Goal: Information Seeking & Learning: Learn about a topic

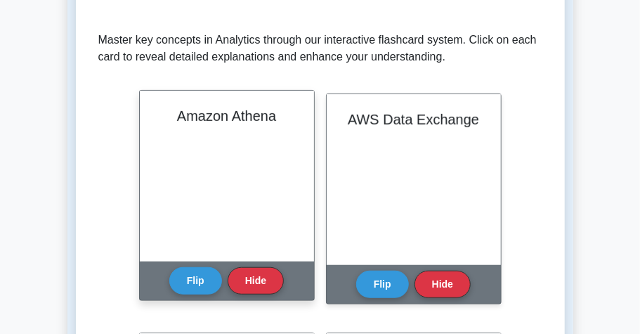
click at [277, 174] on div "Amazon Athena" at bounding box center [227, 176] width 174 height 171
click at [207, 279] on button "Flip" at bounding box center [195, 279] width 53 height 27
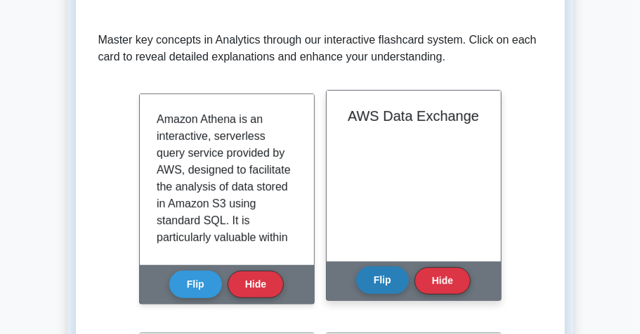
click at [397, 277] on button "Flip" at bounding box center [382, 279] width 53 height 27
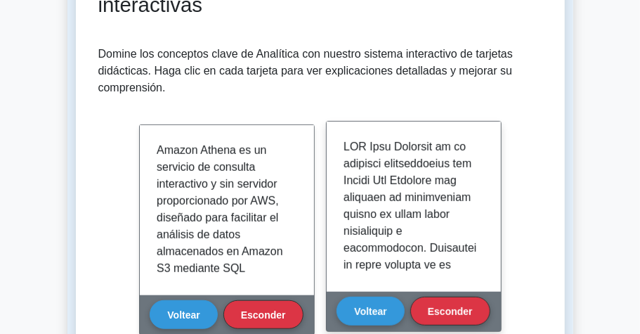
scroll to position [251, 0]
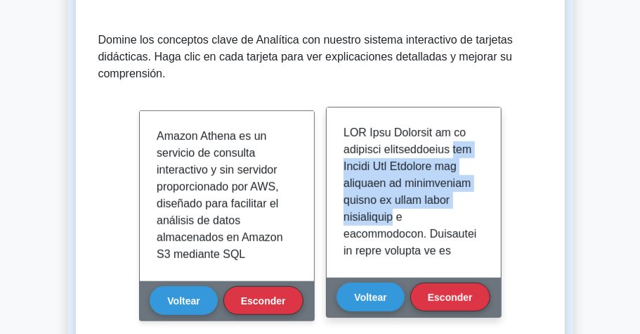
drag, startPoint x: 346, startPoint y: 166, endPoint x: 403, endPoint y: 209, distance: 71.8
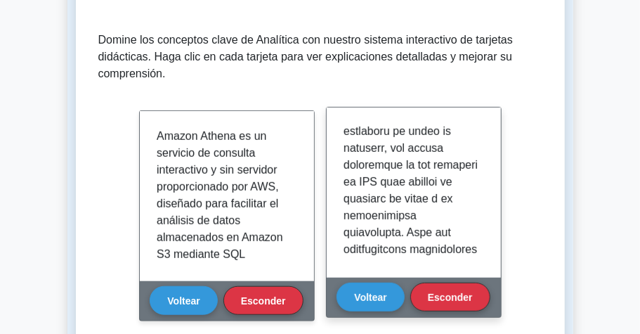
scroll to position [234, 0]
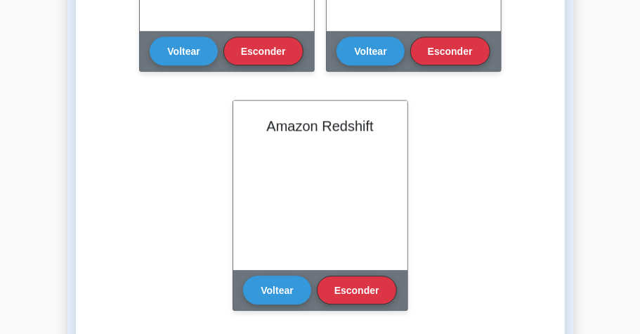
scroll to position [1281, 0]
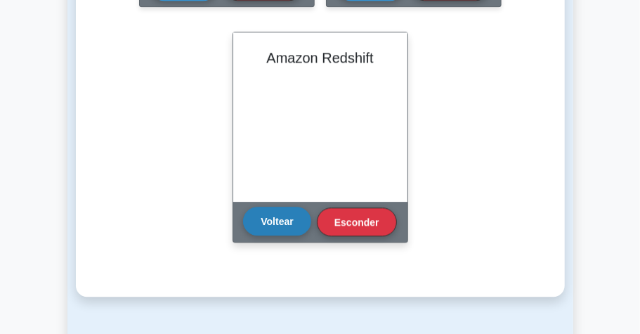
click at [294, 228] on button "Voltear" at bounding box center [276, 220] width 67 height 28
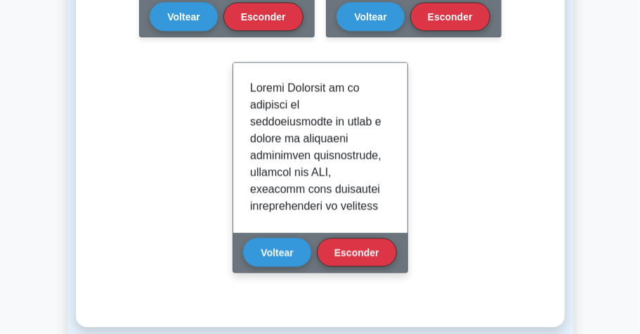
scroll to position [1234, 0]
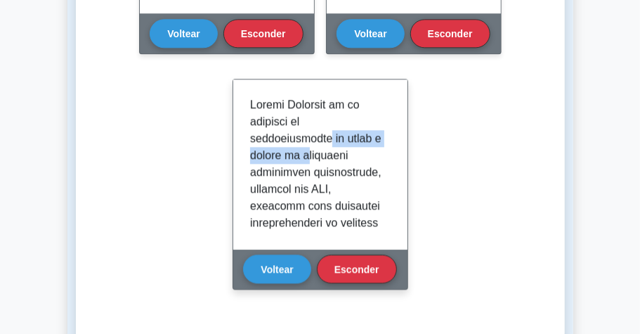
drag, startPoint x: 331, startPoint y: 138, endPoint x: 312, endPoint y: 151, distance: 23.8
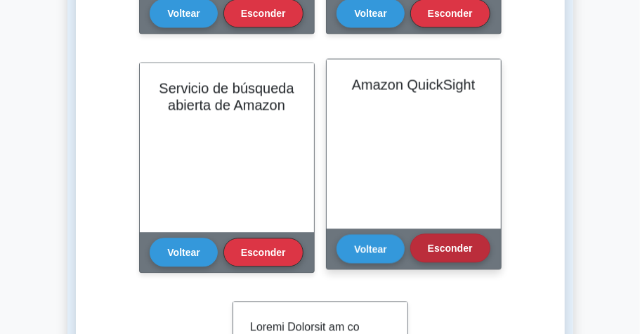
scroll to position [1000, 0]
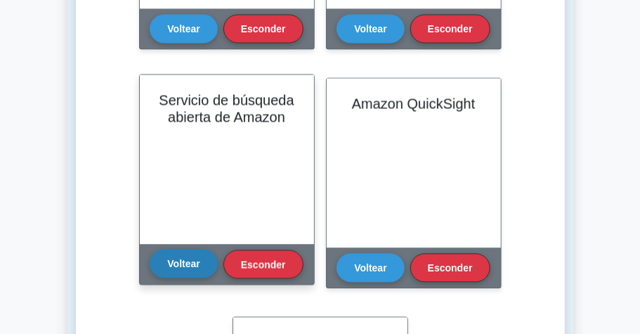
click at [192, 260] on font "Voltear" at bounding box center [183, 263] width 32 height 11
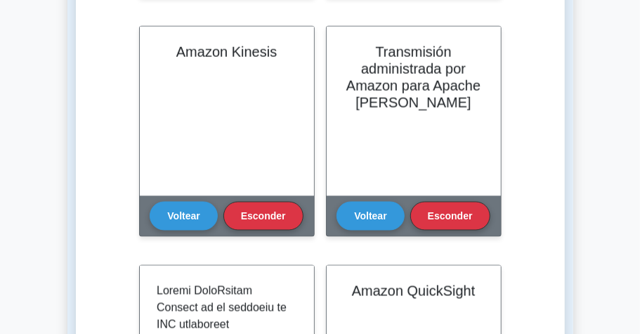
scroll to position [766, 0]
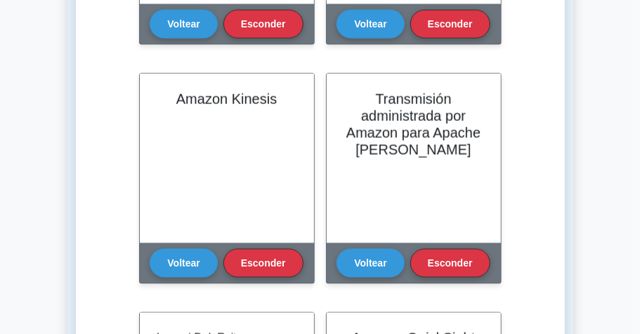
click at [532, 191] on div "Aprenda Analytics (CCP) con tarjetas interactivas Domine los conceptos clave de…" at bounding box center [320, 108] width 444 height 1339
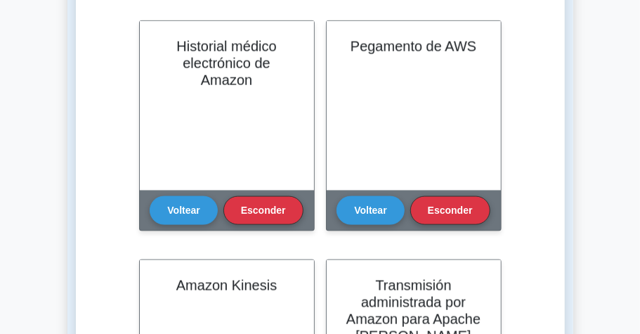
scroll to position [532, 0]
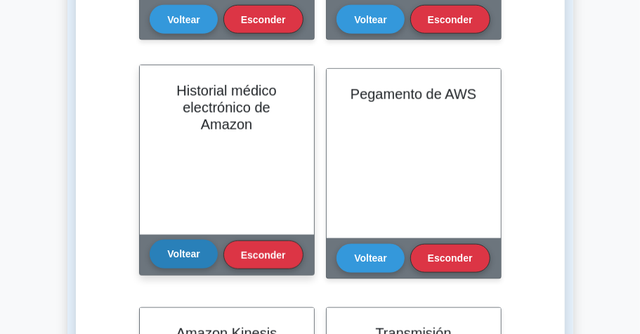
click at [195, 250] on font "Voltear" at bounding box center [183, 254] width 32 height 11
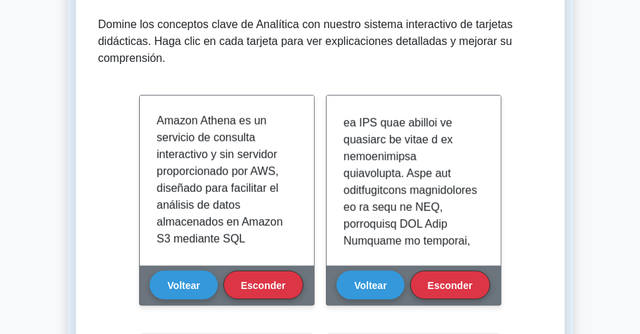
scroll to position [251, 0]
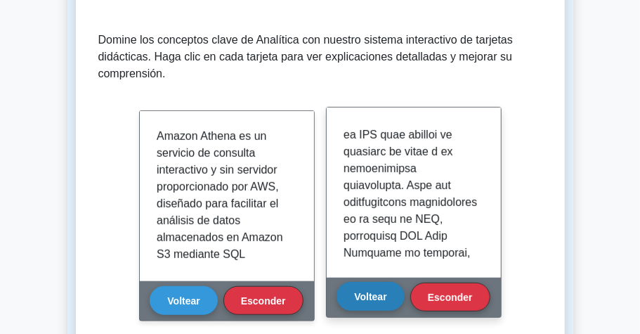
click at [381, 293] on font "Voltear" at bounding box center [370, 296] width 32 height 11
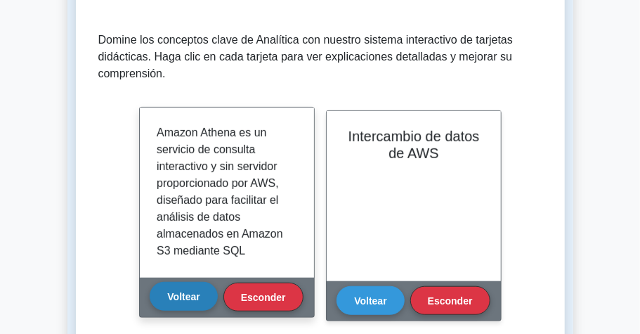
click at [174, 295] on font "Voltear" at bounding box center [183, 296] width 32 height 11
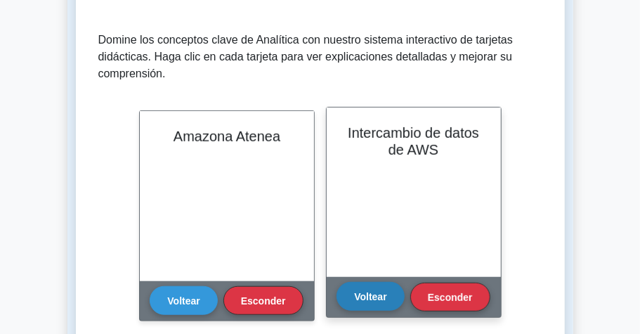
click at [375, 292] on font "Voltear" at bounding box center [370, 296] width 32 height 11
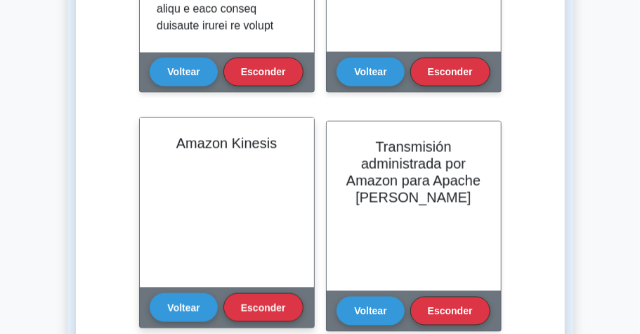
scroll to position [719, 0]
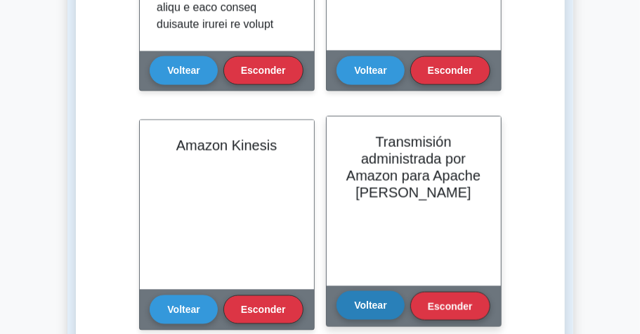
click at [386, 307] on font "Voltear" at bounding box center [370, 305] width 32 height 11
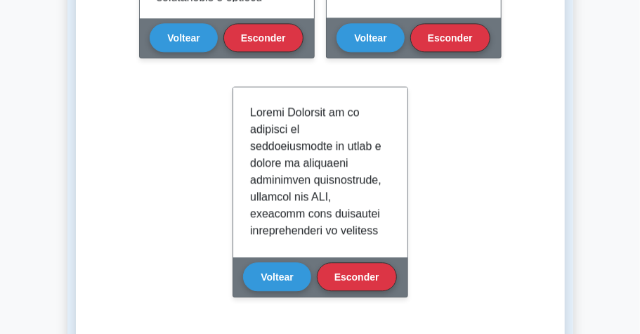
scroll to position [1281, 0]
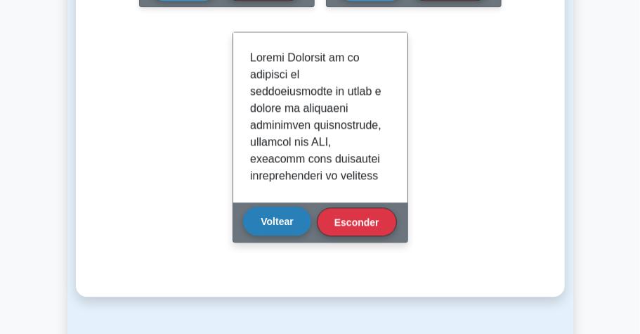
click at [261, 230] on button "Voltear" at bounding box center [276, 220] width 67 height 28
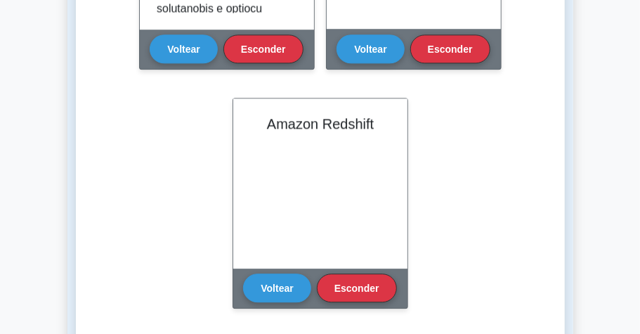
scroll to position [1234, 0]
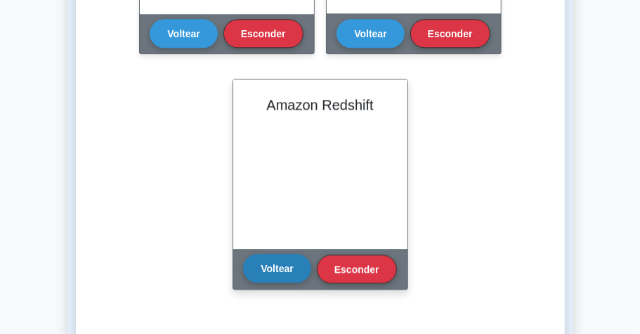
click at [265, 263] on font "Voltear" at bounding box center [277, 268] width 32 height 11
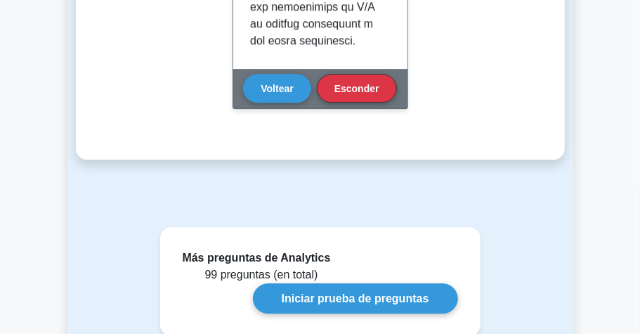
scroll to position [1515, 0]
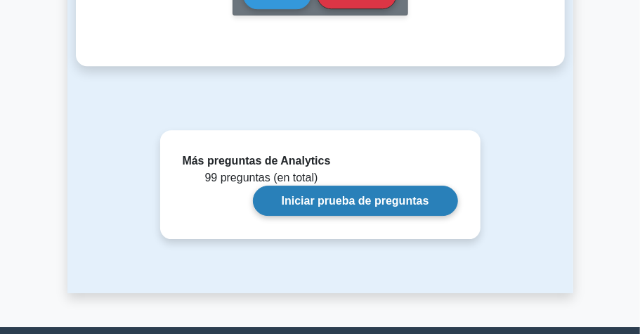
click at [362, 202] on link "Iniciar prueba de preguntas" at bounding box center [355, 200] width 205 height 30
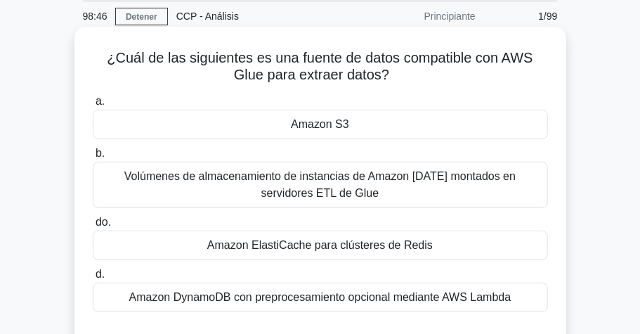
scroll to position [93, 0]
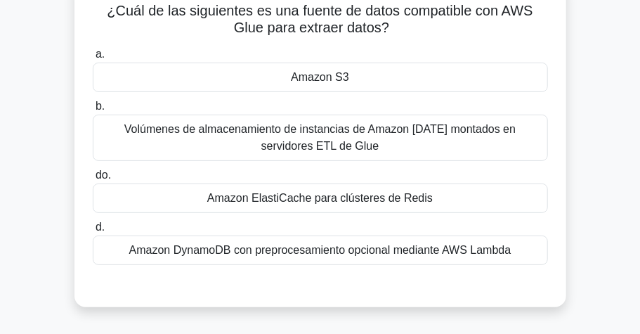
click at [367, 147] on font "Volúmenes de almacenamiento de instancias de Amazon [DATE] montados en servidor…" at bounding box center [320, 138] width 442 height 34
click at [93, 111] on input "b. Volúmenes de almacenamiento de instancias de Amazon EC2 montados en servidor…" at bounding box center [93, 106] width 0 height 9
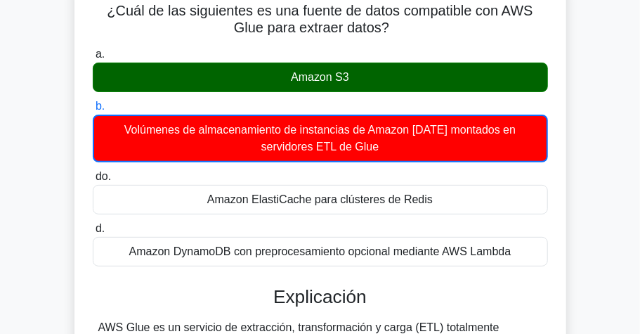
click at [546, 189] on div "Amazon ElastiCache para clústeres de Redis" at bounding box center [320, 199] width 455 height 29
click at [93, 181] on input "do. Amazon ElastiCache para clústeres de Redis" at bounding box center [93, 176] width 0 height 9
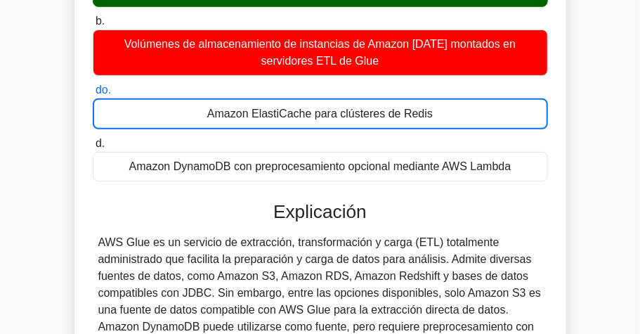
scroll to position [187, 0]
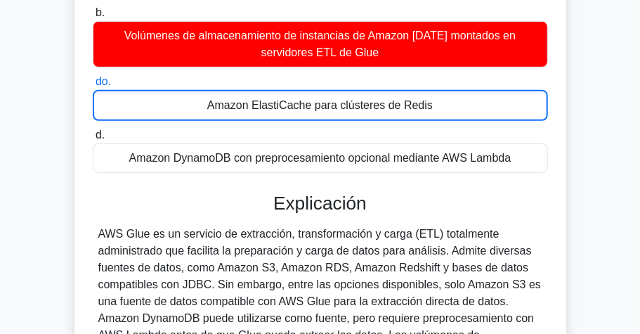
click at [471, 205] on h3 "Explicación" at bounding box center [320, 203] width 438 height 22
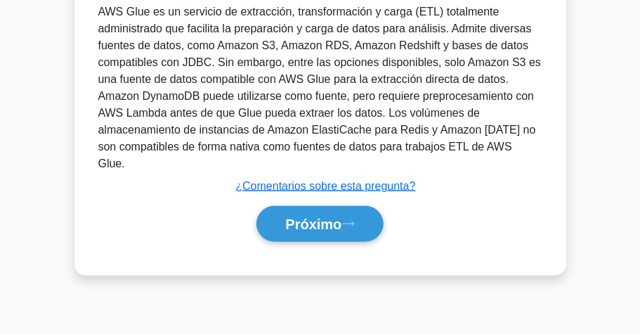
scroll to position [419, 0]
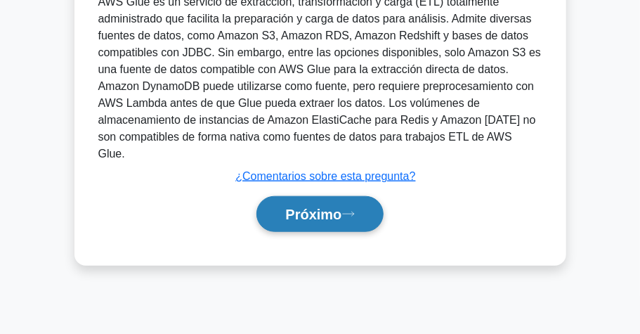
click at [333, 207] on font "Próximo" at bounding box center [313, 214] width 56 height 15
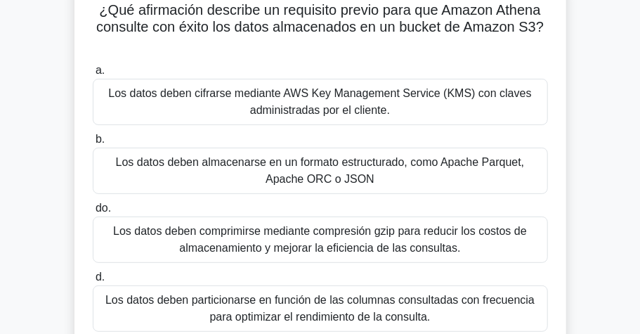
scroll to position [93, 0]
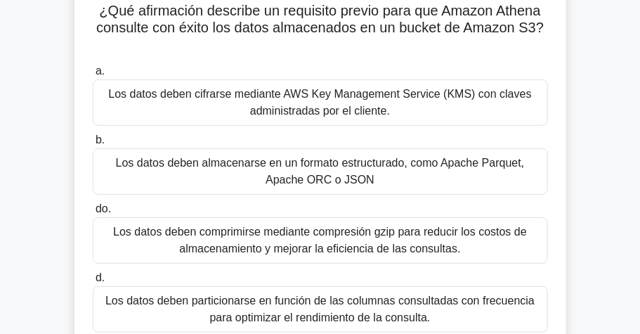
click at [299, 99] on font "Los datos deben cifrarse mediante AWS Key Management Service (KMS) con claves a…" at bounding box center [319, 102] width 423 height 29
click at [93, 76] on input "a. Los datos deben cifrarse mediante AWS Key Management Service (KMS) con clave…" at bounding box center [93, 71] width 0 height 9
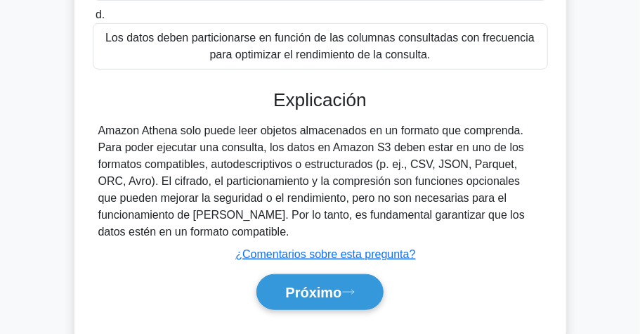
scroll to position [374, 0]
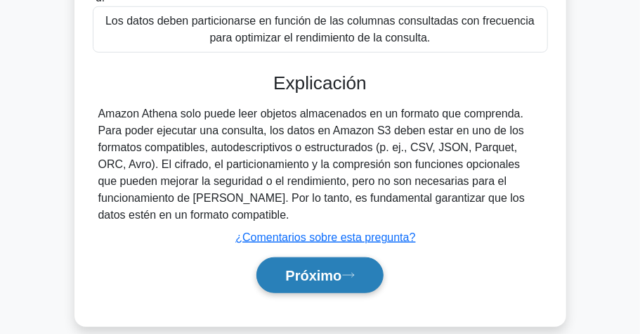
click at [336, 267] on font "Próximo" at bounding box center [313, 274] width 56 height 15
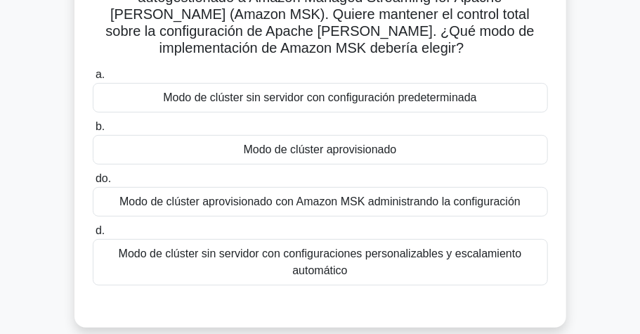
scroll to position [140, 0]
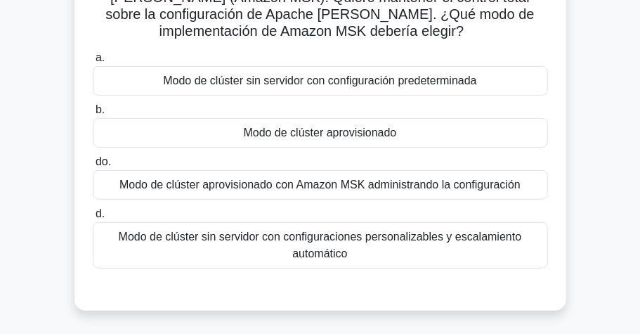
click at [386, 230] on font "Modo de clúster sin servidor con configuraciones personalizables y escalamiento…" at bounding box center [320, 244] width 403 height 29
click at [93, 218] on input "d. Modo de clúster sin servidor con configuraciones personalizables y escalamie…" at bounding box center [93, 213] width 0 height 9
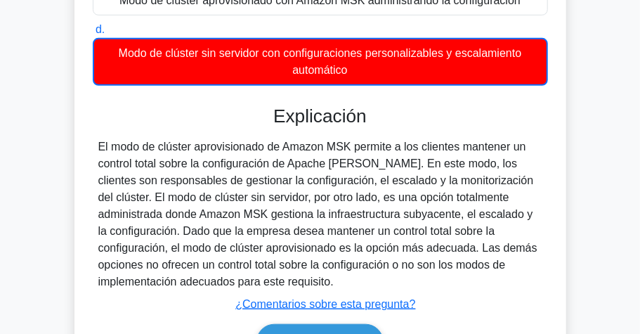
scroll to position [419, 0]
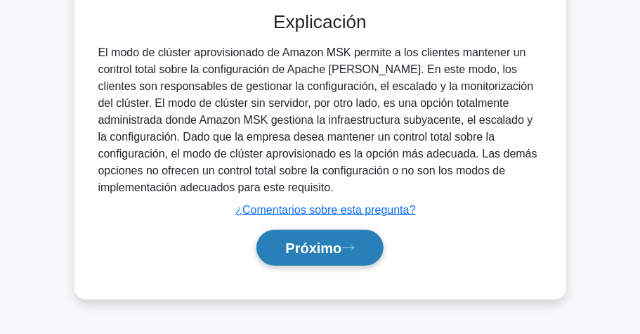
click at [347, 244] on icon at bounding box center [348, 248] width 13 height 8
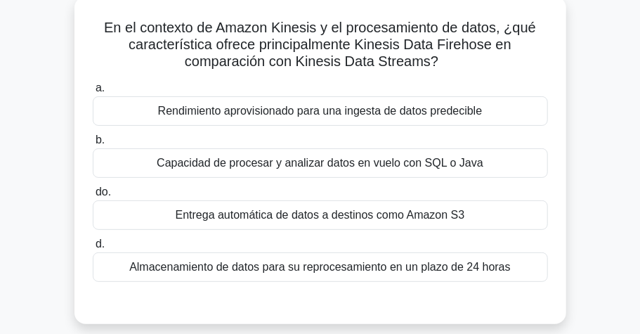
scroll to position [93, 0]
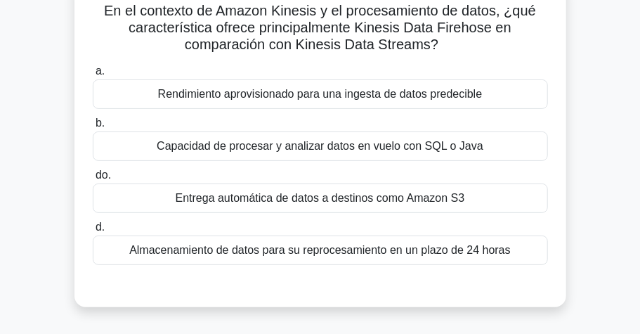
click at [331, 199] on font "Entrega automática de datos a destinos como Amazon S3" at bounding box center [320, 198] width 289 height 12
click at [93, 180] on input "do. Entrega automática de datos a destinos como Amazon S3" at bounding box center [93, 175] width 0 height 9
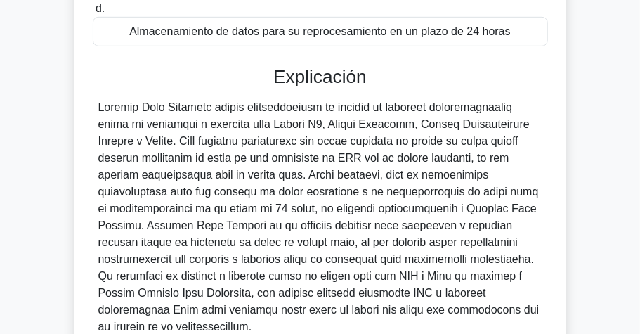
scroll to position [300, 0]
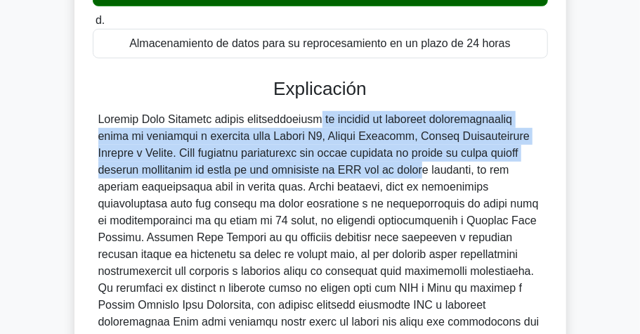
drag, startPoint x: 250, startPoint y: 119, endPoint x: 331, endPoint y: 173, distance: 96.8
click at [331, 173] on font at bounding box center [318, 228] width 441 height 231
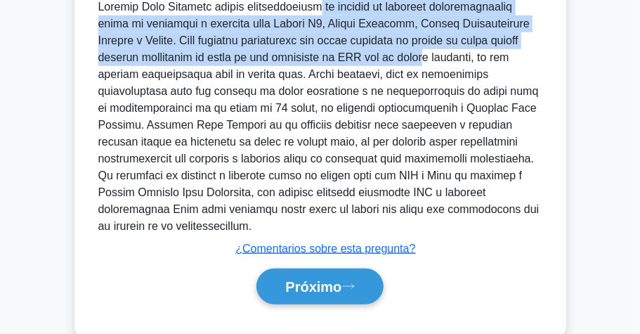
scroll to position [440, 0]
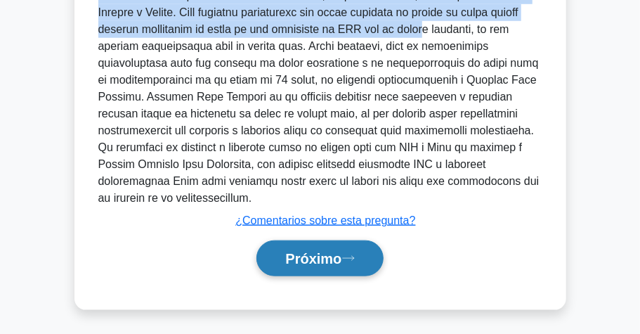
click at [330, 251] on font "Próximo" at bounding box center [313, 258] width 56 height 15
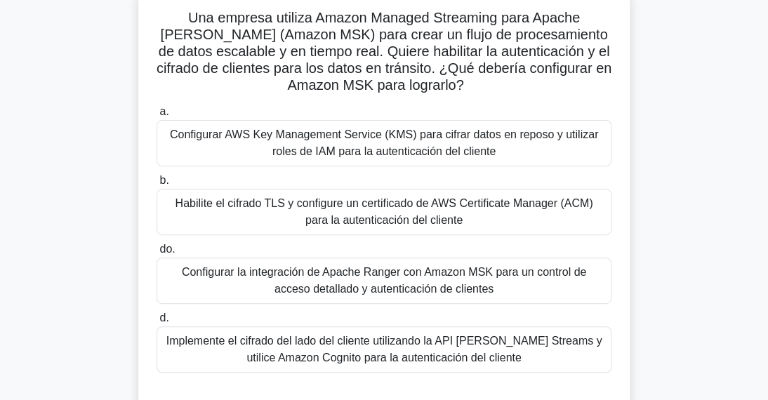
scroll to position [112, 0]
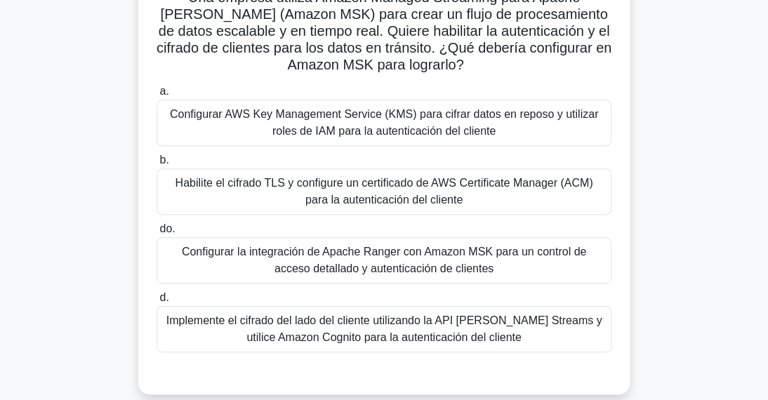
click at [289, 178] on font "Habilite el cifrado TLS y configure un certificado de AWS Certificate Manager (…" at bounding box center [385, 191] width 418 height 29
click at [157, 165] on input "b. Habilite el cifrado TLS y configure un certificado de AWS Certificate Manage…" at bounding box center [157, 160] width 0 height 9
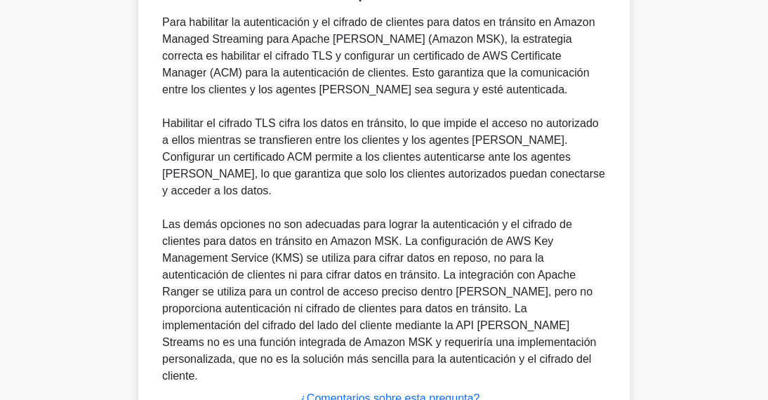
scroll to position [584, 0]
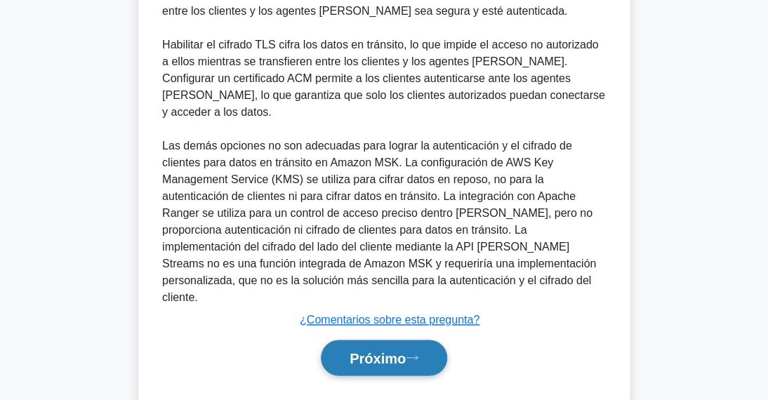
click at [395, 333] on font "Próximo" at bounding box center [378, 357] width 56 height 15
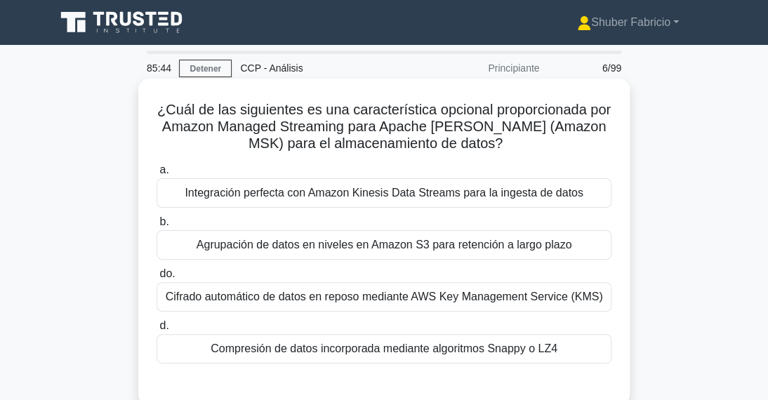
scroll to position [56, 0]
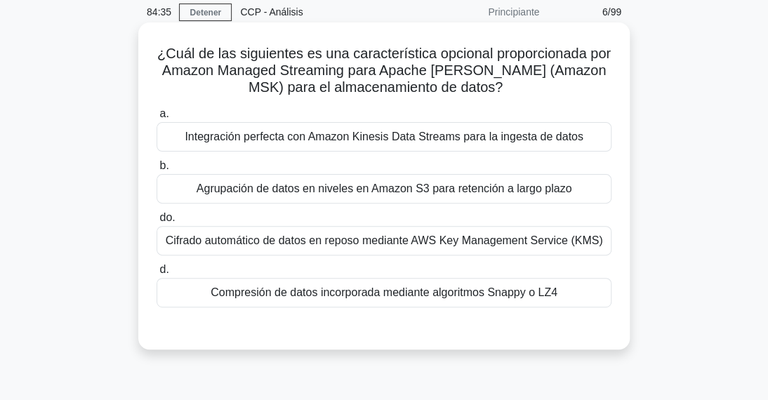
click at [492, 190] on font "Agrupación de datos en niveles en Amazon S3 para retención a largo plazo" at bounding box center [385, 189] width 376 height 12
click at [157, 171] on input "b. Agrupación de datos en niveles en Amazon S3 para retención a largo plazo" at bounding box center [157, 166] width 0 height 9
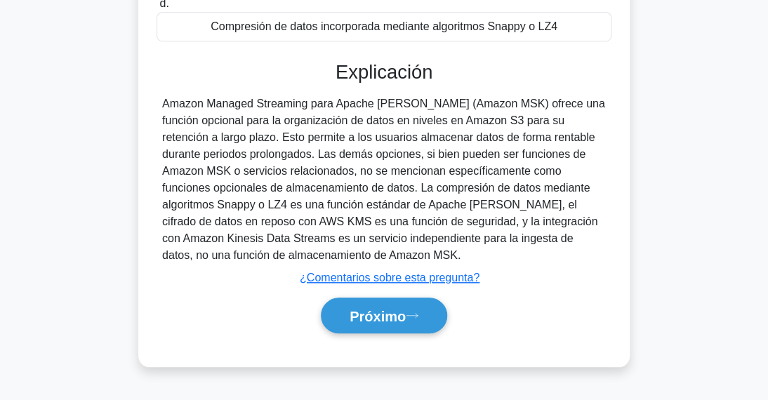
scroll to position [302, 0]
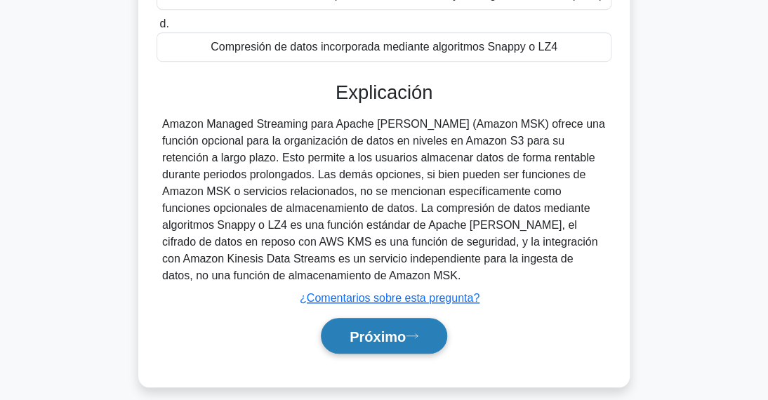
click at [383, 329] on font "Próximo" at bounding box center [378, 336] width 56 height 15
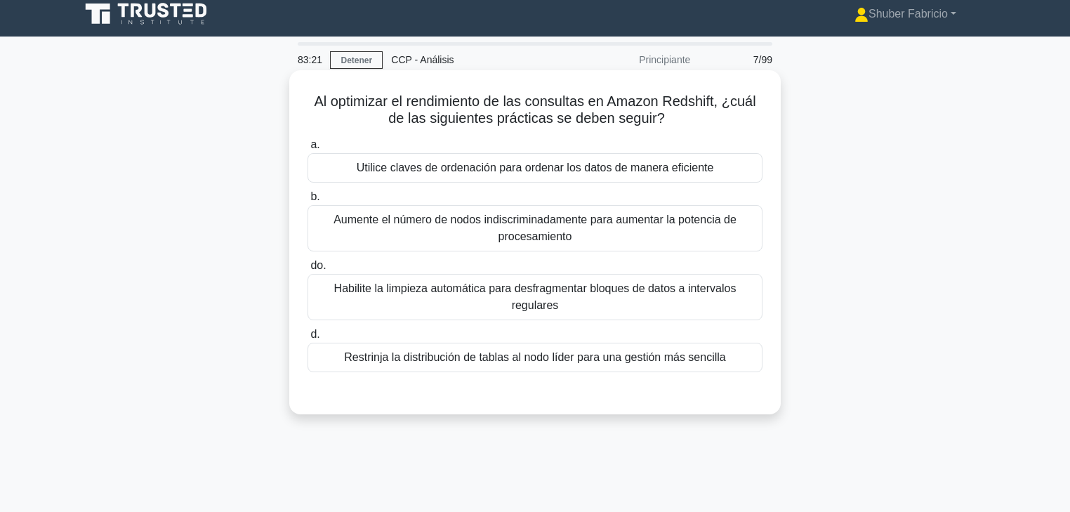
scroll to position [0, 0]
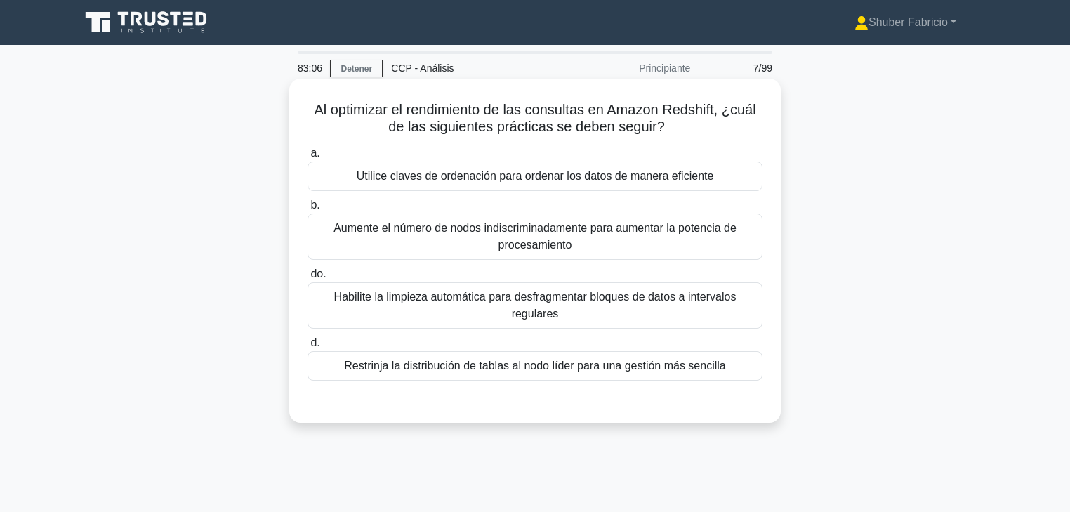
click at [473, 307] on font "Habilite la limpieza automática para desfragmentar bloques de datos a intervalo…" at bounding box center [535, 306] width 442 height 34
click at [308, 279] on input "do. Habilite la limpieza automática para desfragmentar bloques de datos a inter…" at bounding box center [308, 274] width 0 height 9
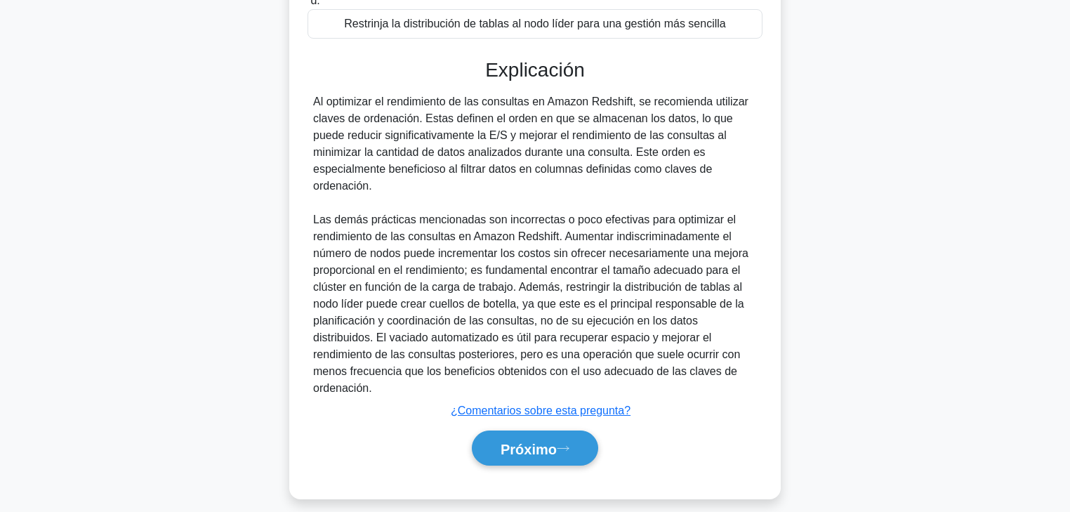
scroll to position [356, 0]
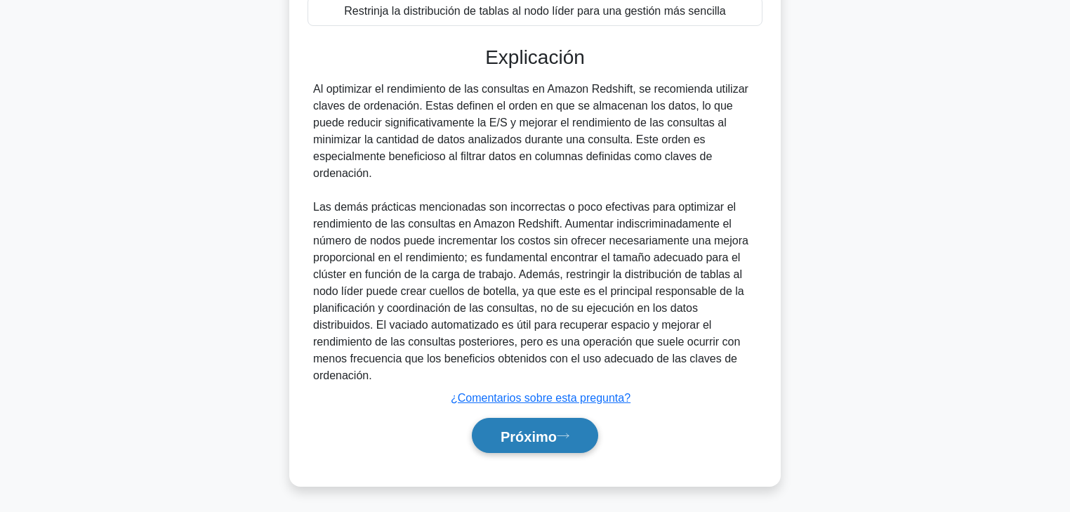
click at [557, 333] on font "Próximo" at bounding box center [529, 435] width 56 height 15
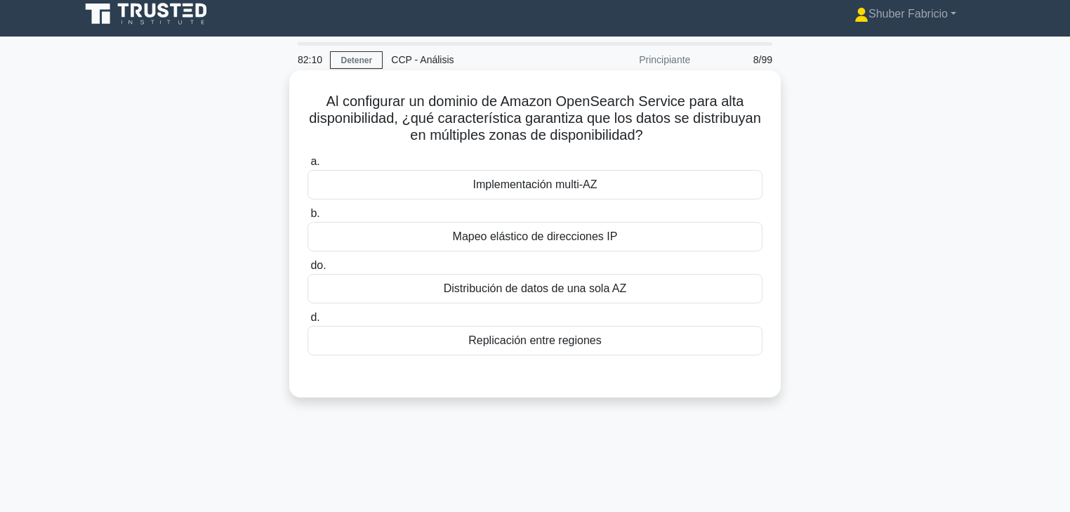
scroll to position [0, 0]
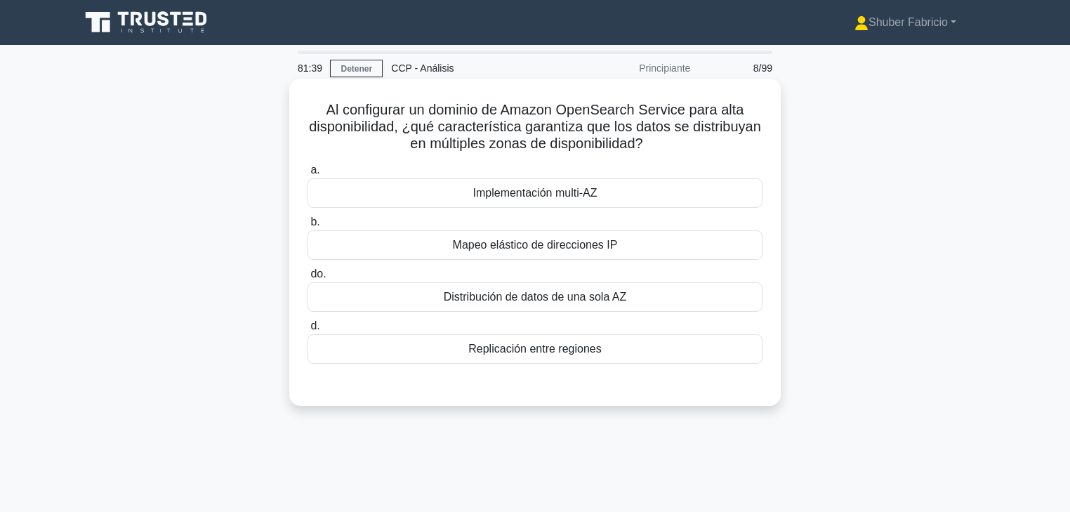
click at [560, 192] on font "Implementación multi-AZ" at bounding box center [535, 193] width 124 height 12
click at [308, 175] on input "a. Implementación multi-AZ" at bounding box center [308, 170] width 0 height 9
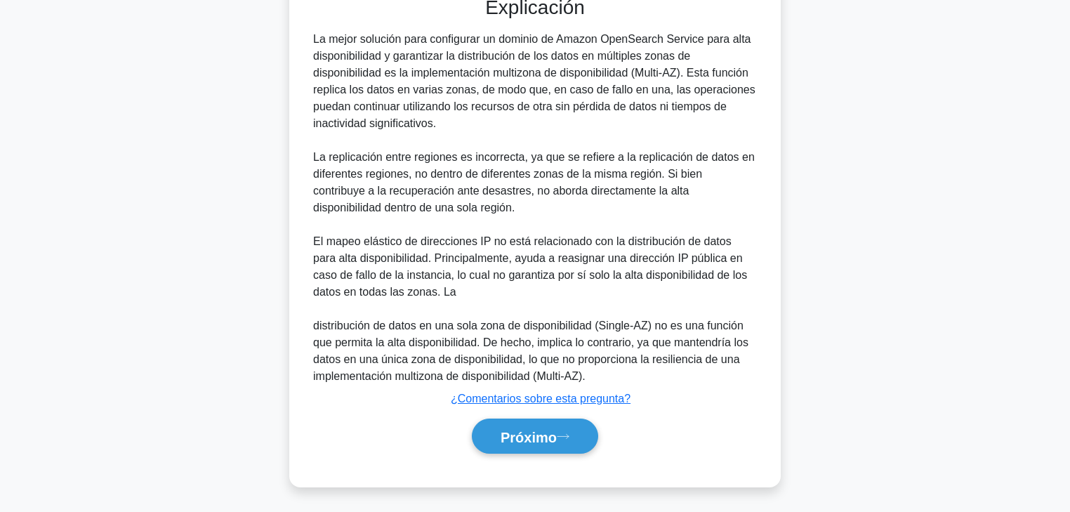
scroll to position [388, 0]
click at [525, 333] on font "Próximo" at bounding box center [529, 435] width 56 height 15
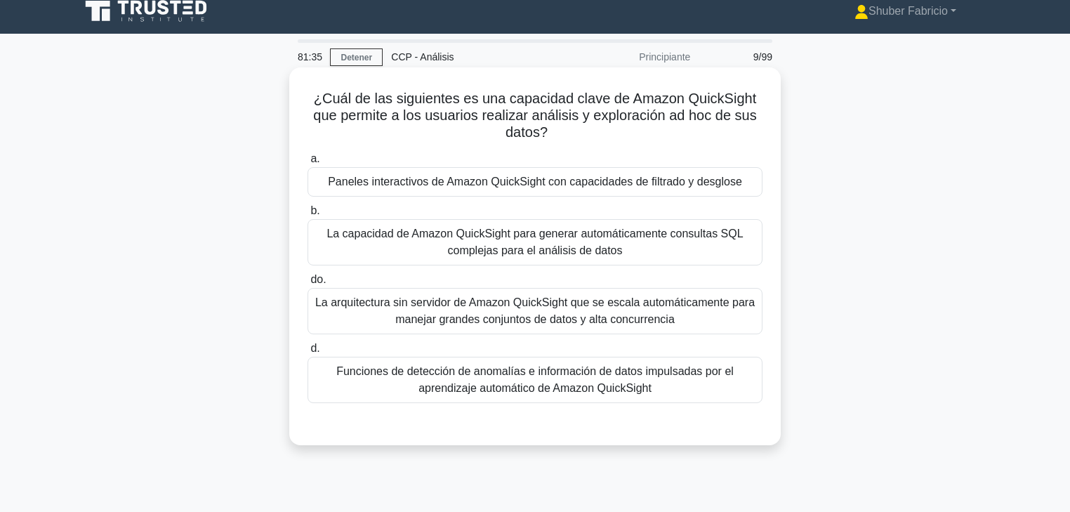
scroll to position [0, 0]
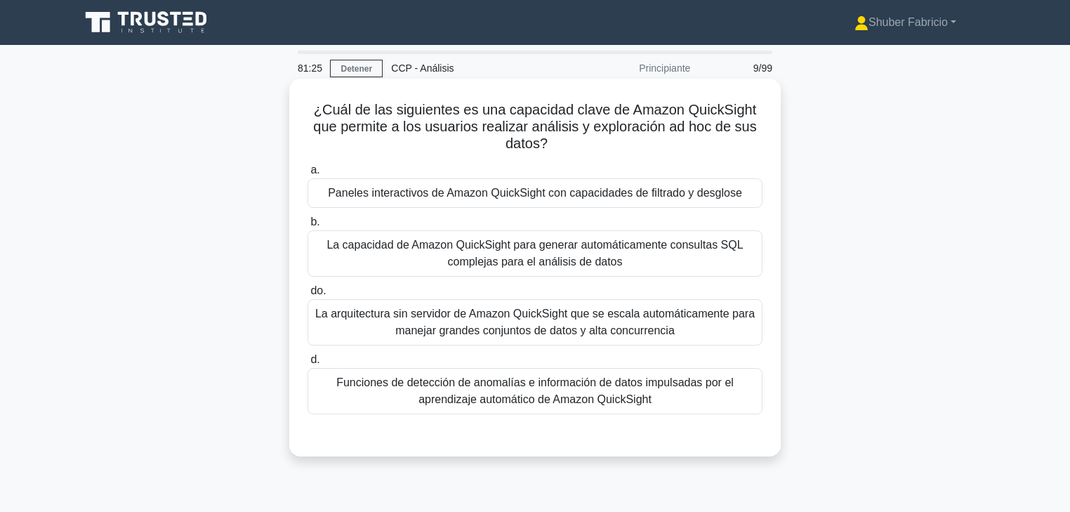
click at [589, 199] on font "Paneles interactivos de Amazon QuickSight con capacidades de filtrado y desglose" at bounding box center [535, 193] width 414 height 12
click at [308, 175] on input "a. Paneles interactivos de Amazon QuickSight con capacidades de filtrado y desg…" at bounding box center [308, 170] width 0 height 9
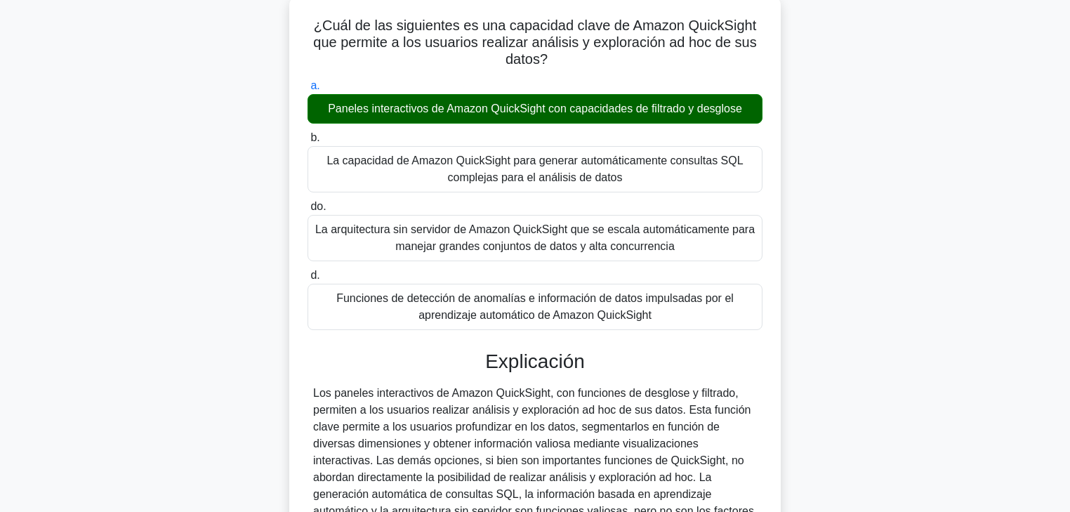
scroll to position [247, 0]
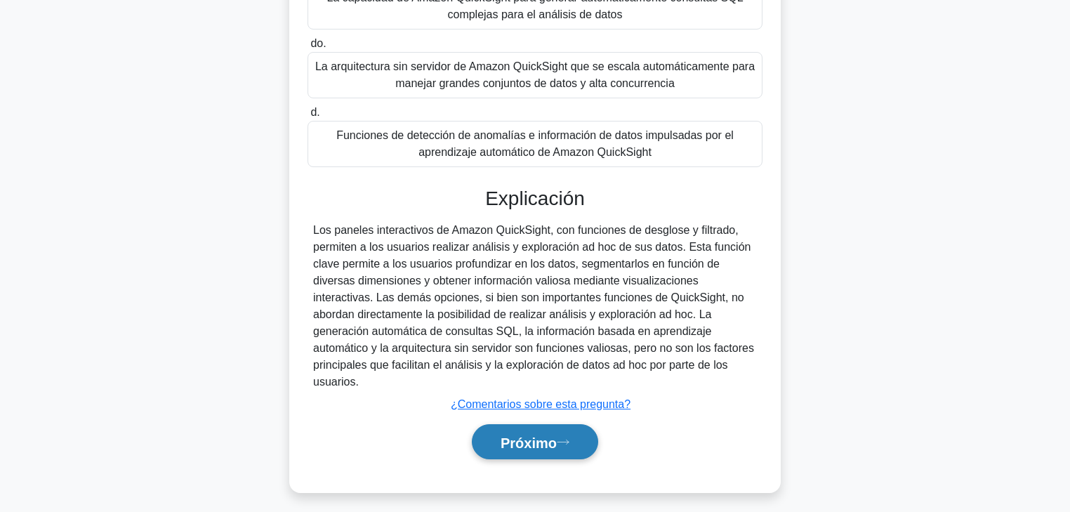
click at [553, 333] on font "Próximo" at bounding box center [529, 442] width 56 height 15
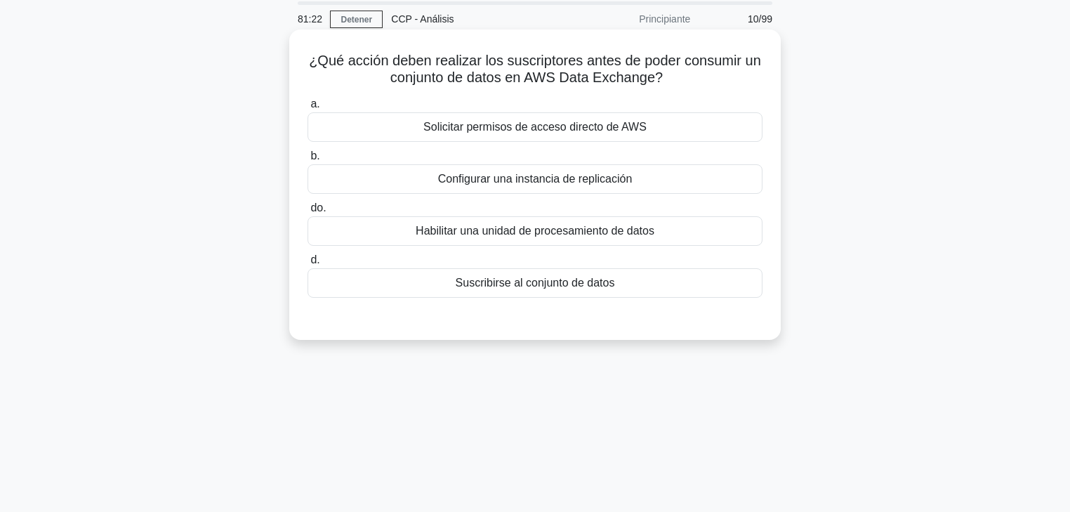
scroll to position [0, 0]
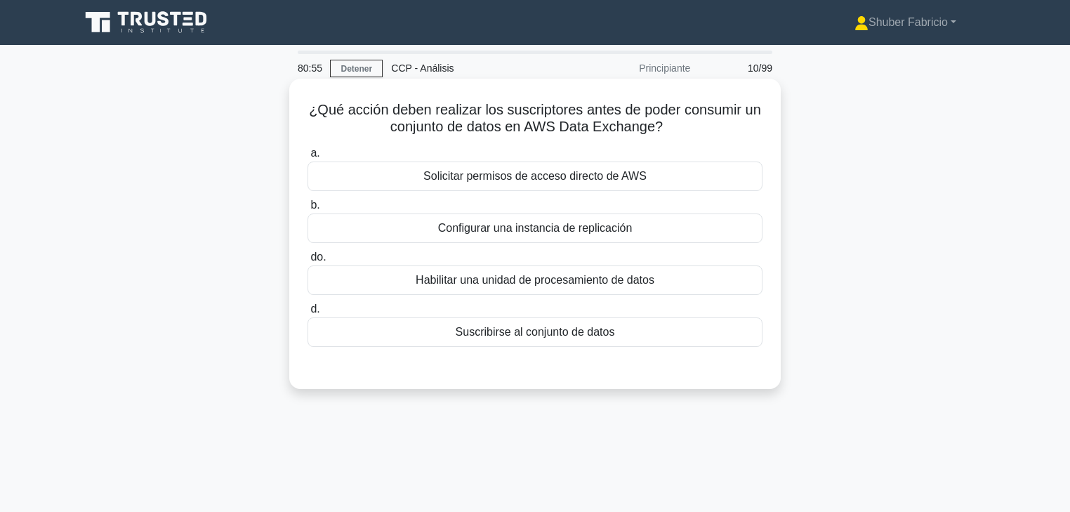
click at [530, 331] on font "Suscribirse al conjunto de datos" at bounding box center [535, 332] width 159 height 12
click at [308, 314] on input "d. Suscribirse al conjunto de datos" at bounding box center [308, 309] width 0 height 9
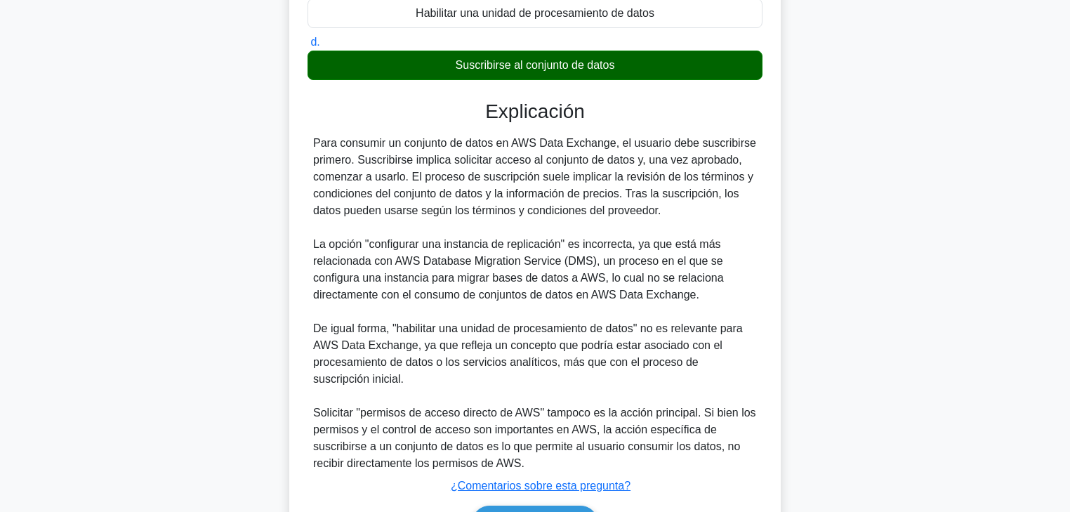
scroll to position [355, 0]
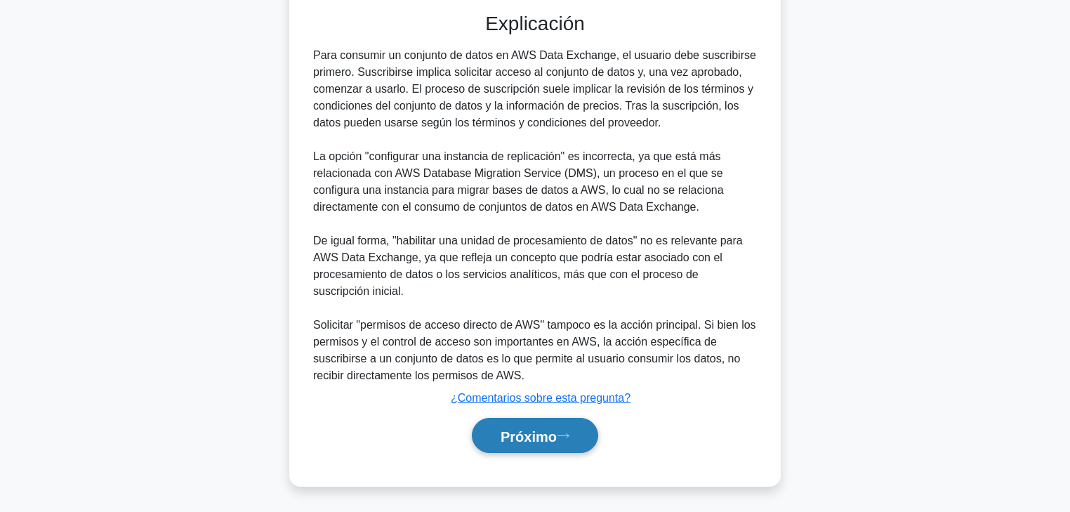
click at [557, 333] on button "Próximo" at bounding box center [535, 436] width 126 height 36
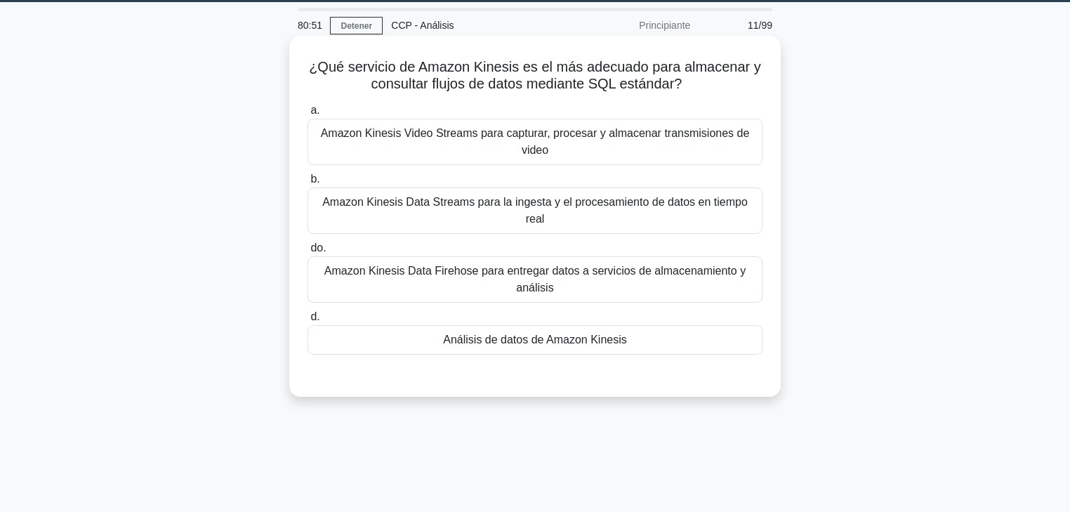
scroll to position [0, 0]
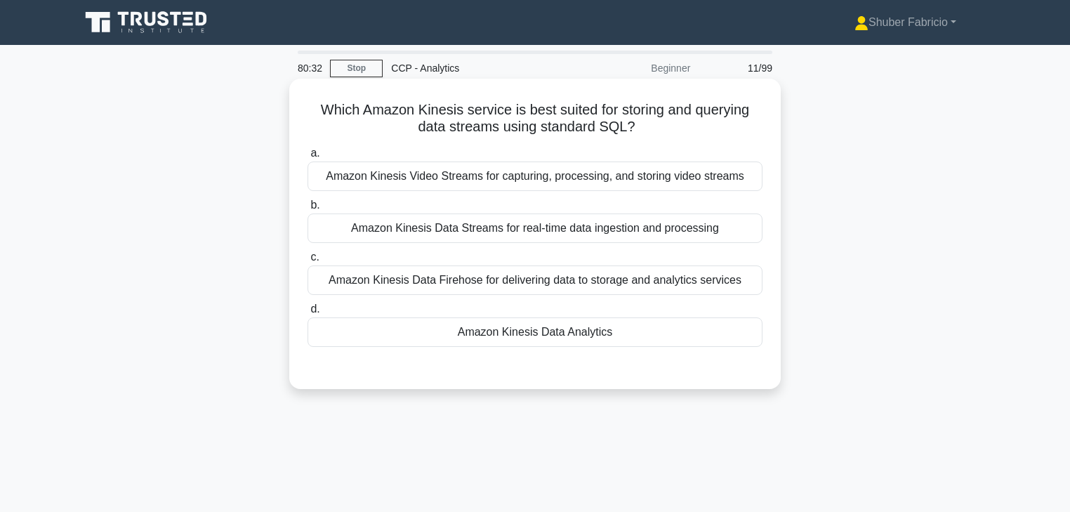
click at [456, 282] on div "Amazon Kinesis Data Firehose for delivering data to storage and analytics servi…" at bounding box center [535, 279] width 455 height 29
click at [308, 262] on input "c. Amazon Kinesis Data Firehose for delivering data to storage and analytics se…" at bounding box center [308, 257] width 0 height 9
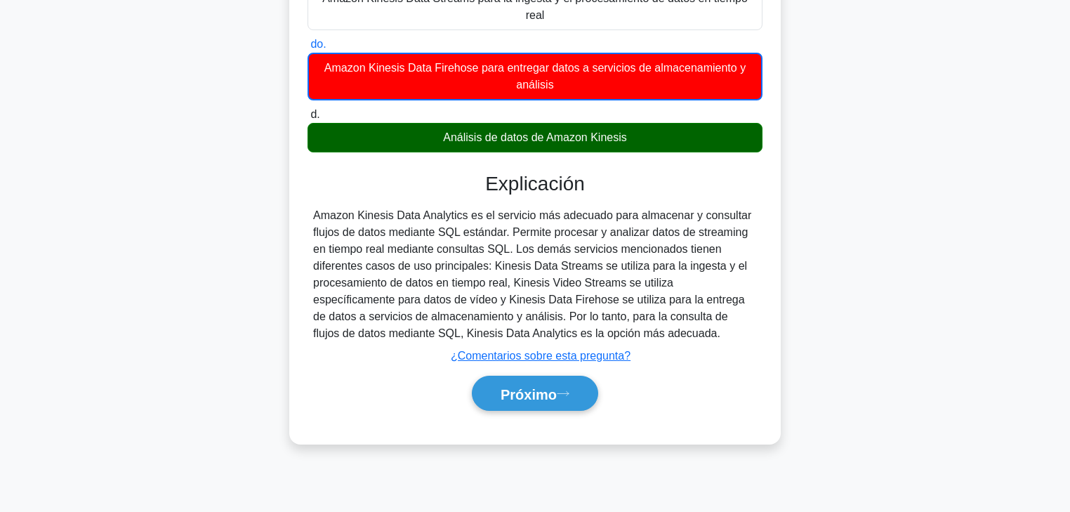
scroll to position [247, 0]
click at [544, 333] on font "Próximo" at bounding box center [529, 393] width 56 height 15
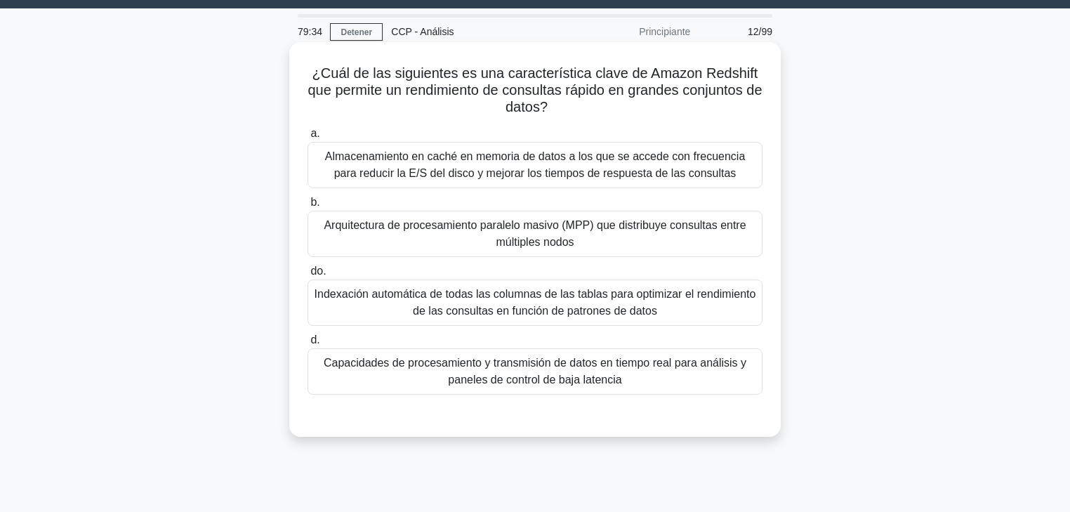
scroll to position [56, 0]
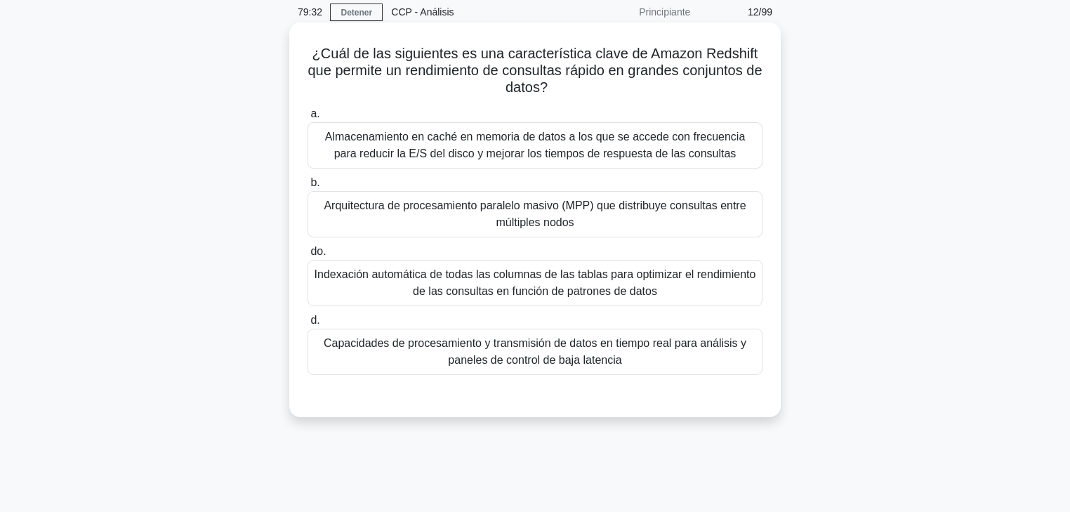
click at [596, 207] on font "Arquitectura de procesamiento paralelo masivo (MPP) que distribuye consultas en…" at bounding box center [535, 213] width 422 height 29
click at [308, 188] on input "b. Arquitectura de procesamiento paralelo masivo (MPP) que distribuye consultas…" at bounding box center [308, 182] width 0 height 9
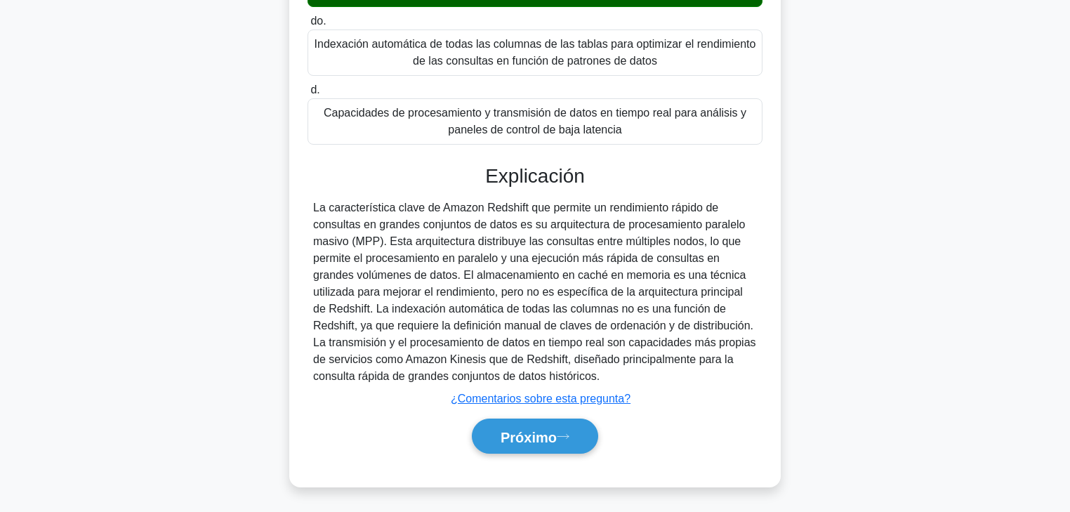
scroll to position [287, 0]
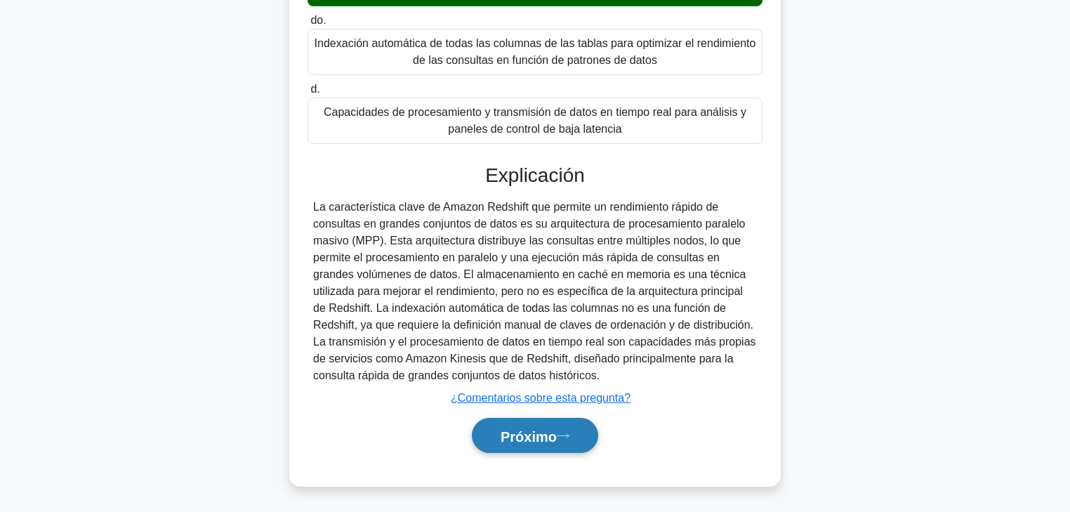
click at [570, 333] on button "Próximo" at bounding box center [535, 436] width 126 height 36
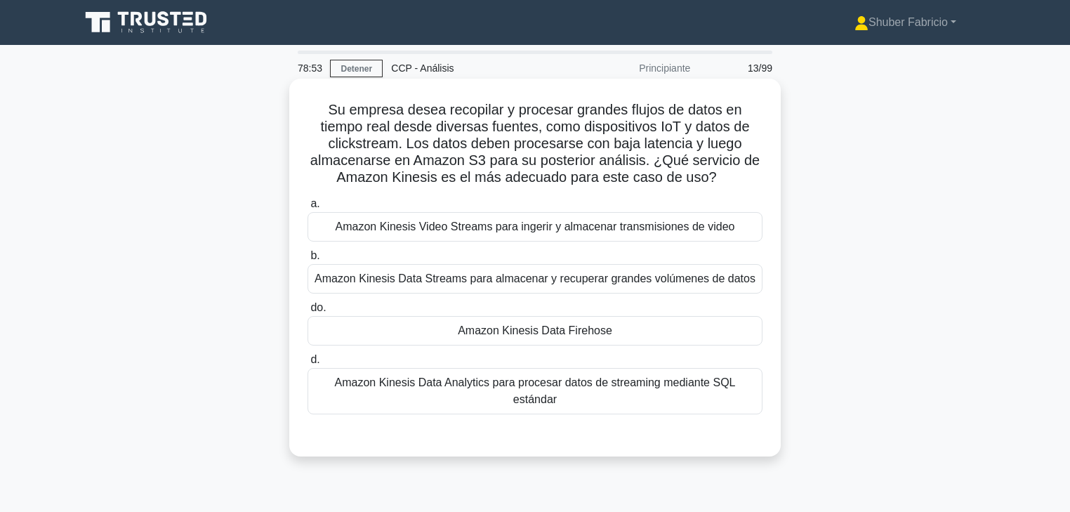
scroll to position [56, 0]
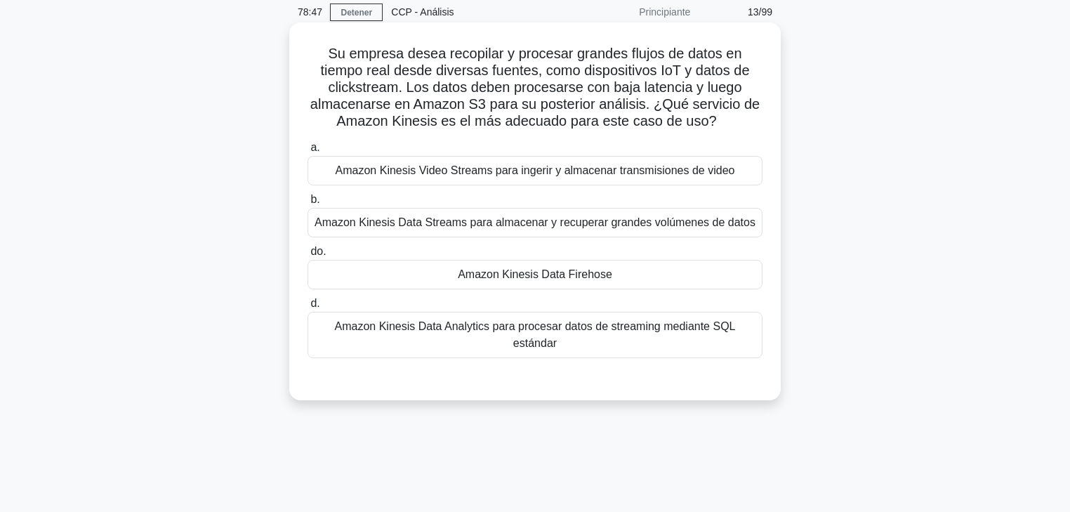
click at [583, 271] on font "Amazon Kinesis Data Firehose" at bounding box center [535, 274] width 155 height 12
click at [308, 256] on input "do. Amazon Kinesis Data Firehose" at bounding box center [308, 251] width 0 height 9
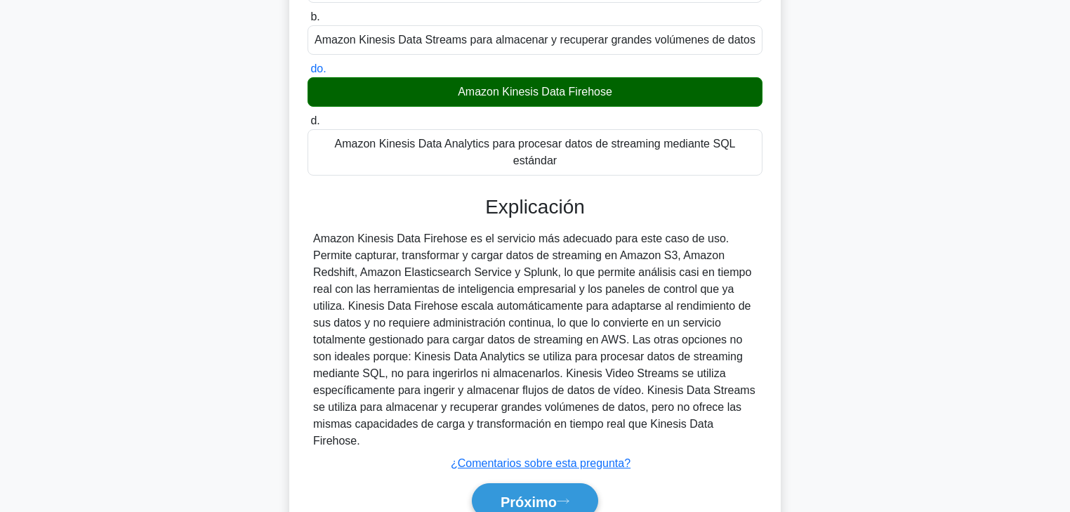
scroll to position [270, 0]
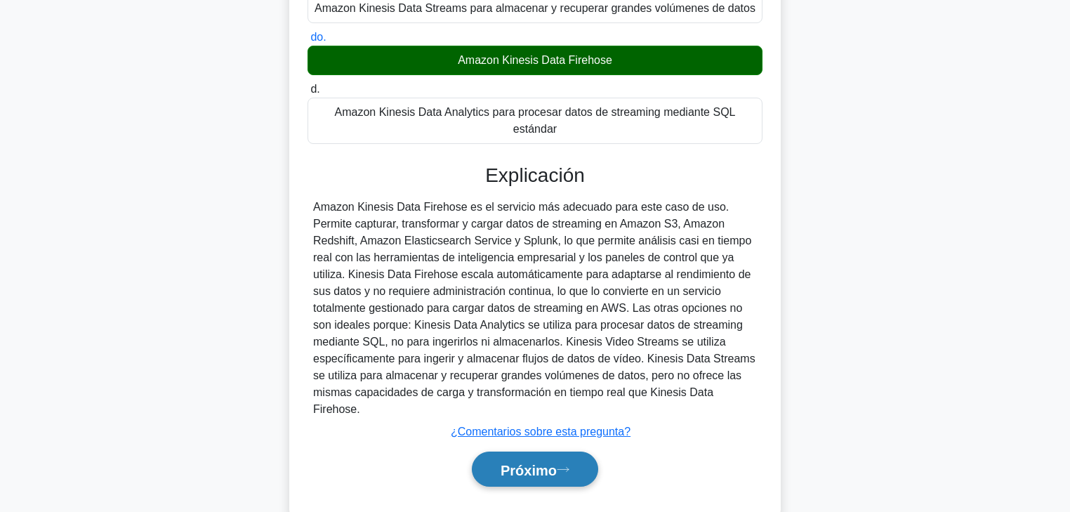
click at [545, 333] on button "Próximo" at bounding box center [535, 470] width 126 height 36
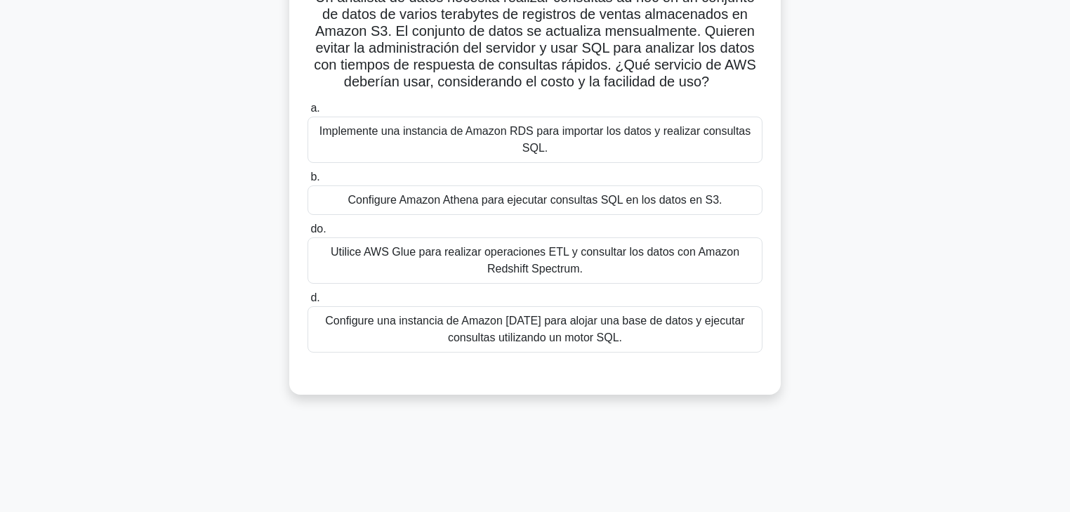
scroll to position [56, 0]
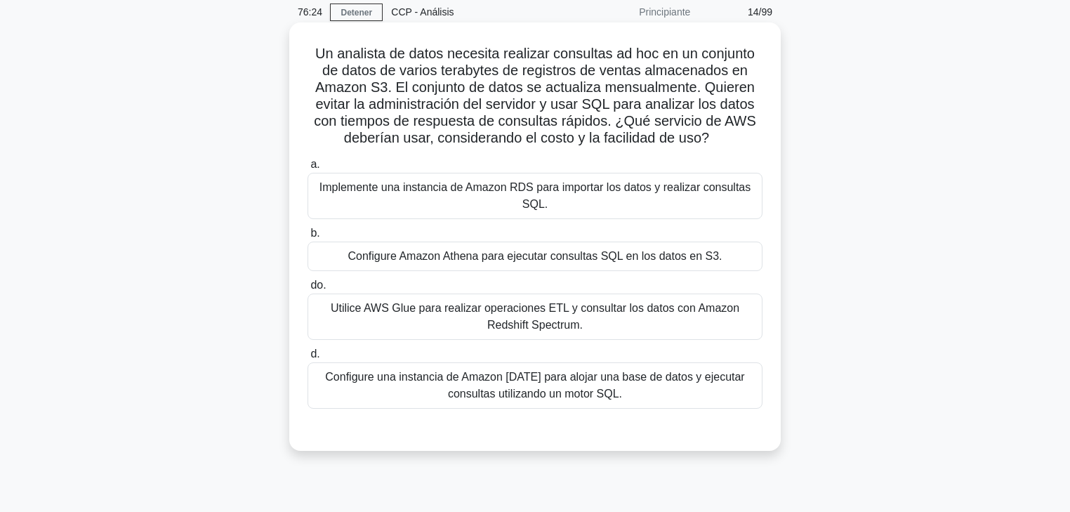
click at [593, 198] on font "Implemente una instancia de Amazon RDS para importar los datos y realizar consu…" at bounding box center [535, 196] width 442 height 34
click at [308, 169] on input "a. Implemente una instancia de Amazon RDS para importar los datos y realizar co…" at bounding box center [308, 164] width 0 height 9
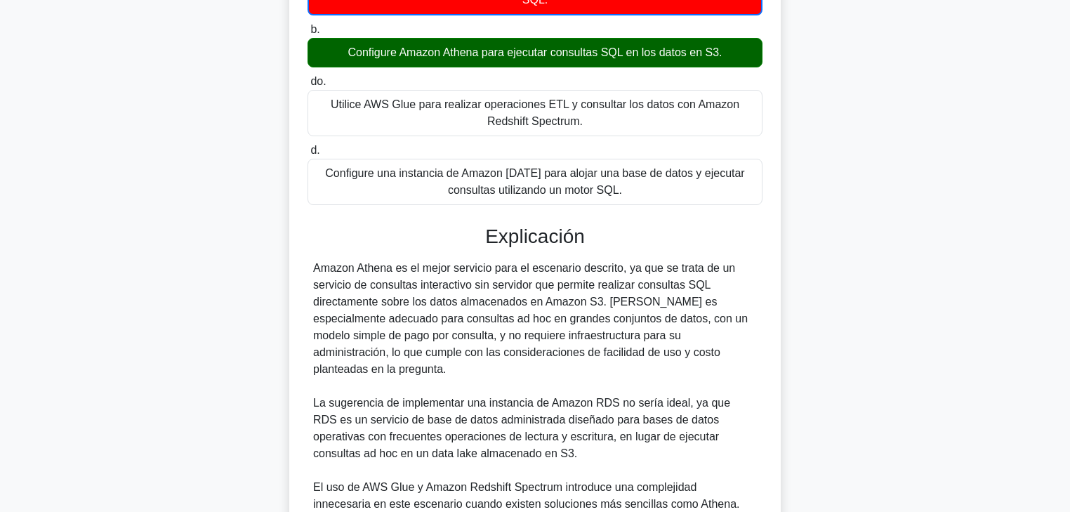
scroll to position [281, 0]
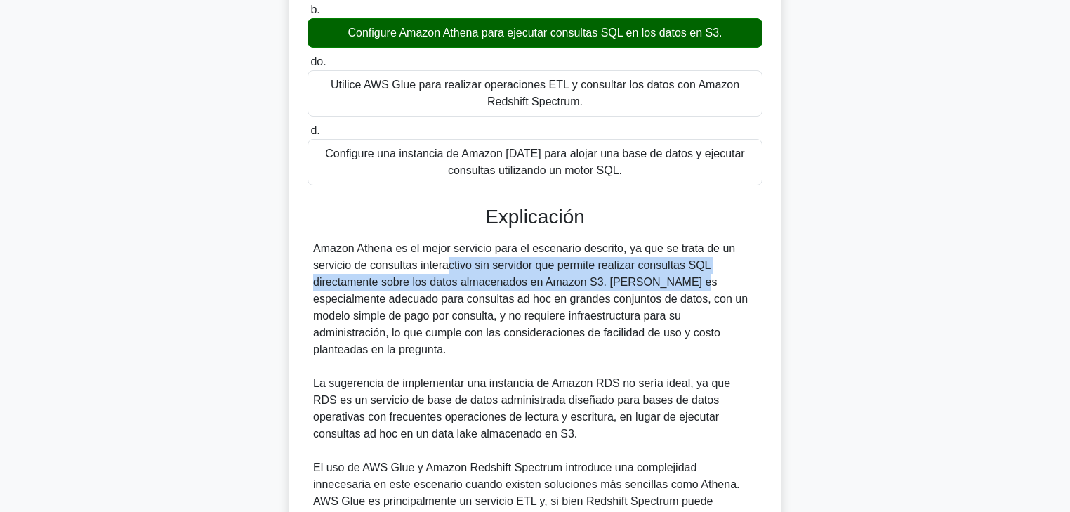
drag, startPoint x: 365, startPoint y: 267, endPoint x: 598, endPoint y: 282, distance: 233.7
click at [598, 282] on font "Amazon Athena es el mejor servicio para el escenario descrito, ya que se trata …" at bounding box center [530, 298] width 435 height 113
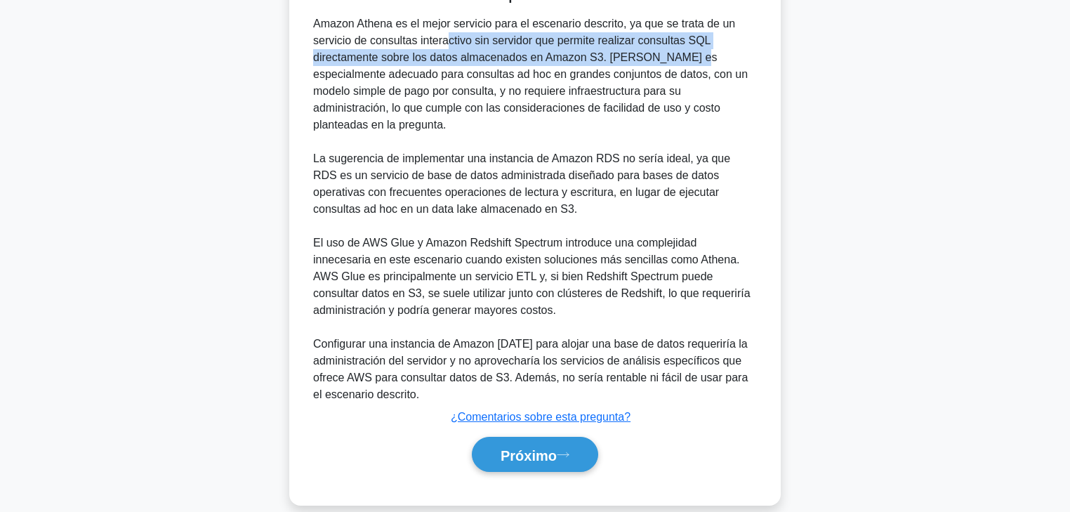
scroll to position [508, 0]
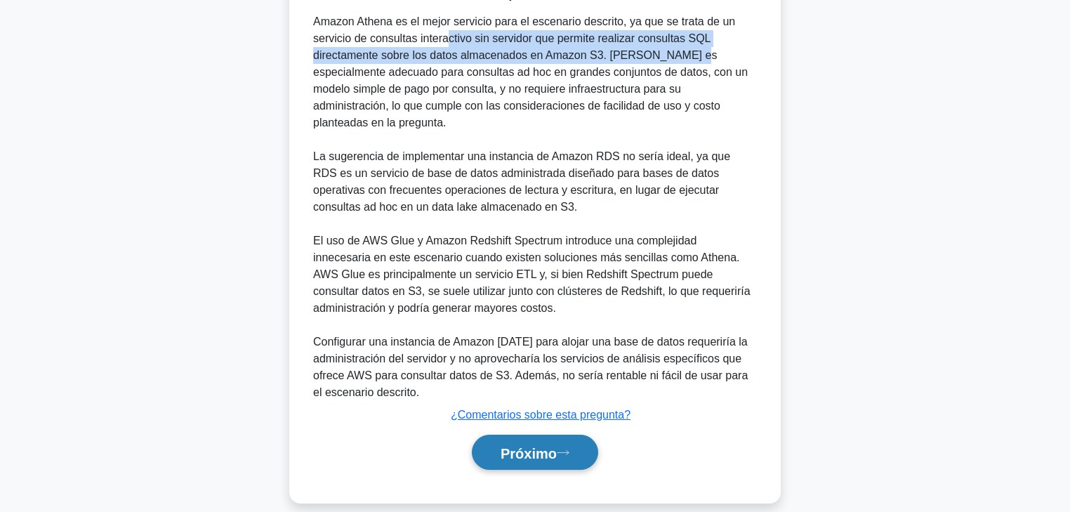
click at [563, 333] on button "Próximo" at bounding box center [535, 453] width 126 height 36
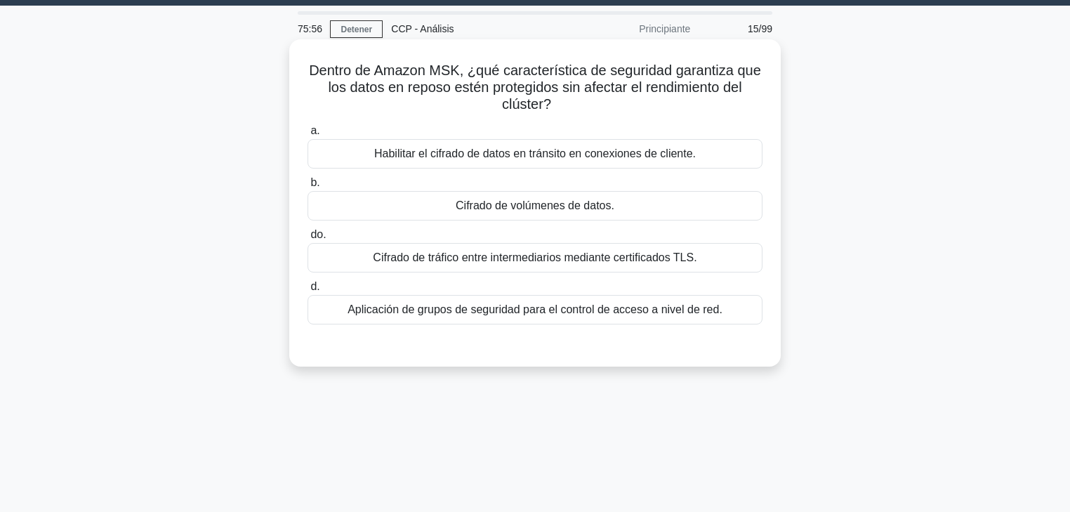
scroll to position [0, 0]
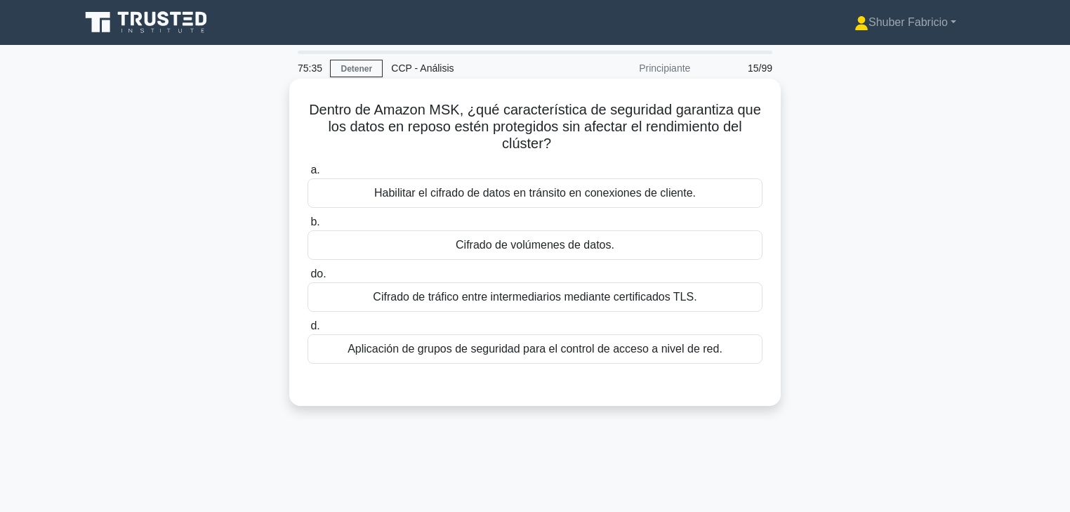
click at [537, 298] on font "Cifrado de tráfico entre intermediarios mediante certificados TLS." at bounding box center [535, 297] width 324 height 12
click at [308, 279] on input "do. Cifrado de tráfico entre intermediarios mediante certificados TLS." at bounding box center [308, 274] width 0 height 9
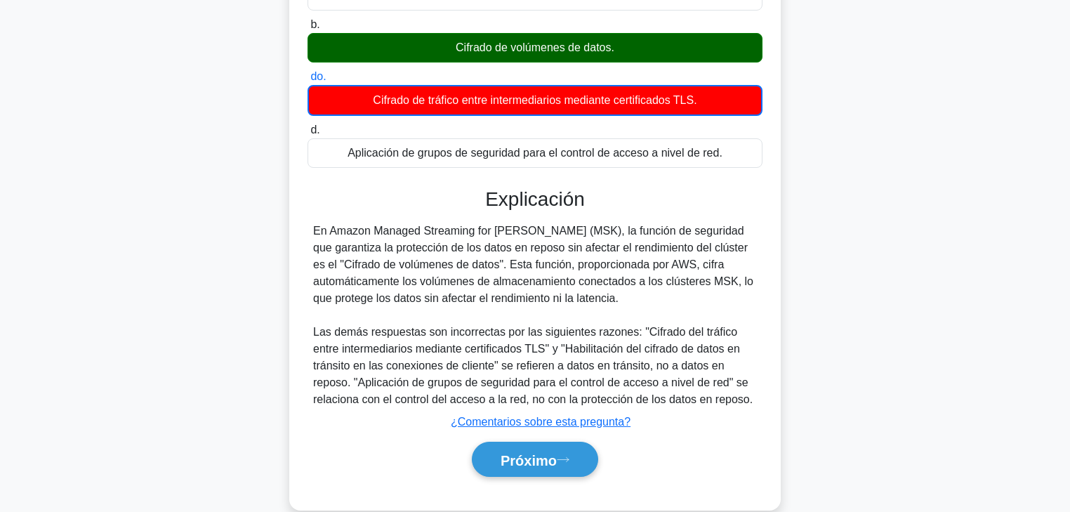
scroll to position [247, 0]
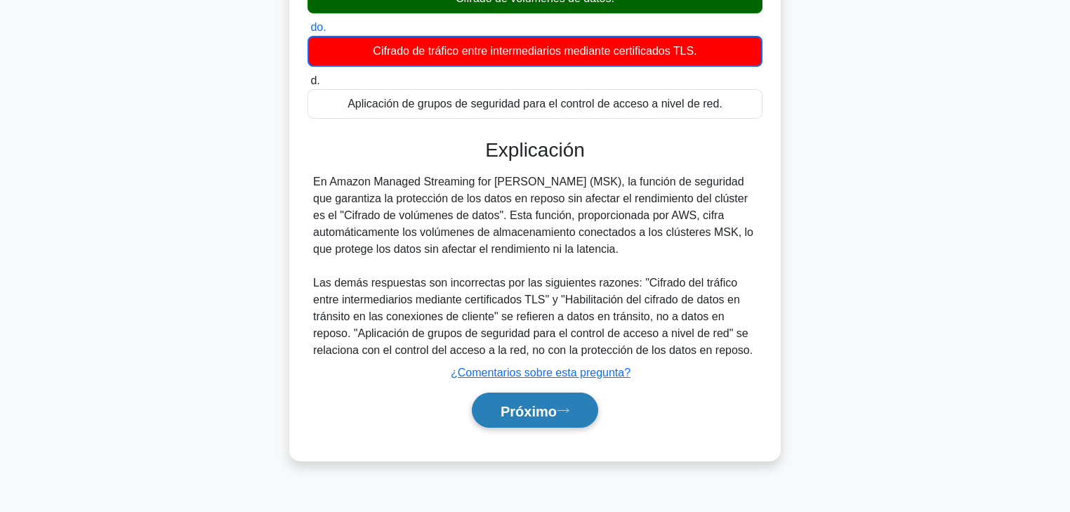
click at [562, 333] on button "Próximo" at bounding box center [535, 411] width 126 height 36
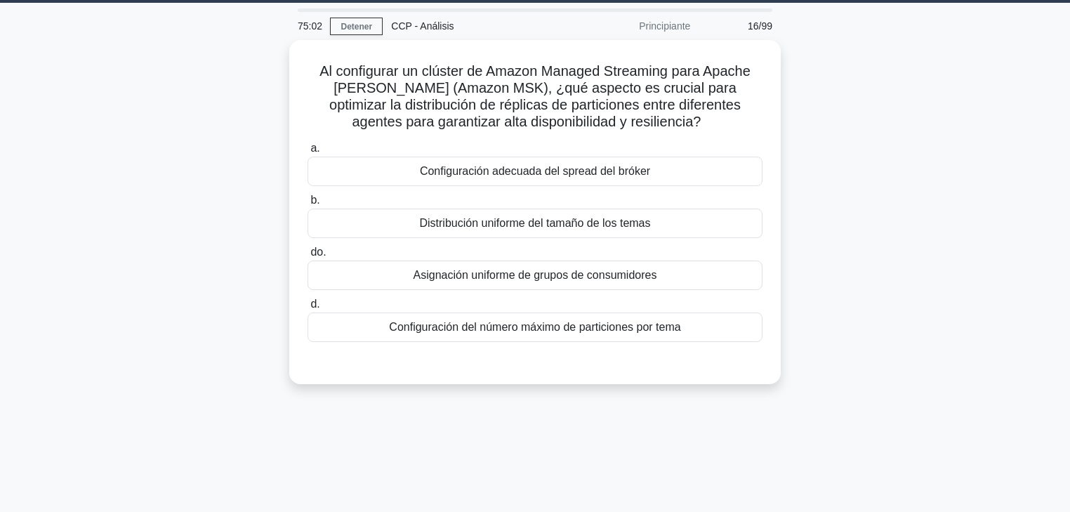
scroll to position [0, 0]
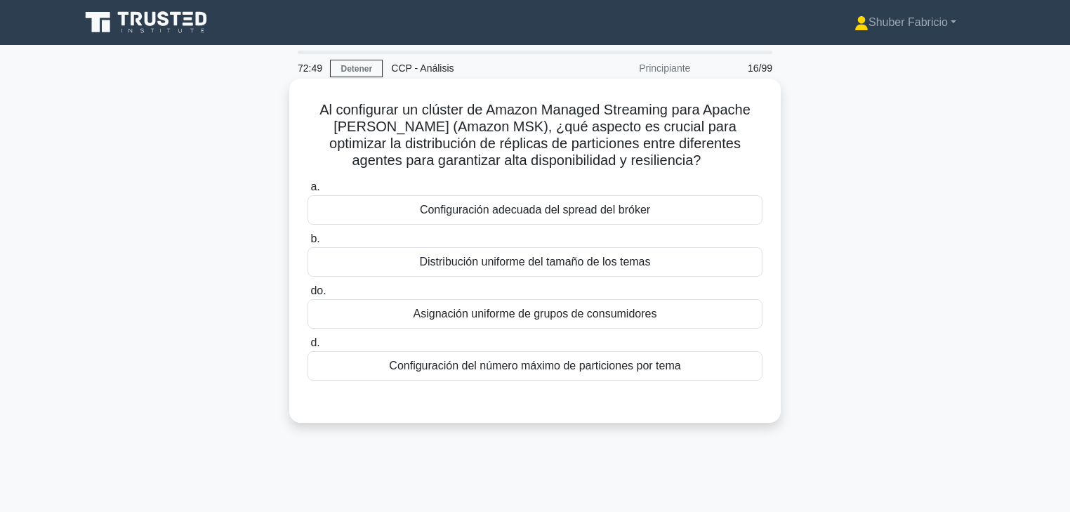
click at [560, 211] on font "Configuración adecuada del spread del bróker" at bounding box center [535, 210] width 230 height 12
click at [308, 192] on input "a. Configuración adecuada del spread del bróker" at bounding box center [308, 187] width 0 height 9
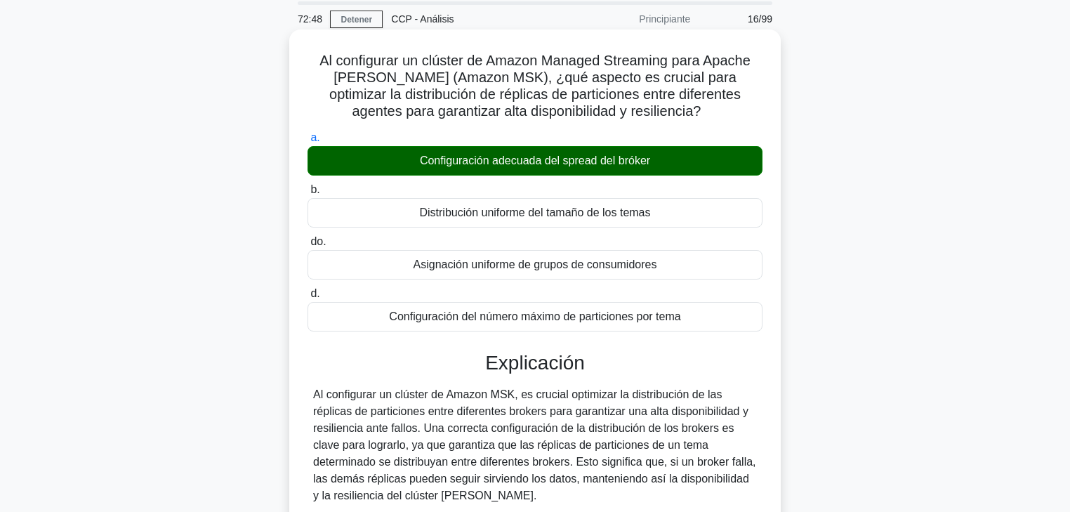
scroll to position [169, 0]
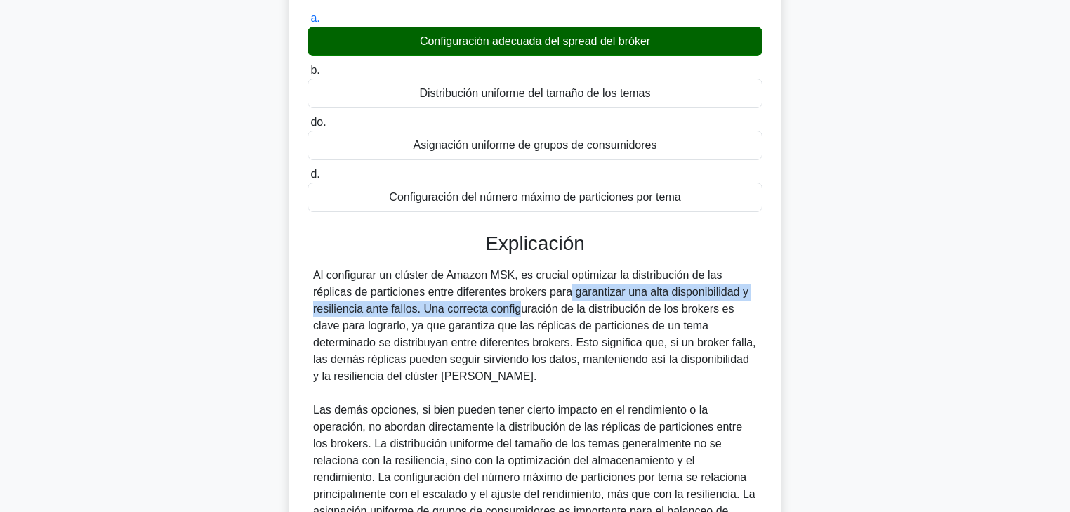
drag, startPoint x: 485, startPoint y: 293, endPoint x: 435, endPoint y: 311, distance: 53.1
click at [435, 311] on font "Al configurar un clúster de Amazon MSK, es crucial optimizar la distribución de…" at bounding box center [534, 325] width 443 height 113
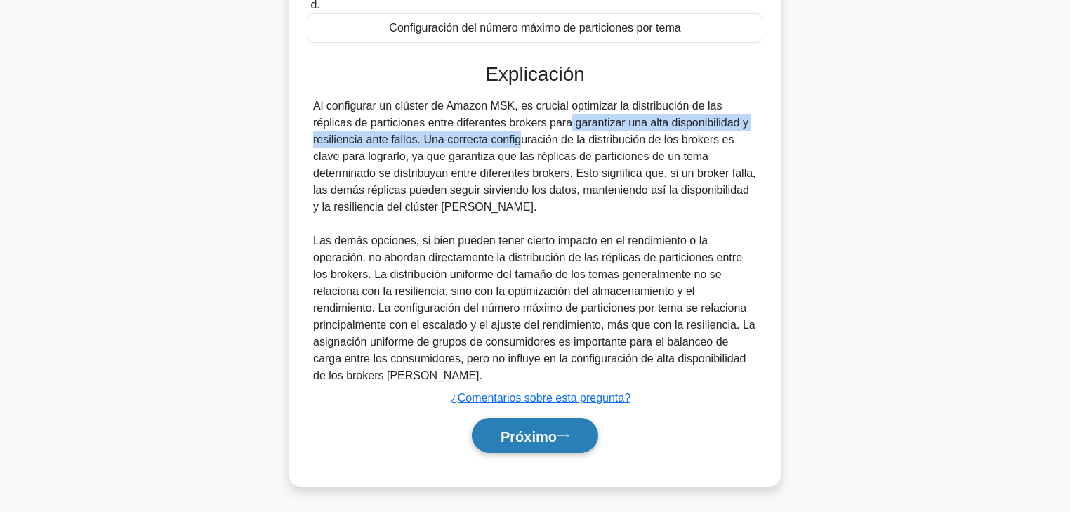
click at [513, 333] on font "Próximo" at bounding box center [529, 435] width 56 height 15
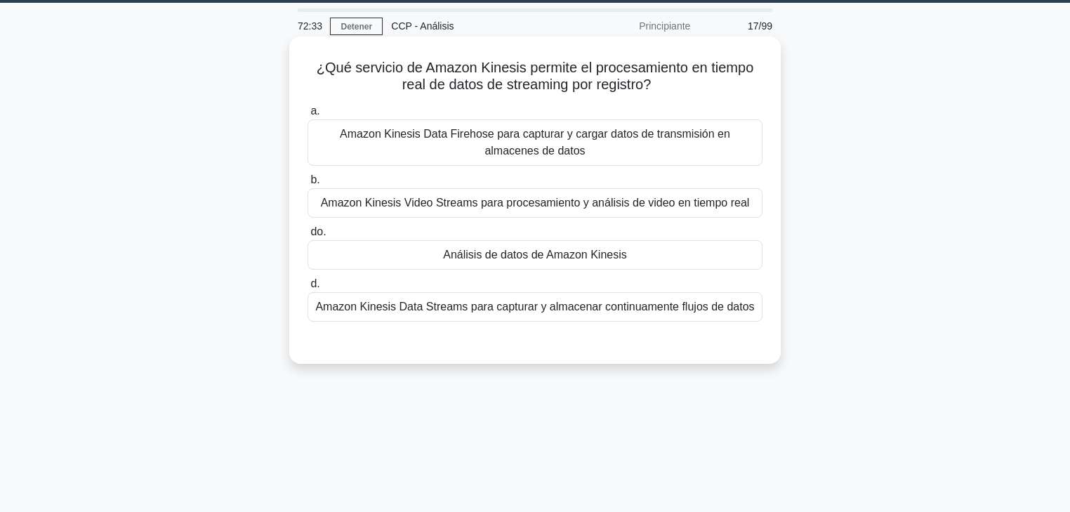
scroll to position [0, 0]
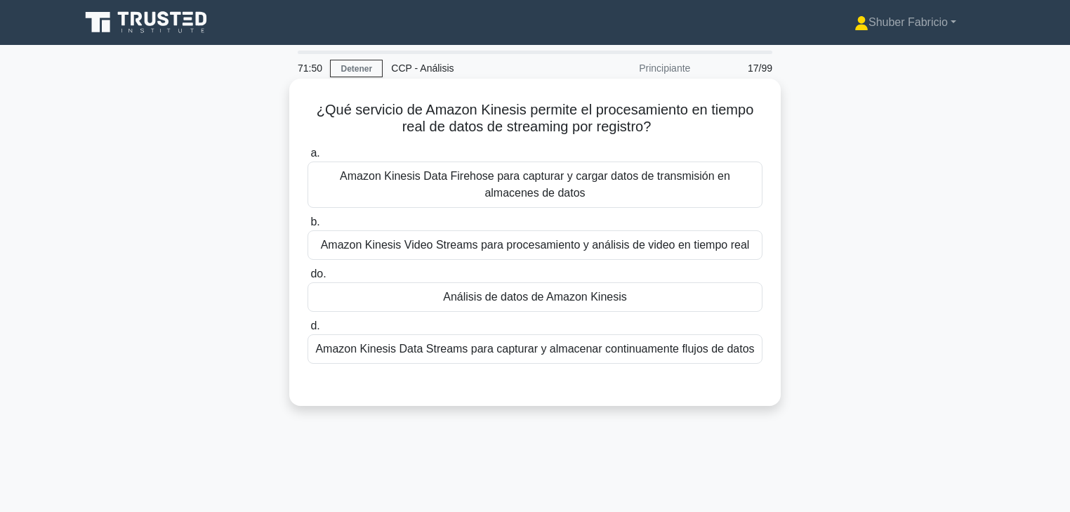
click at [448, 333] on font "Amazon Kinesis Data Streams para capturar y almacenar continuamente flujos de d…" at bounding box center [534, 349] width 439 height 12
click at [308, 331] on input "d. Amazon Kinesis Data Streams para capturar y almacenar continuamente flujos d…" at bounding box center [308, 326] width 0 height 9
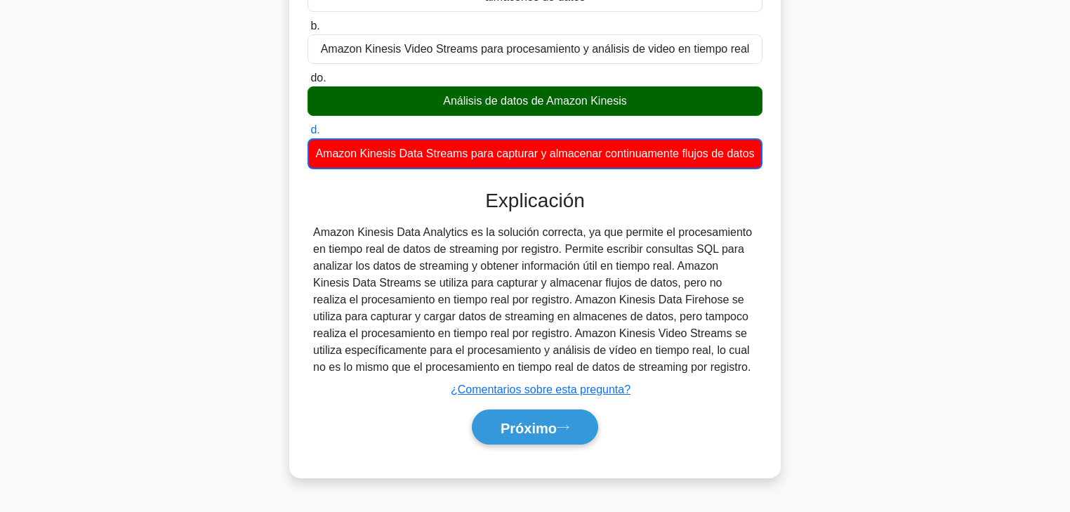
scroll to position [225, 0]
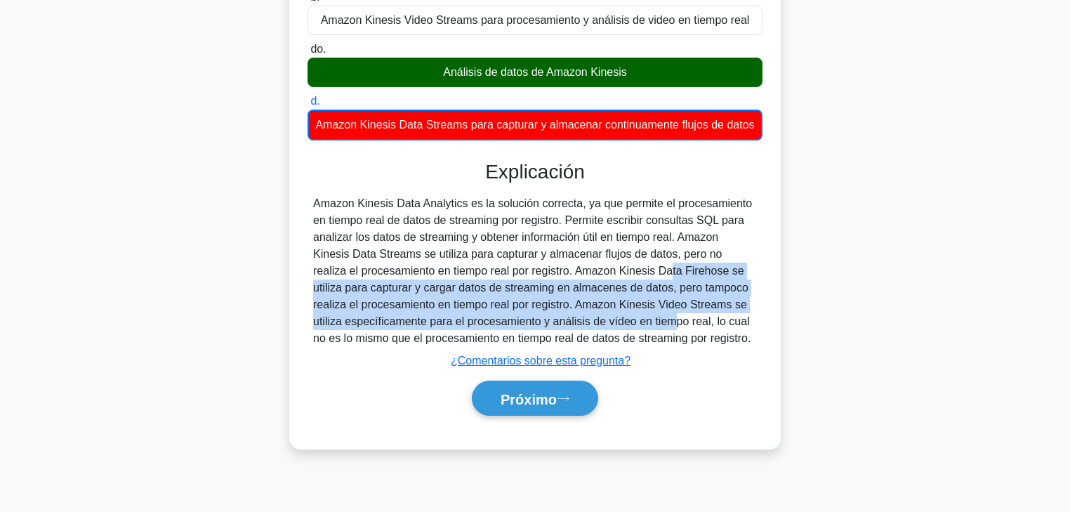
drag, startPoint x: 530, startPoint y: 289, endPoint x: 553, endPoint y: 338, distance: 54.4
click at [553, 333] on font "Amazon Kinesis Data Analytics es la solución correcta, ya que permite el proces…" at bounding box center [532, 270] width 439 height 147
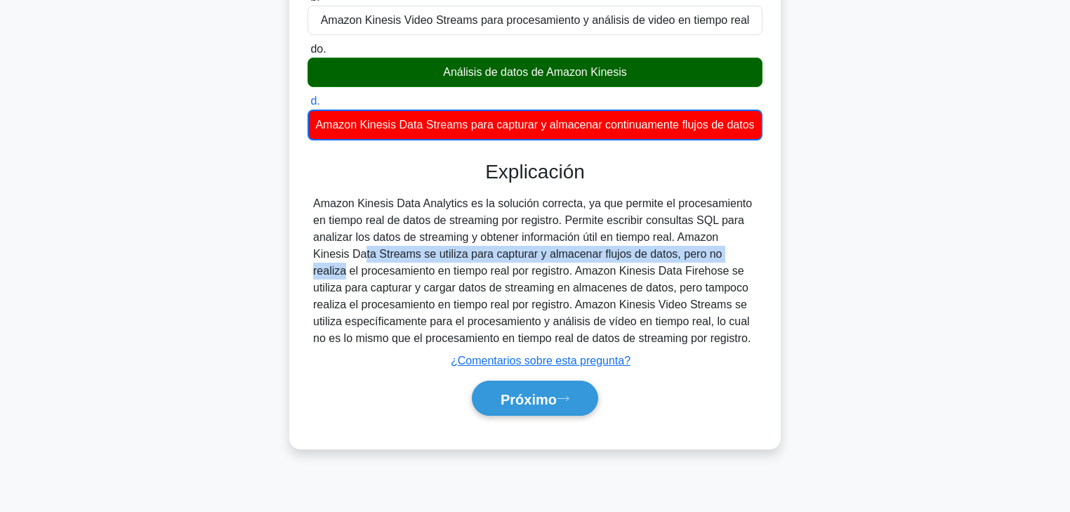
drag, startPoint x: 678, startPoint y: 257, endPoint x: 631, endPoint y: 270, distance: 48.9
click at [631, 270] on font "Amazon Kinesis Data Analytics es la solución correcta, ya que permite el proces…" at bounding box center [532, 270] width 439 height 147
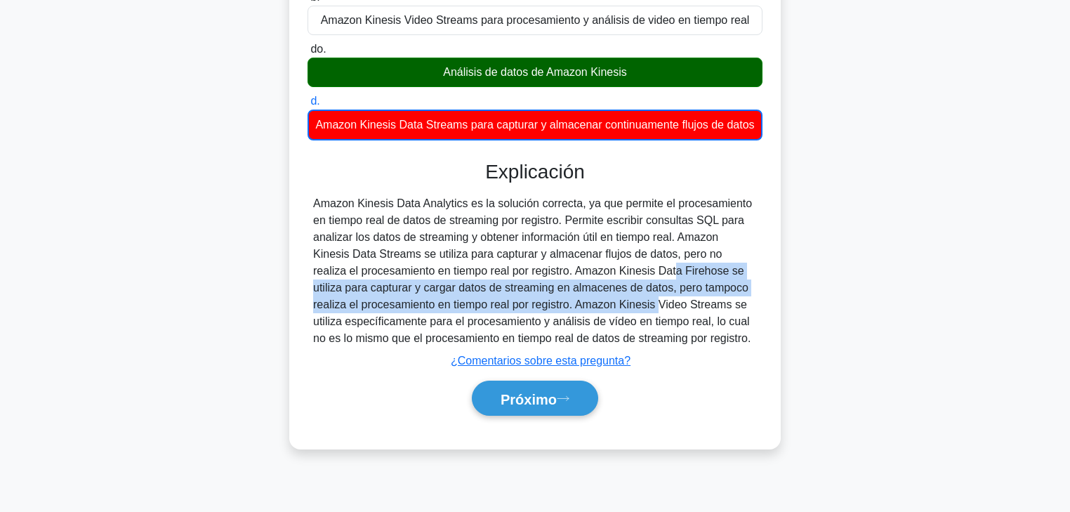
drag, startPoint x: 537, startPoint y: 286, endPoint x: 523, endPoint y: 320, distance: 36.9
click at [523, 320] on font "Amazon Kinesis Data Analytics es la solución correcta, ya que permite el proces…" at bounding box center [532, 270] width 439 height 147
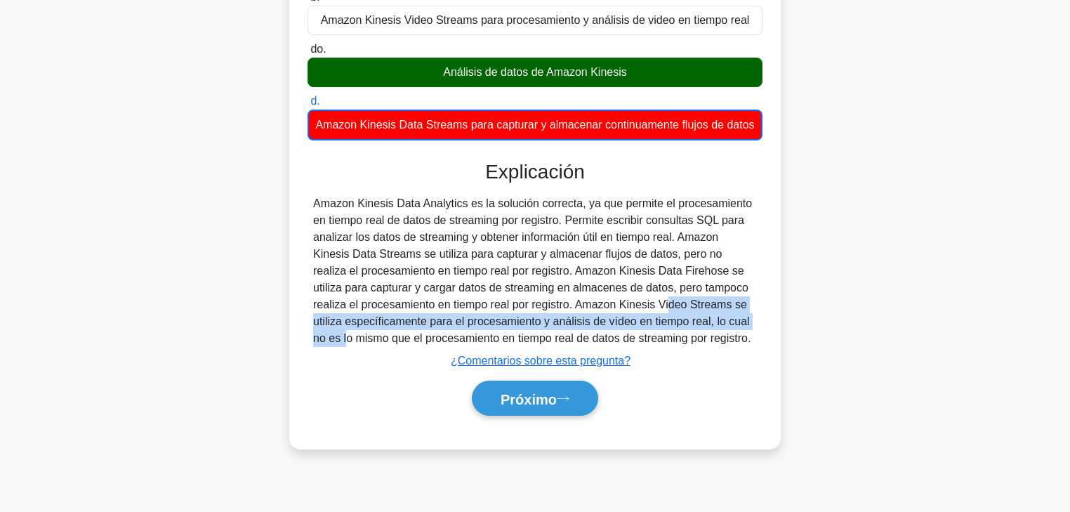
drag, startPoint x: 529, startPoint y: 320, endPoint x: 674, endPoint y: 337, distance: 146.4
click at [639, 333] on font "Amazon Kinesis Data Analytics es la solución correcta, ya que permite el proces…" at bounding box center [532, 270] width 439 height 147
click at [543, 333] on font "Próximo" at bounding box center [529, 398] width 56 height 15
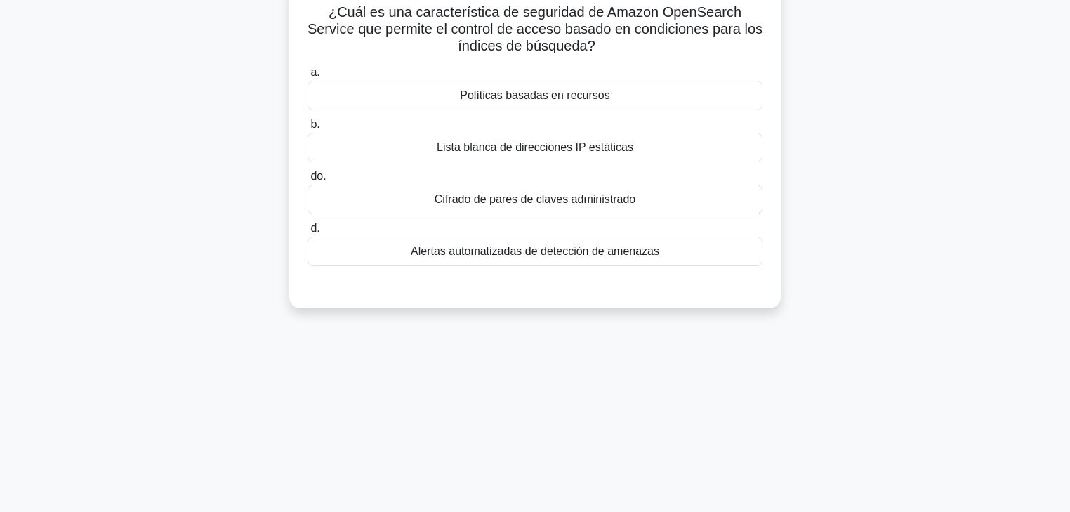
scroll to position [56, 0]
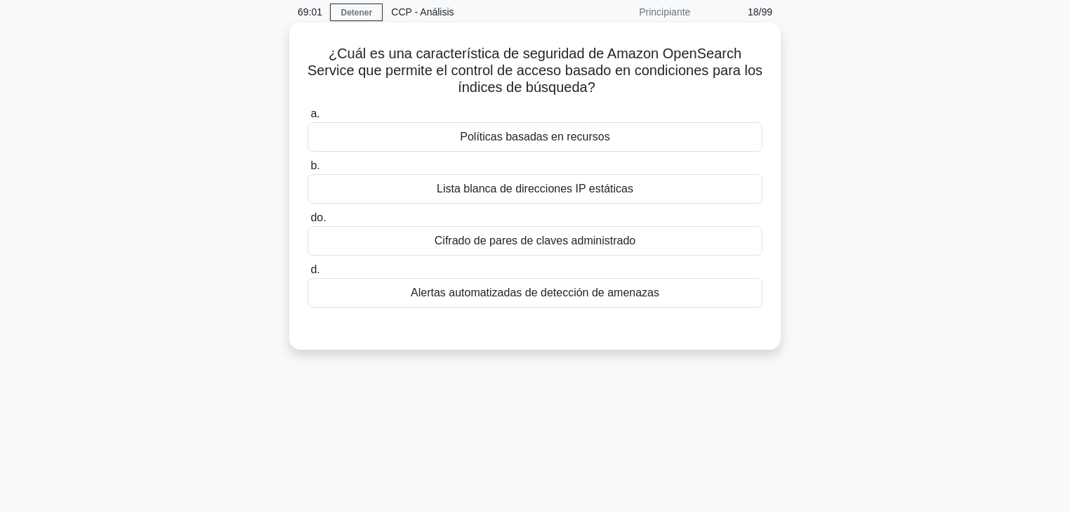
click at [551, 131] on font "Políticas basadas en recursos" at bounding box center [535, 137] width 150 height 12
click at [308, 119] on input "a. Políticas basadas en recursos" at bounding box center [308, 114] width 0 height 9
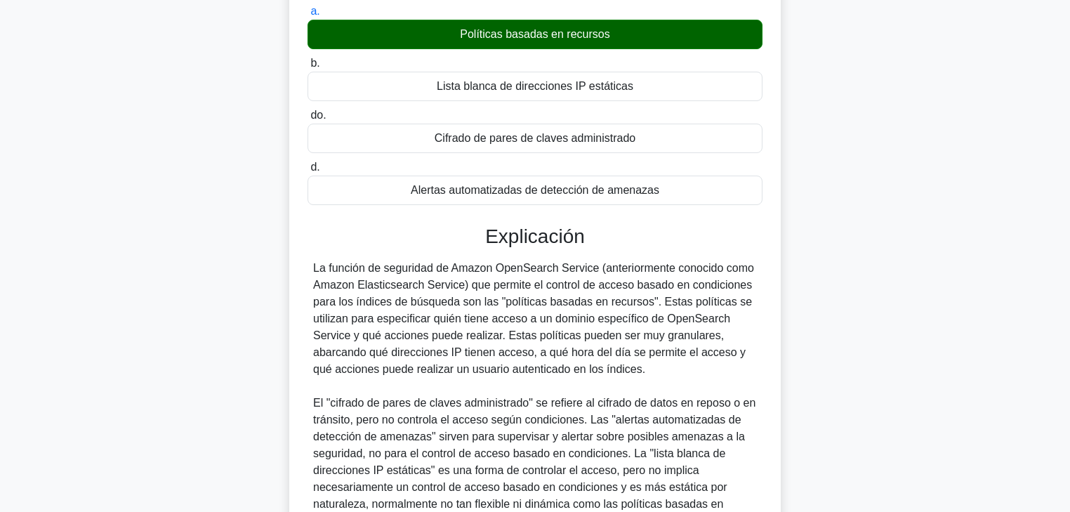
scroll to position [169, 0]
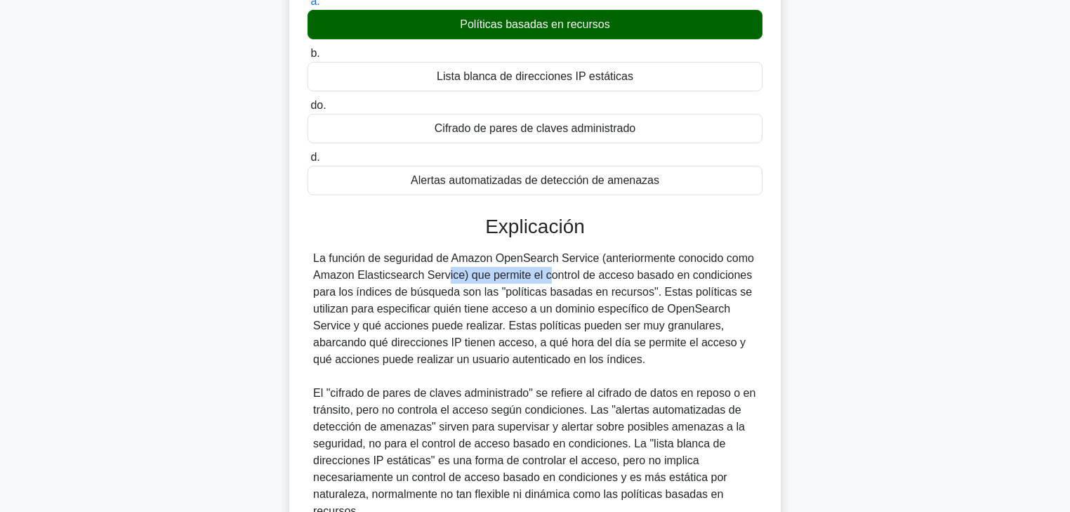
drag, startPoint x: 362, startPoint y: 279, endPoint x: 459, endPoint y: 280, distance: 97.6
click at [459, 280] on font "La función de seguridad de Amazon OpenSearch Service (anteriormente conocido co…" at bounding box center [533, 308] width 441 height 113
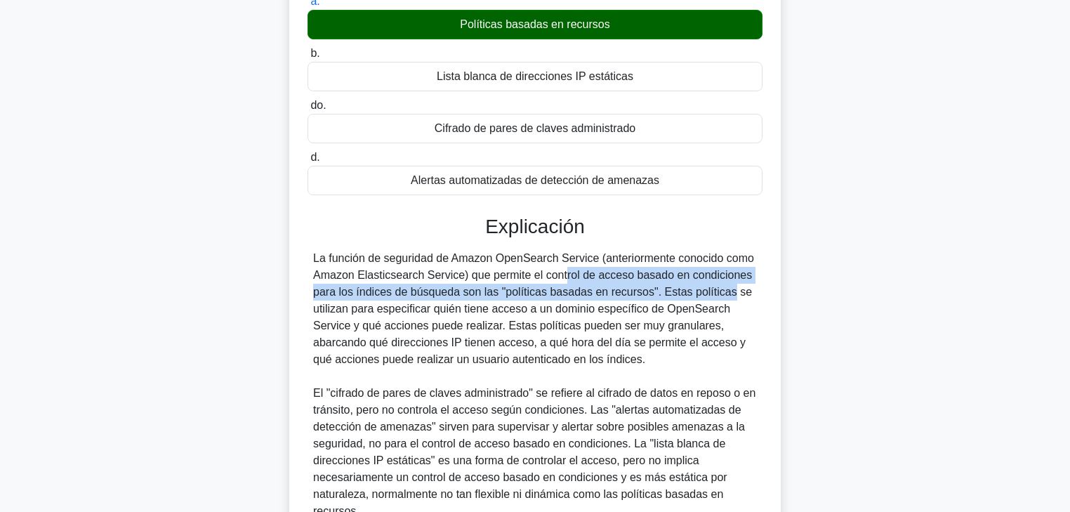
drag, startPoint x: 475, startPoint y: 277, endPoint x: 648, endPoint y: 289, distance: 172.4
click at [639, 289] on font "La función de seguridad de Amazon OpenSearch Service (anteriormente conocido co…" at bounding box center [533, 308] width 441 height 113
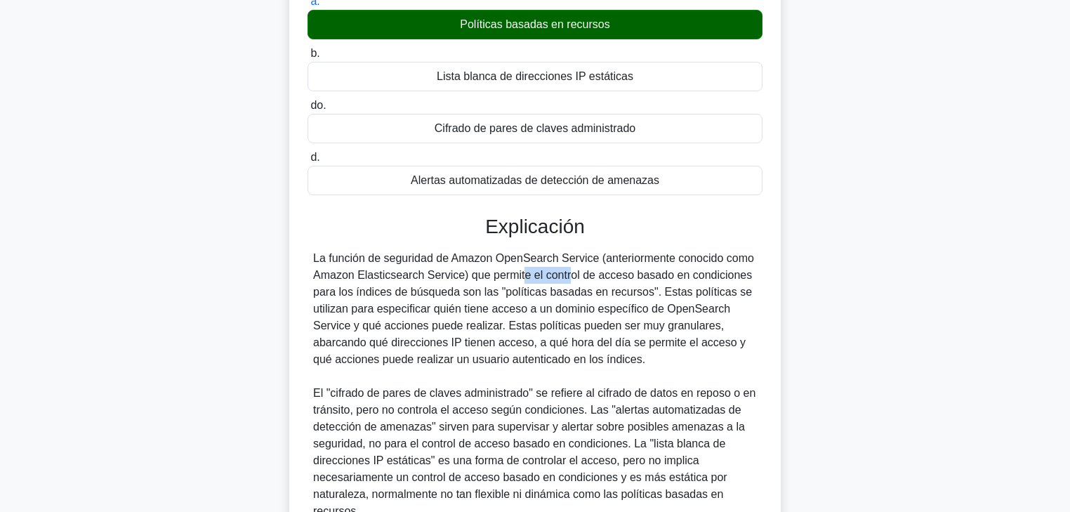
drag, startPoint x: 435, startPoint y: 267, endPoint x: 481, endPoint y: 268, distance: 46.4
click at [481, 268] on font "La función de seguridad de Amazon OpenSearch Service (anteriormente conocido co…" at bounding box center [533, 308] width 441 height 113
drag, startPoint x: 315, startPoint y: 310, endPoint x: 487, endPoint y: 309, distance: 171.4
click at [489, 307] on font "La función de seguridad de Amazon OpenSearch Service (anteriormente conocido co…" at bounding box center [533, 308] width 441 height 113
click at [535, 308] on font "La función de seguridad de Amazon OpenSearch Service (anteriormente conocido co…" at bounding box center [533, 308] width 441 height 113
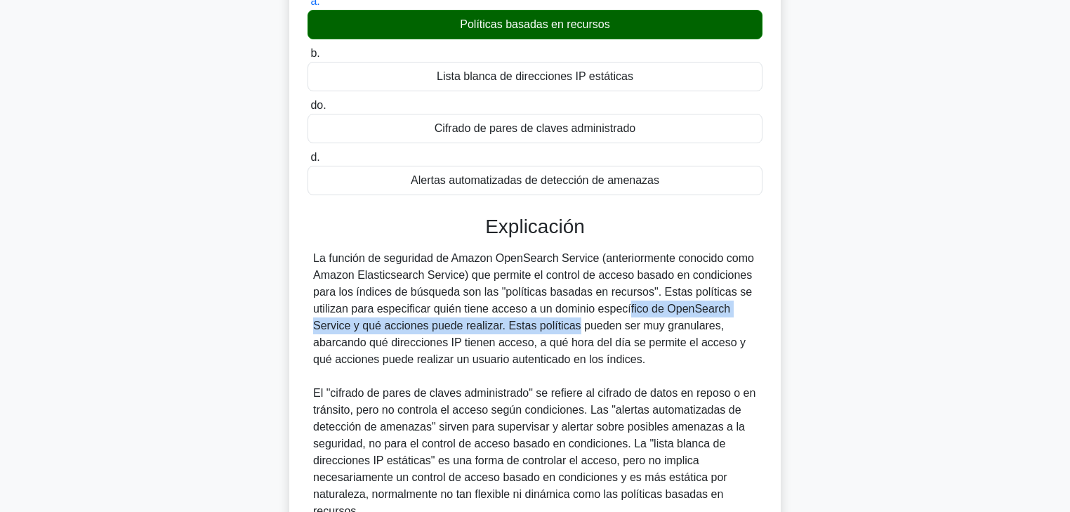
drag, startPoint x: 539, startPoint y: 308, endPoint x: 497, endPoint y: 324, distance: 45.1
click at [497, 324] on font "La función de seguridad de Amazon OpenSearch Service (anteriormente conocido co…" at bounding box center [533, 308] width 441 height 113
drag, startPoint x: 352, startPoint y: 348, endPoint x: 648, endPoint y: 362, distance: 296.7
click at [639, 333] on div "La función de seguridad de Amazon OpenSearch Service (anteriormente conocido co…" at bounding box center [535, 385] width 444 height 270
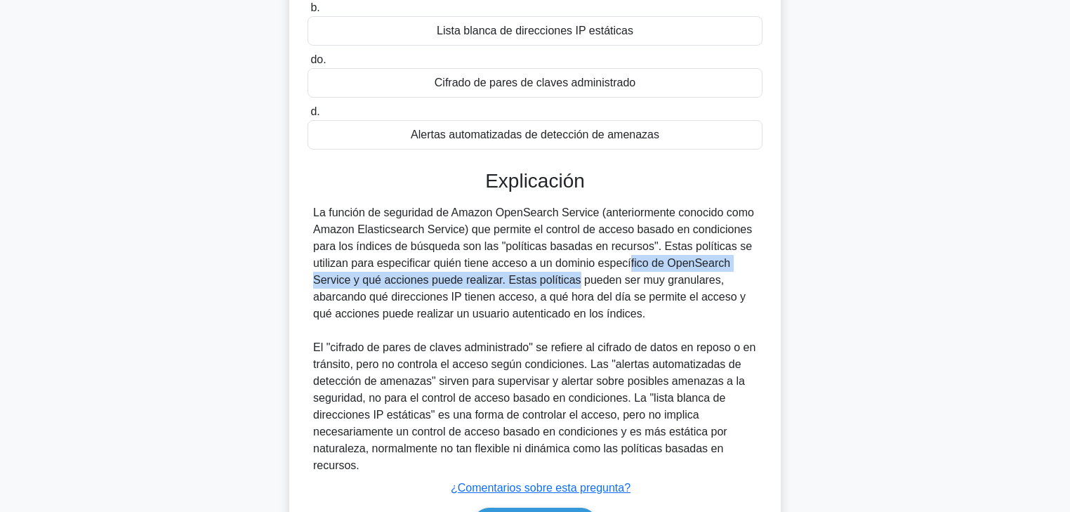
scroll to position [304, 0]
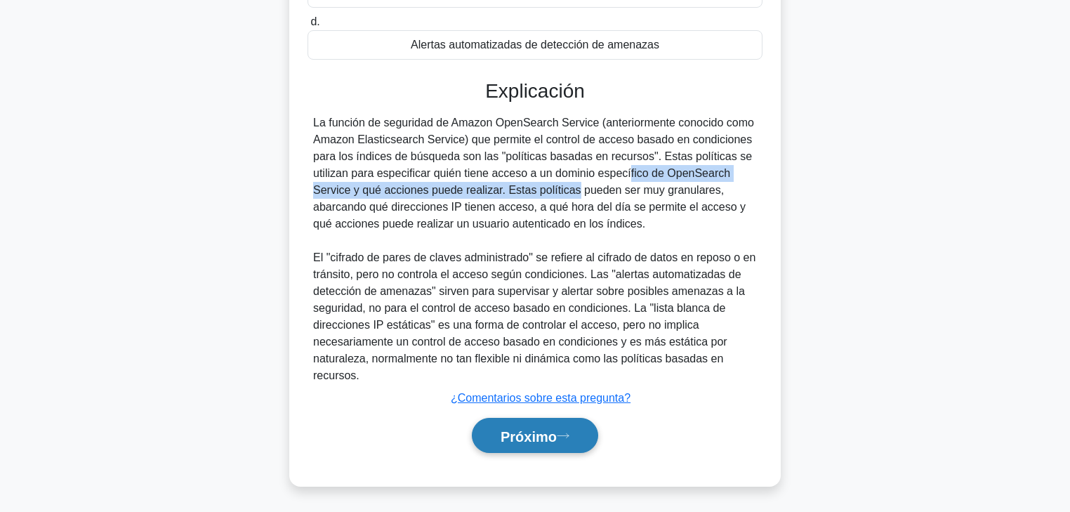
click at [523, 333] on font "Próximo" at bounding box center [529, 435] width 56 height 15
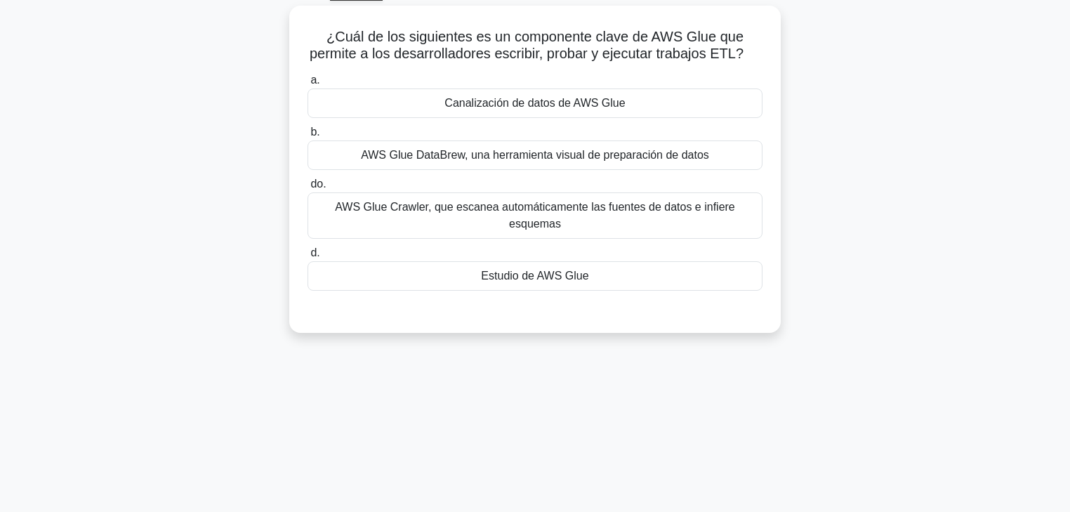
scroll to position [0, 0]
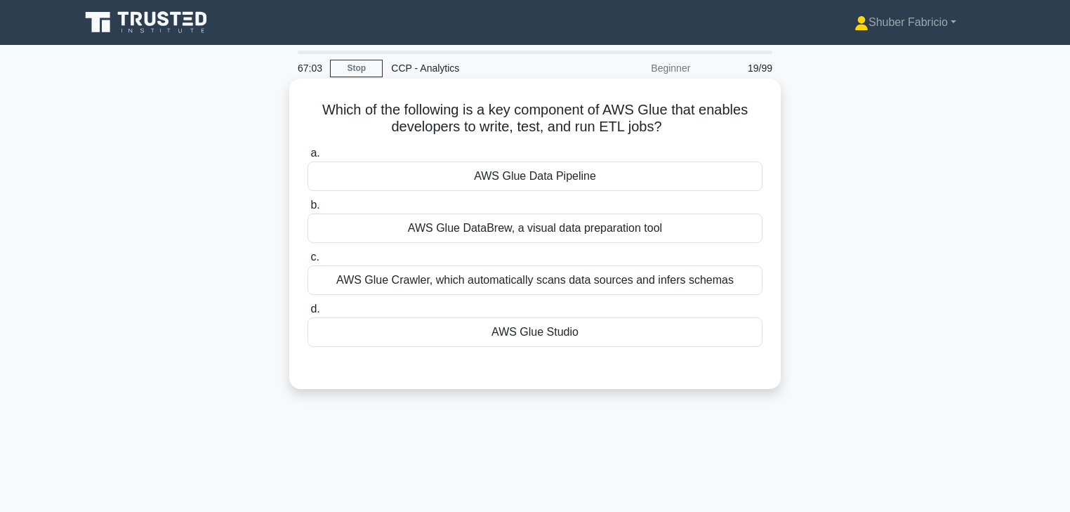
click at [560, 333] on div "AWS Glue Studio" at bounding box center [535, 331] width 455 height 29
click at [308, 314] on input "d. AWS Glue Studio" at bounding box center [308, 309] width 0 height 9
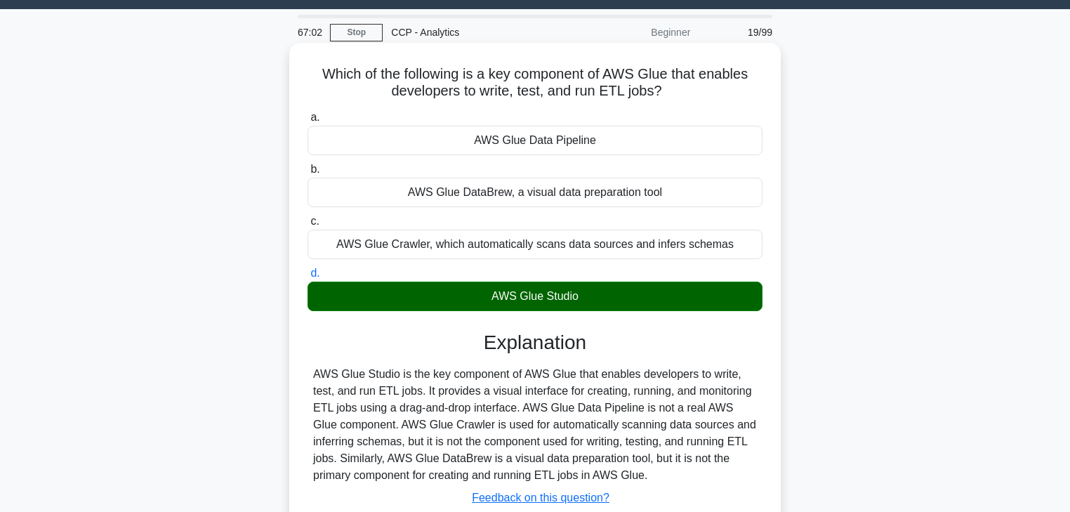
scroll to position [112, 0]
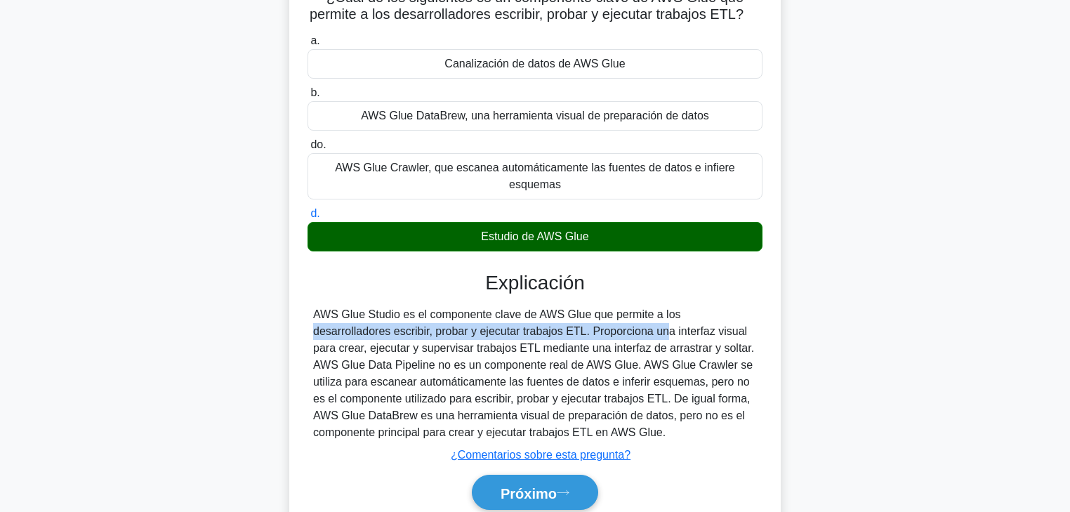
drag, startPoint x: 593, startPoint y: 318, endPoint x: 494, endPoint y: 337, distance: 100.1
click at [494, 333] on font "AWS Glue Studio es el componente clave de AWS Glue que permite a los desarrolla…" at bounding box center [533, 373] width 441 height 130
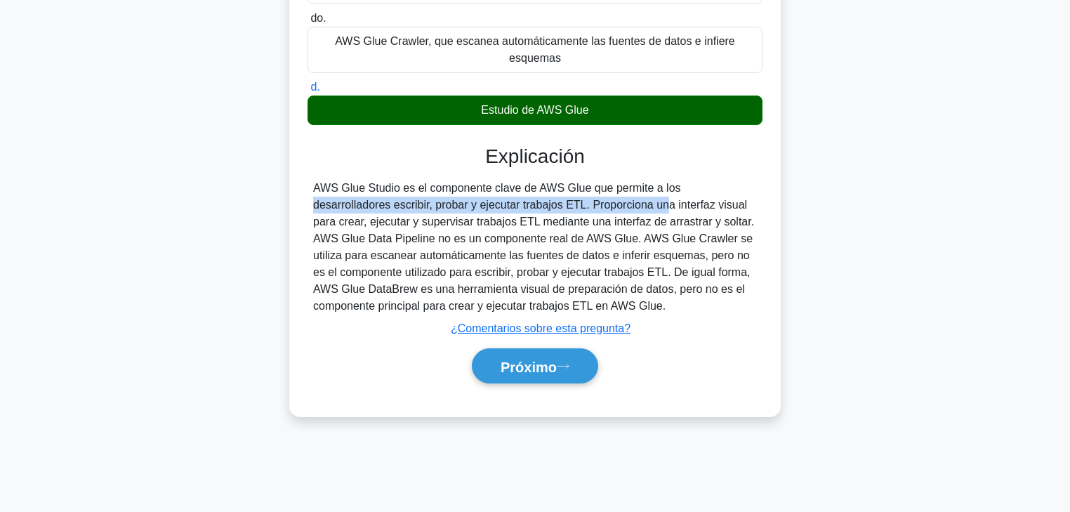
scroll to position [247, 0]
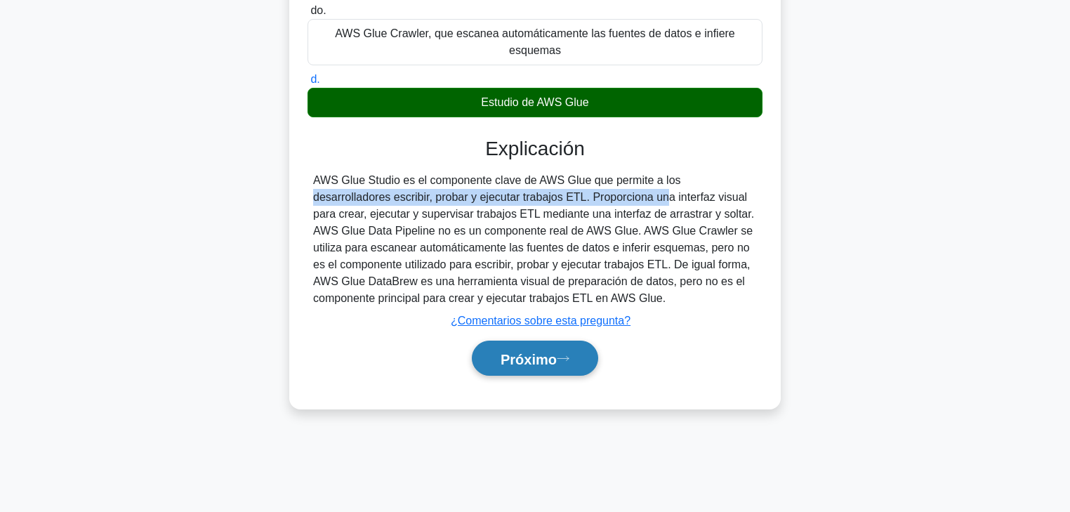
click at [556, 333] on font "Próximo" at bounding box center [529, 358] width 56 height 15
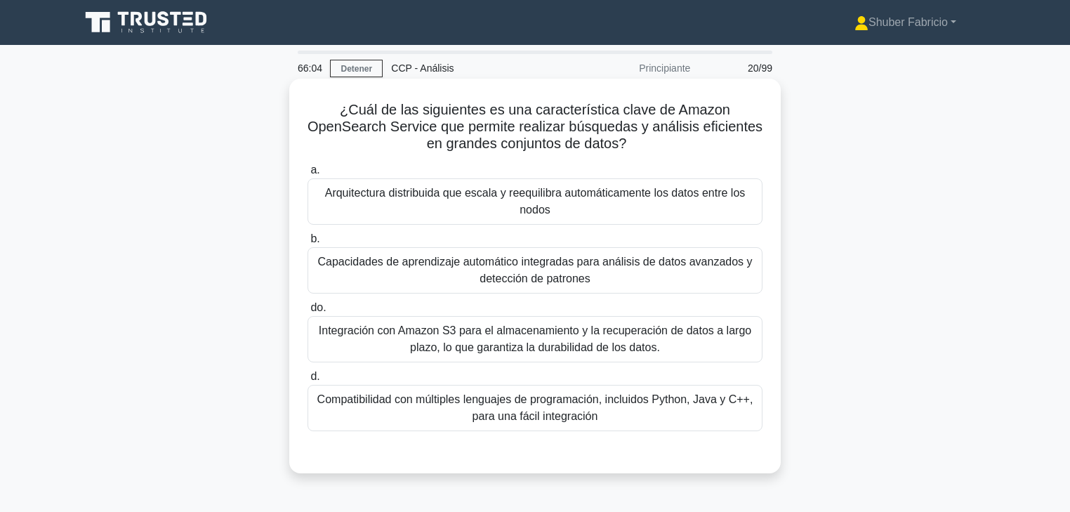
scroll to position [56, 0]
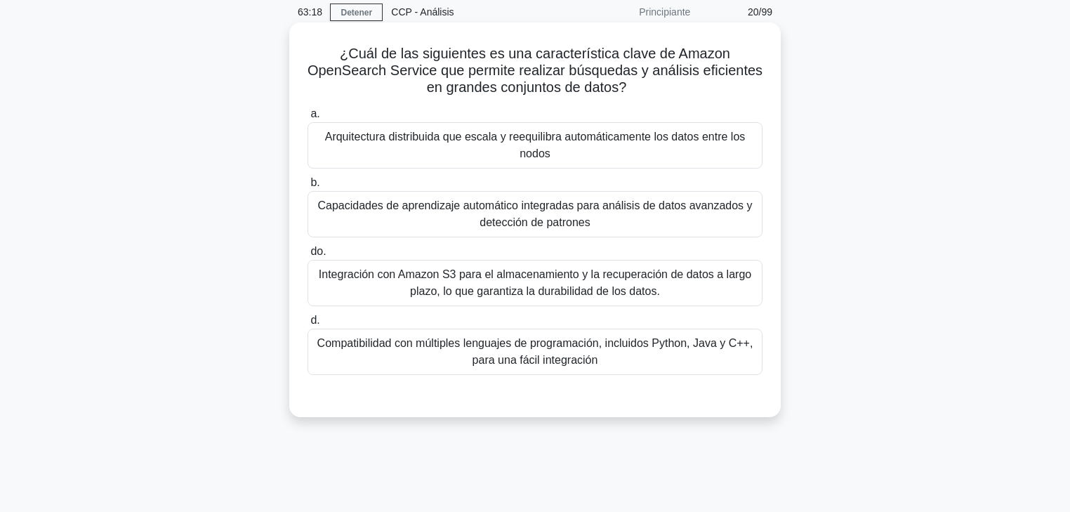
click at [513, 290] on font "Integración con Amazon S3 para el almacenamiento y la recuperación de datos a l…" at bounding box center [535, 282] width 433 height 29
click at [308, 256] on input "do. Integración con Amazon S3 para el almacenamiento y la recuperación de datos…" at bounding box center [308, 251] width 0 height 9
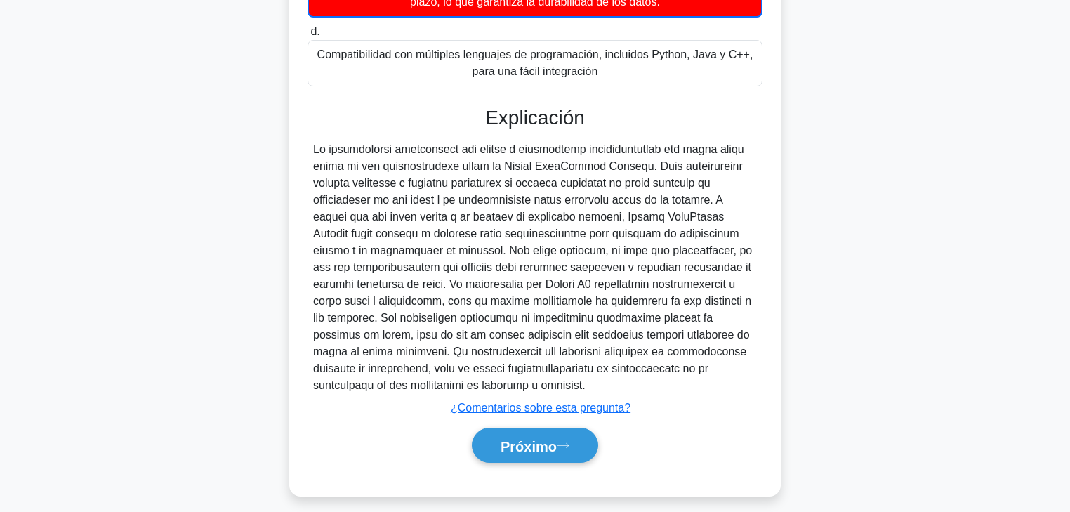
scroll to position [356, 0]
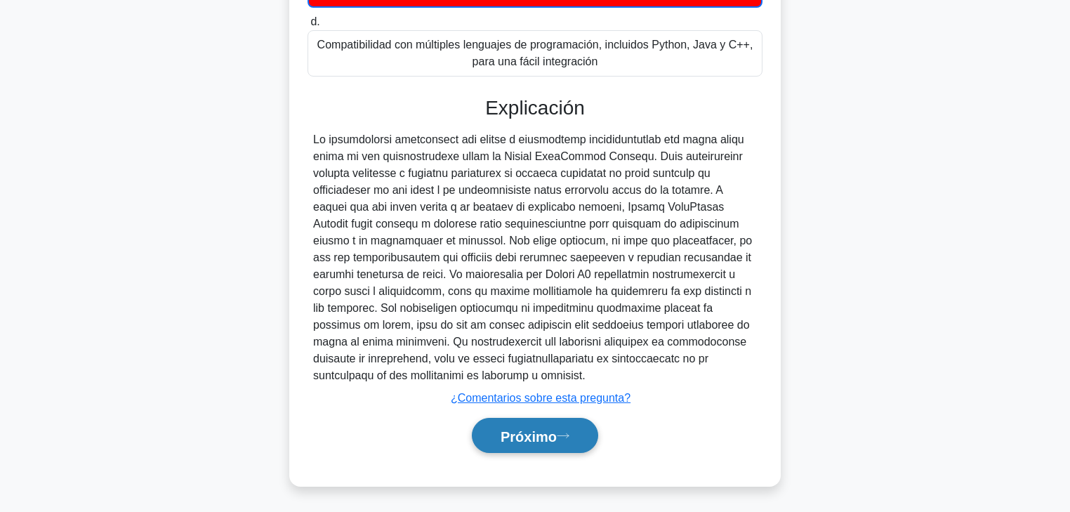
click at [539, 333] on font "Próximo" at bounding box center [529, 435] width 56 height 15
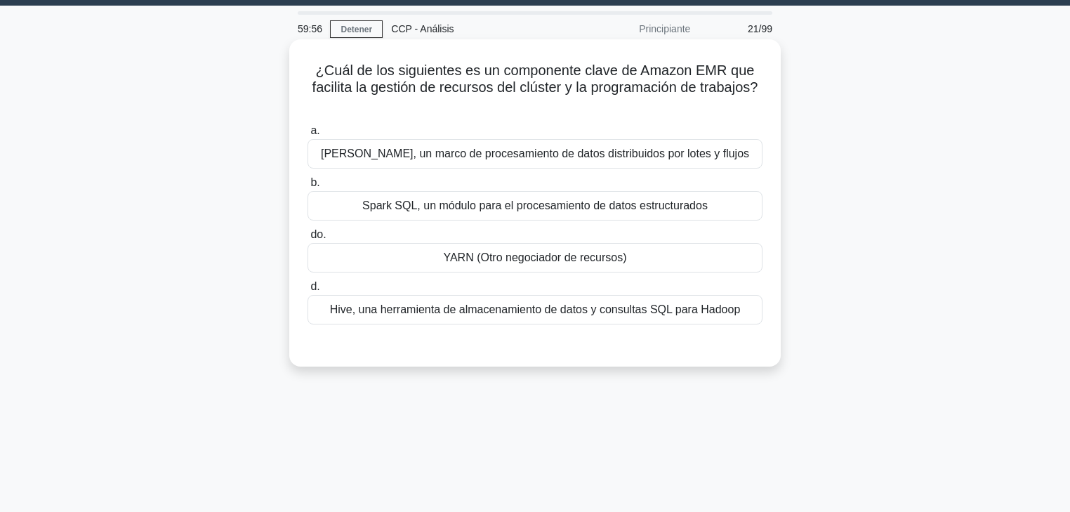
scroll to position [0, 0]
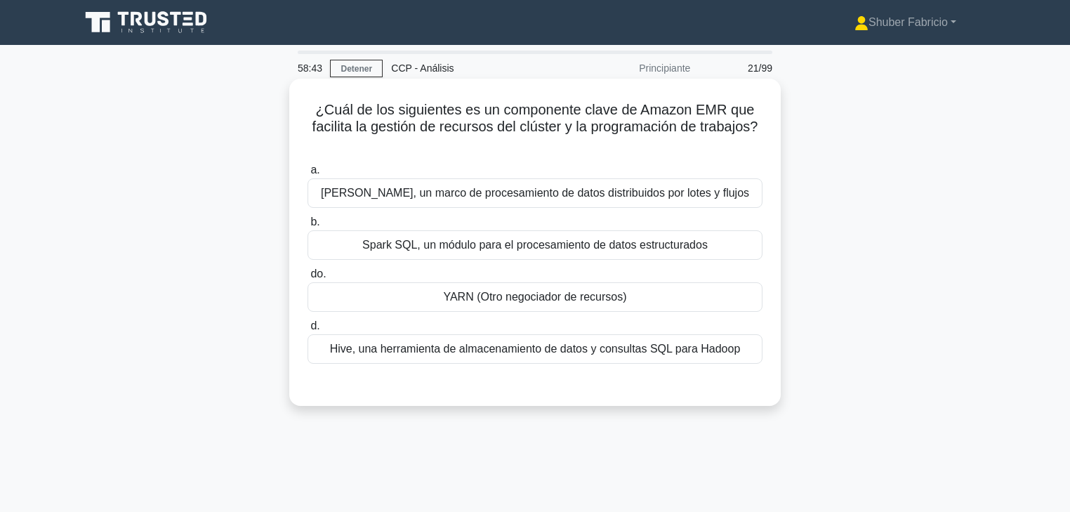
click at [605, 251] on font "Spark SQL, un módulo para el procesamiento de datos estructurados" at bounding box center [535, 245] width 346 height 12
click at [616, 244] on font "Spark SQL, un módulo para el procesamiento de datos estructurados" at bounding box center [535, 245] width 346 height 12
click at [308, 227] on input "b. Spark SQL, un módulo para el procesamiento de datos estructurados" at bounding box center [308, 222] width 0 height 9
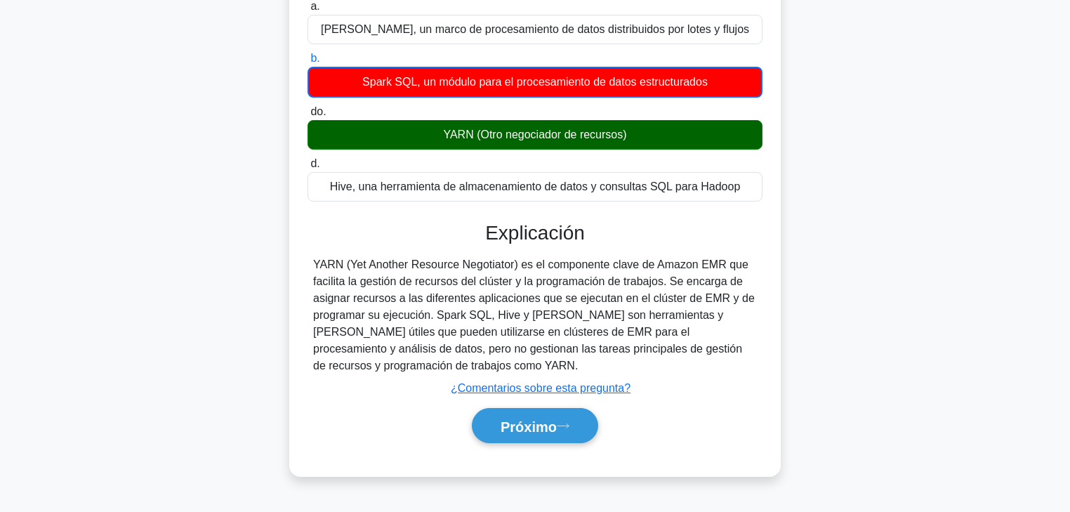
scroll to position [169, 0]
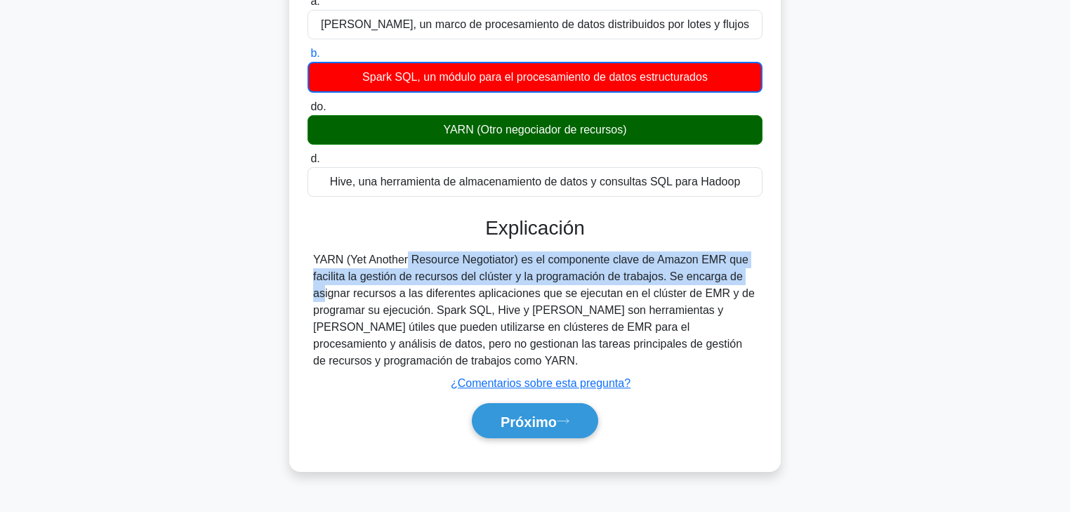
drag, startPoint x: 663, startPoint y: 277, endPoint x: 308, endPoint y: 261, distance: 355.0
click at [308, 261] on div "YARN (Yet Another Resource Negotiator) es el componente clave de Amazon EMR que…" at bounding box center [535, 310] width 455 height 118
copy font "YARN (Yet Another Resource Negotiator) es el componente clave de Amazon EMR que…"
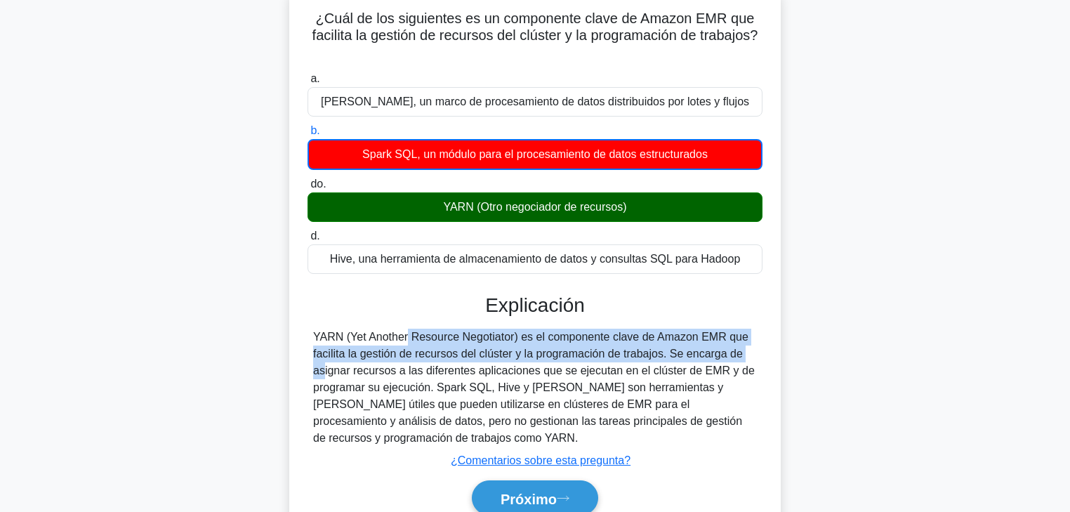
scroll to position [0, 0]
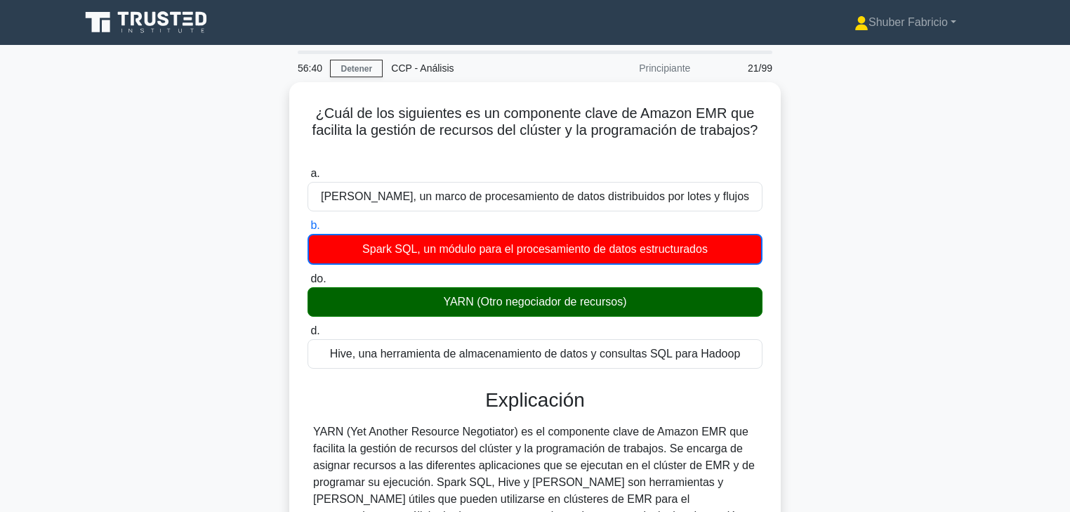
drag, startPoint x: 980, startPoint y: 257, endPoint x: 905, endPoint y: 246, distance: 76.7
click at [639, 258] on div "¿Cuál de los siguientes es un componente clave de Amazon EMR que facilita la ge…" at bounding box center [535, 371] width 927 height 579
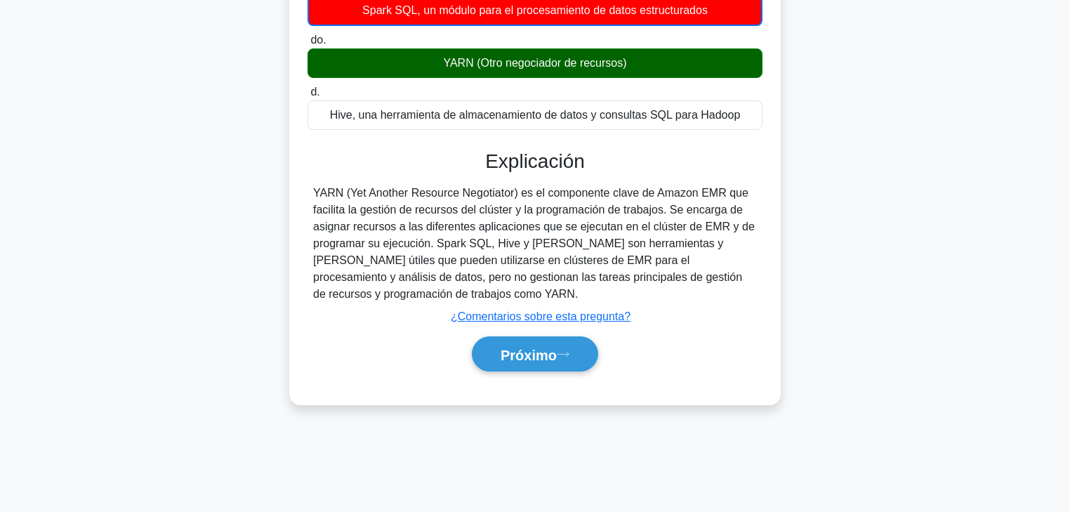
scroll to position [247, 0]
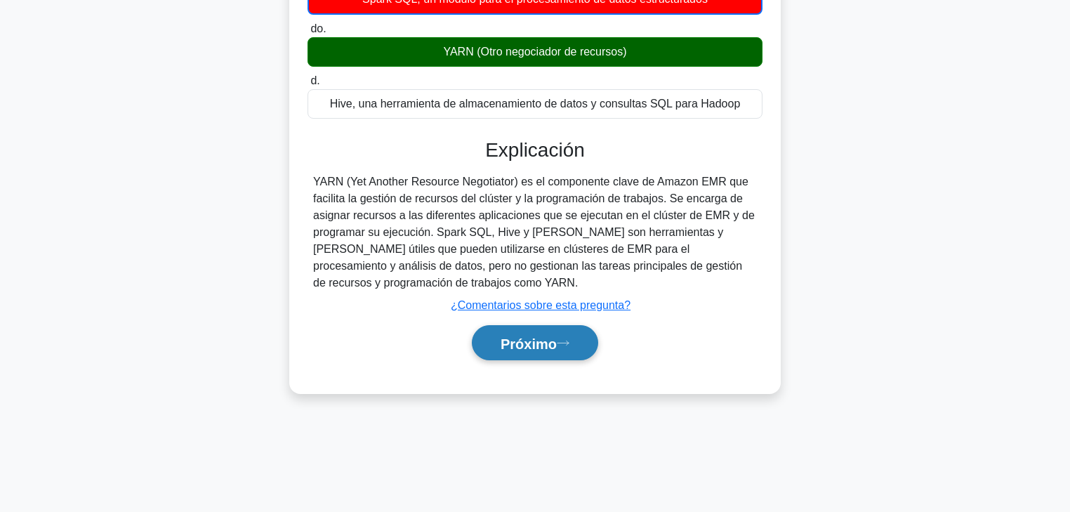
click at [520, 333] on font "Próximo" at bounding box center [529, 343] width 56 height 15
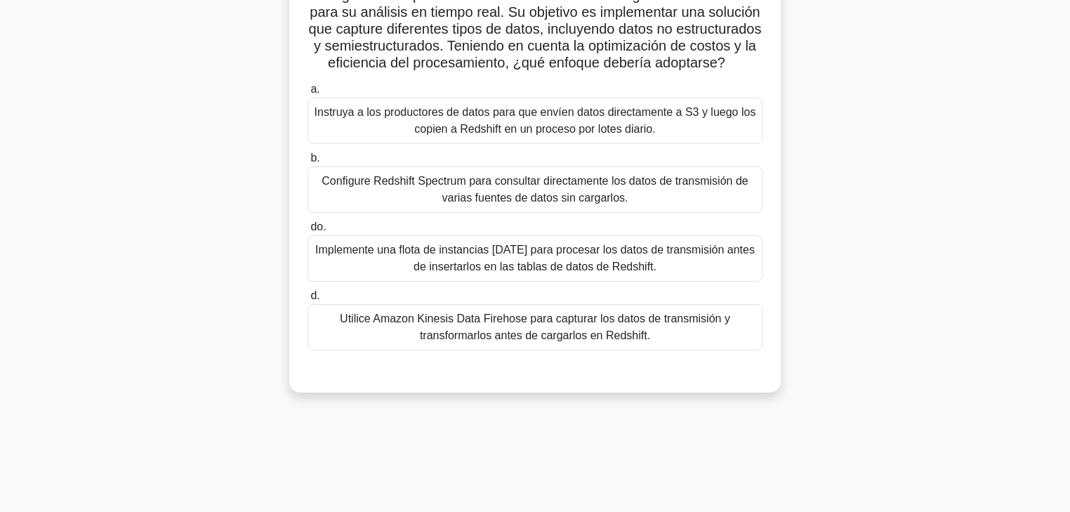
scroll to position [135, 0]
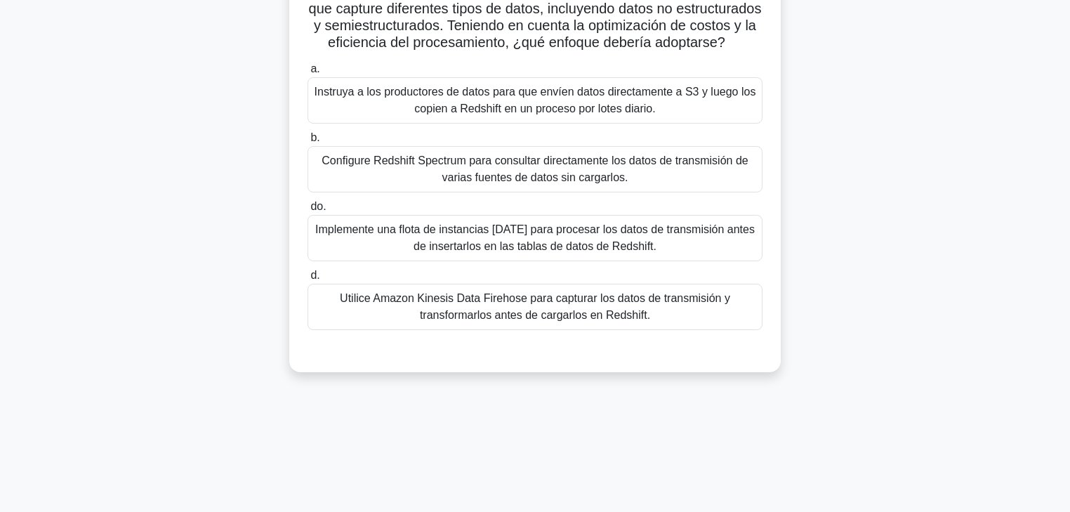
click at [592, 183] on font "Configure Redshift Spectrum para consultar directamente los datos de transmisió…" at bounding box center [535, 169] width 426 height 29
click at [308, 143] on input "b. Configure Redshift Spectrum para consultar directamente los datos de transmi…" at bounding box center [308, 137] width 0 height 9
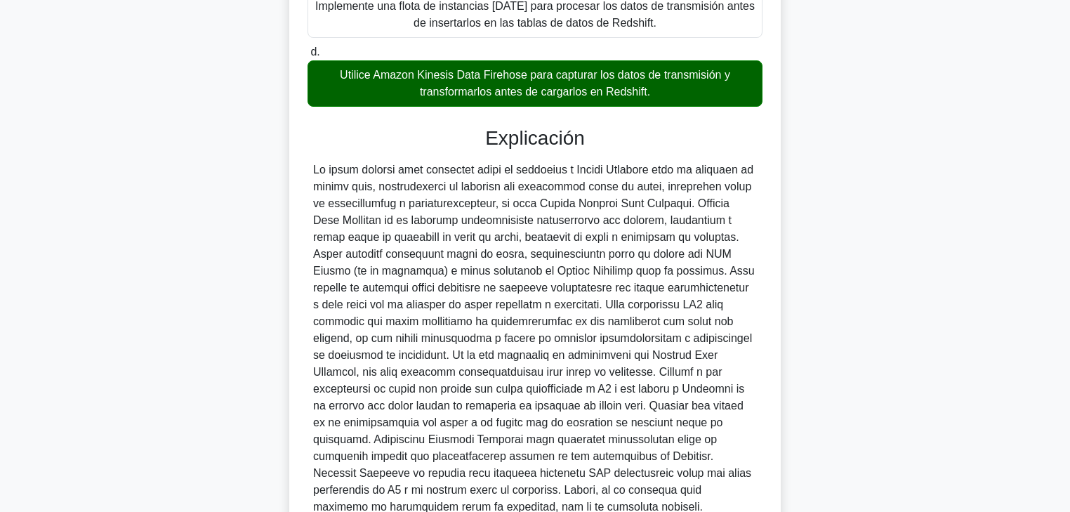
scroll to position [416, 0]
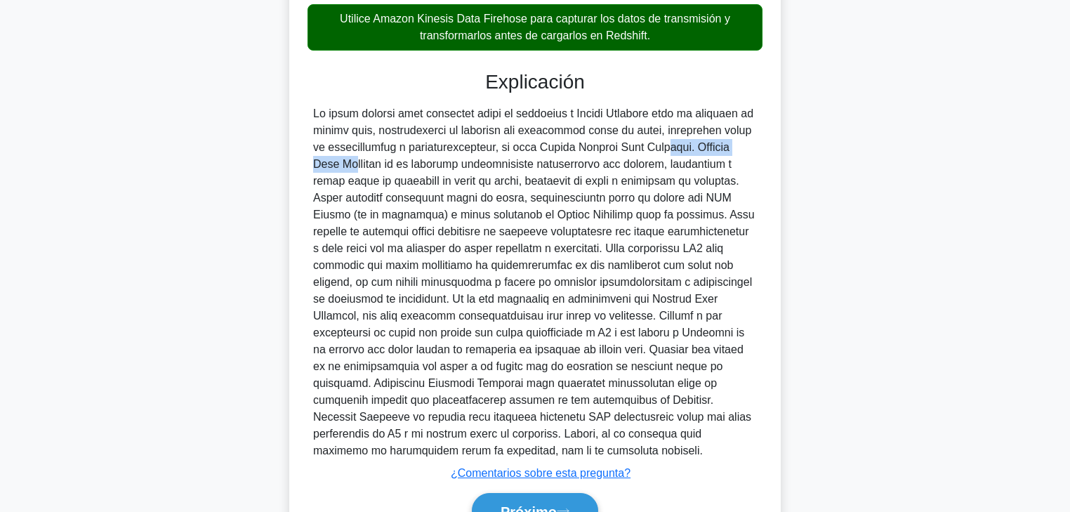
drag, startPoint x: 584, startPoint y: 164, endPoint x: 689, endPoint y: 157, distance: 104.9
click at [639, 157] on font at bounding box center [534, 281] width 442 height 349
copy font "Kinesis Data Firehose"
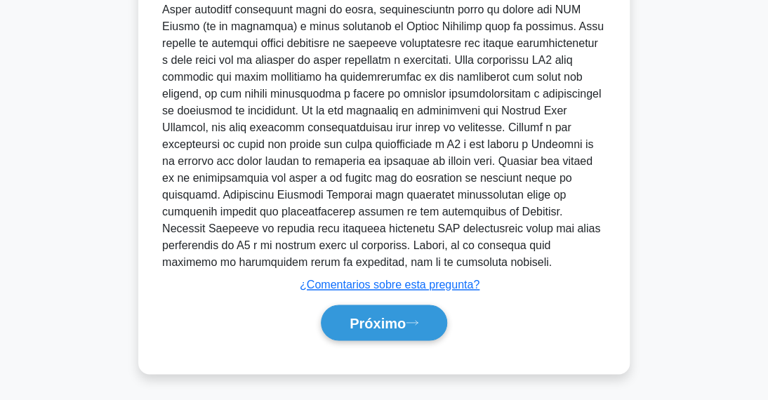
scroll to position [618, 0]
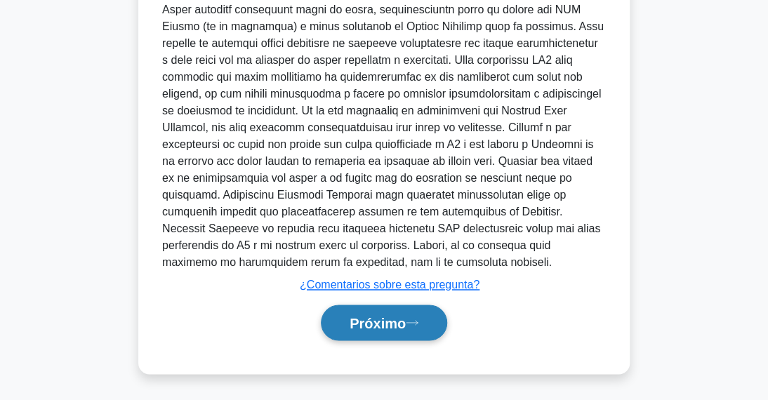
click at [364, 331] on font "Próximo" at bounding box center [378, 323] width 56 height 15
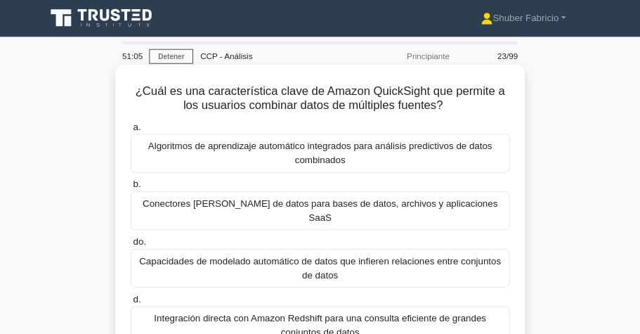
scroll to position [0, 0]
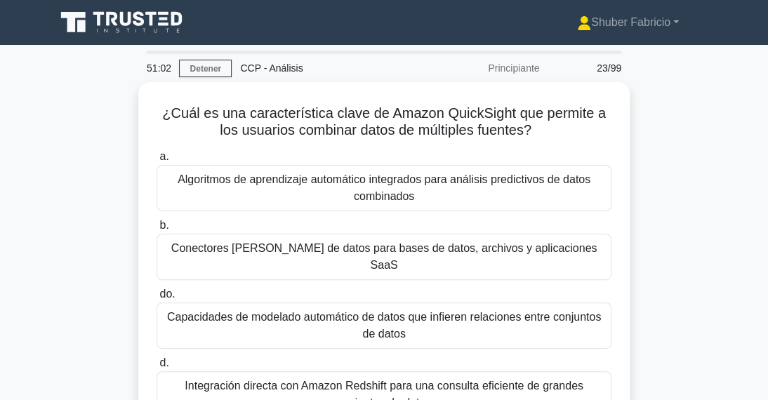
click at [67, 159] on div "¿Cuál es una característica clave de Amazon QuickSight que permite a los usuari…" at bounding box center [384, 279] width 674 height 395
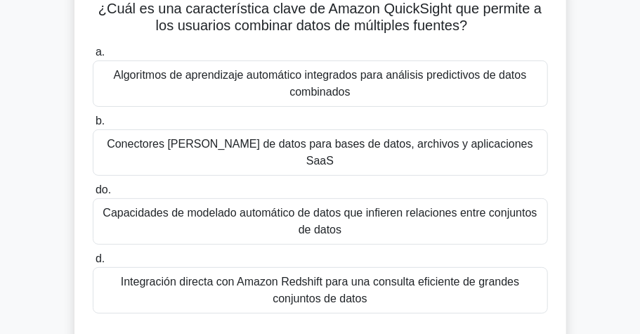
scroll to position [234, 0]
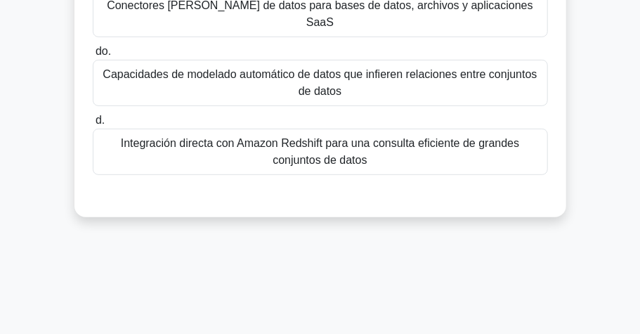
click at [331, 156] on div "Integración directa con Amazon Redshift para una consulta eficiente de grandes …" at bounding box center [320, 152] width 455 height 46
click at [93, 125] on input "d. Integración directa con Amazon Redshift para una consulta eficiente de grand…" at bounding box center [93, 120] width 0 height 9
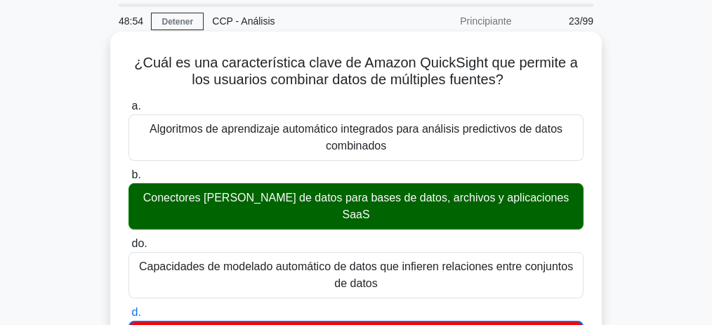
scroll to position [46, 0]
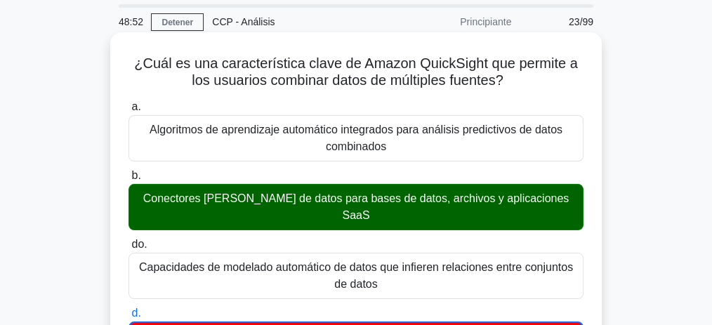
click at [458, 65] on font "¿Cuál es una característica clave de Amazon QuickSight que permite a los usuari…" at bounding box center [355, 71] width 443 height 32
copy font "QuickSight"
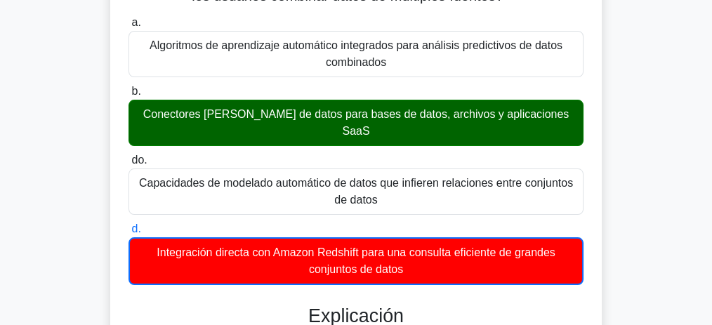
scroll to position [234, 0]
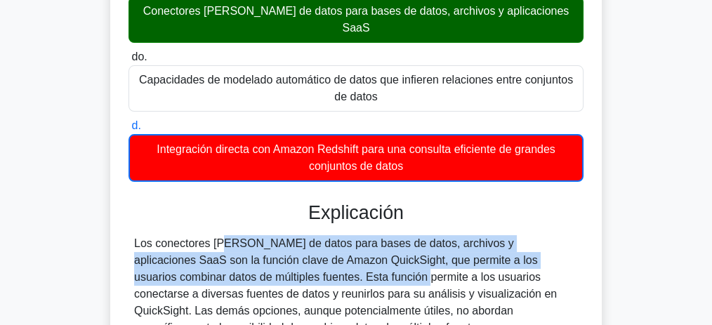
drag, startPoint x: 133, startPoint y: 227, endPoint x: 221, endPoint y: 259, distance: 93.5
click at [221, 259] on div "Los conectores de fuentes de datos para bases de datos, archivos y aplicaciones…" at bounding box center [356, 285] width 455 height 101
copy font "Los conectores de fuentes de datos para bases de datos, archivos y aplicaciones…"
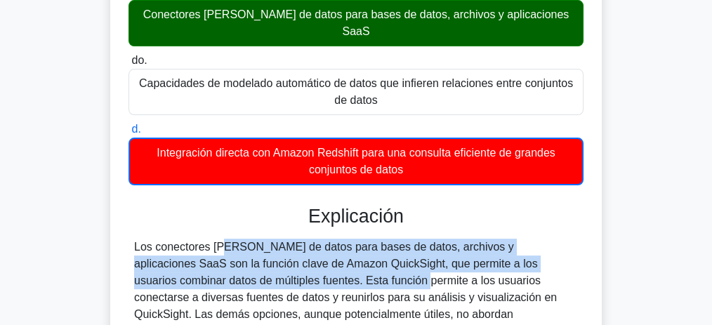
click at [632, 227] on div "¿Cuál es una característica clave de Amazon QuickSight que permite a los usuari…" at bounding box center [356, 154] width 674 height 612
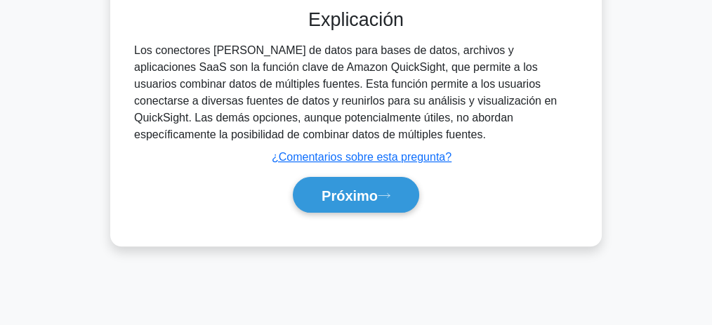
scroll to position [433, 0]
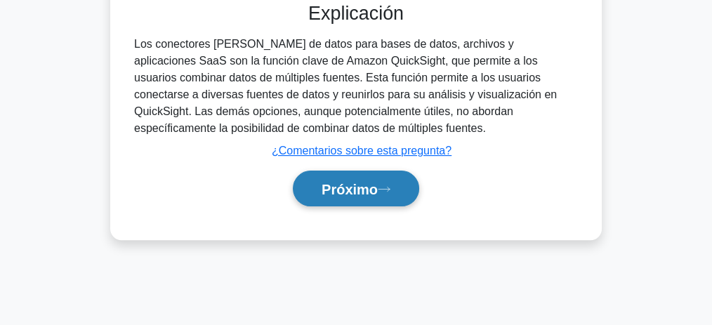
click at [355, 182] on font "Próximo" at bounding box center [350, 189] width 56 height 15
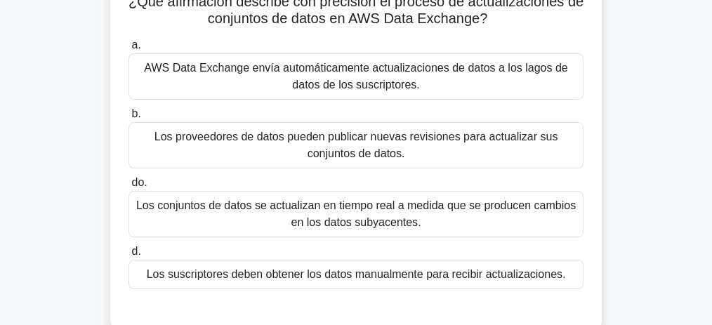
scroll to position [58, 0]
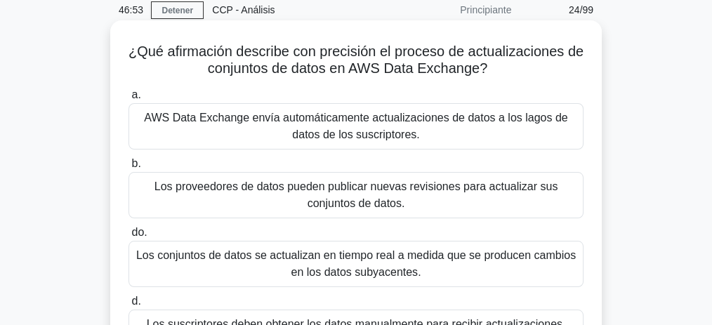
click at [456, 69] on font "¿Qué afirmación describe con precisión el proceso de actualizaciones de conjunt…" at bounding box center [356, 60] width 455 height 32
copy font "Exchange"
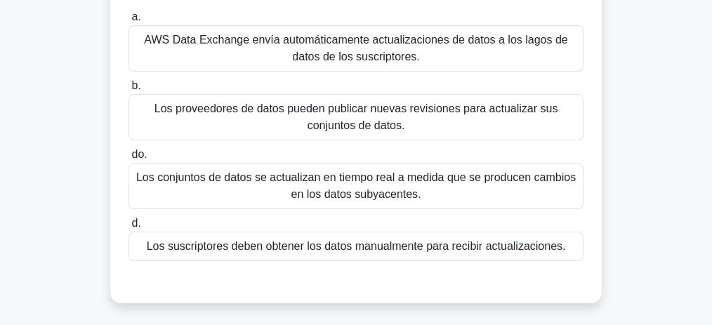
scroll to position [152, 0]
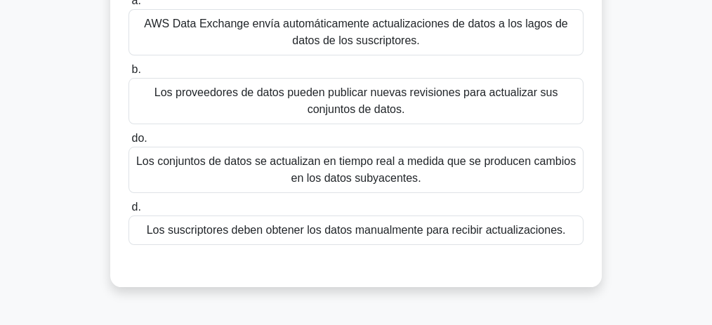
click at [419, 229] on font "Los suscriptores deben obtener los datos manualmente para recibir actualizacion…" at bounding box center [356, 230] width 419 height 12
click at [129, 212] on input "d. Los suscriptores deben obtener los datos manualmente para recibir actualizac…" at bounding box center [129, 207] width 0 height 9
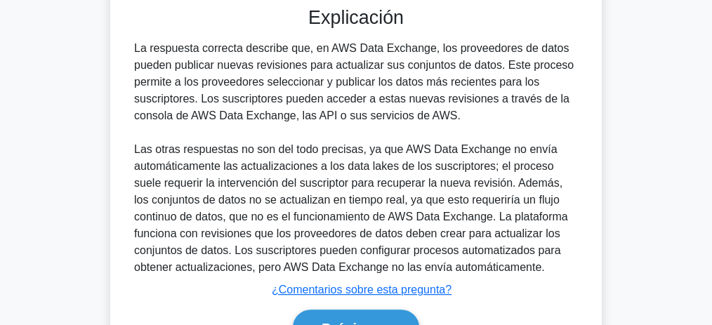
scroll to position [396, 0]
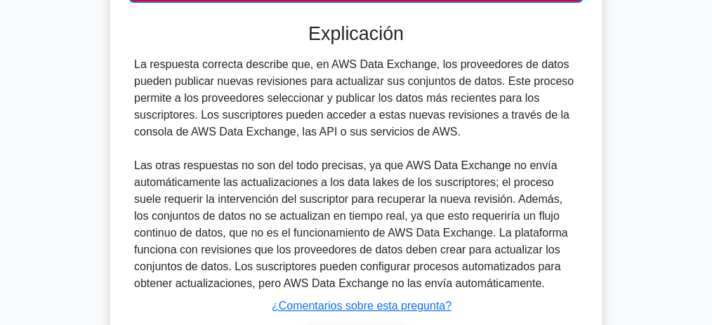
drag, startPoint x: 443, startPoint y: 129, endPoint x: 499, endPoint y: 79, distance: 75.6
click at [499, 79] on font "La respuesta correcta describe que, en AWS Data Exchange, los proveedores de da…" at bounding box center [354, 97] width 440 height 79
copy font "Este proceso permite a los proveedores seleccionar y publicar los datos más rec…"
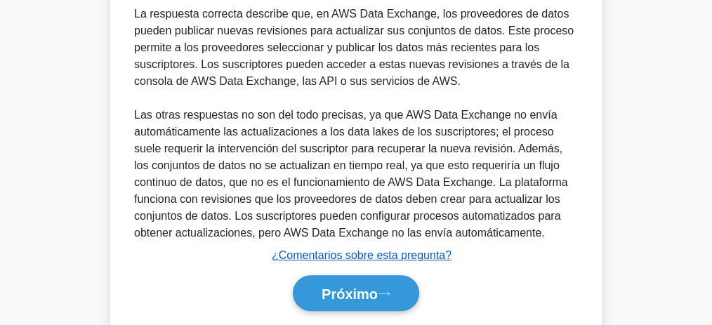
scroll to position [490, 0]
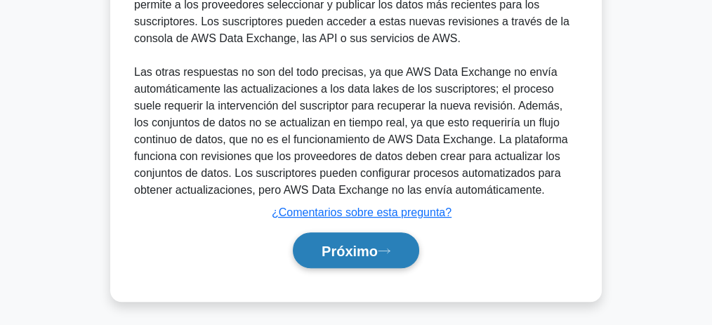
click at [352, 256] on font "Próximo" at bounding box center [350, 251] width 56 height 15
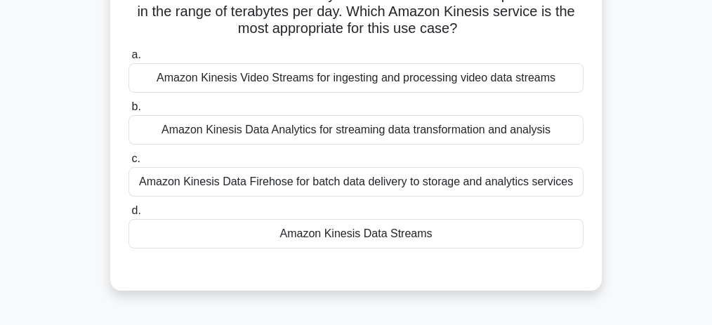
scroll to position [88, 0]
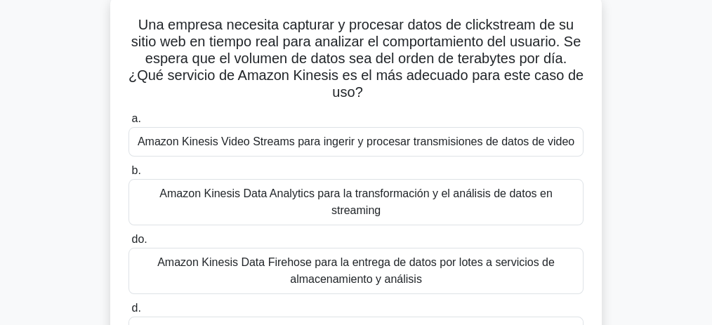
click at [639, 159] on div "Una empresa necesita capturar y procesar datos de clickstream de su sitio web e…" at bounding box center [356, 200] width 674 height 412
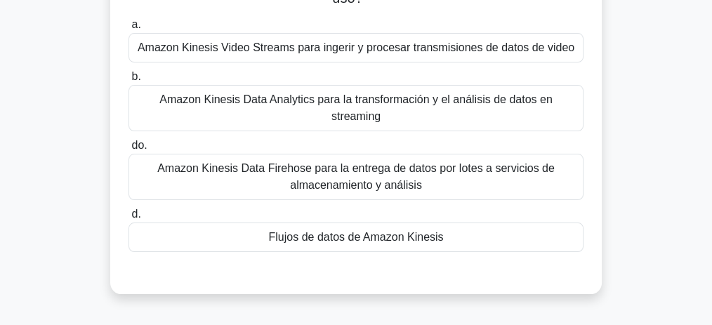
scroll to position [182, 0]
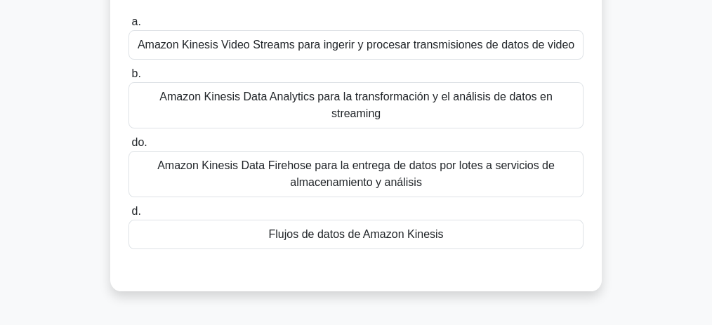
click at [400, 228] on font "Flujos de datos de Amazon Kinesis" at bounding box center [355, 234] width 175 height 12
click at [129, 216] on input "d. Flujos de datos de Amazon Kinesis" at bounding box center [129, 211] width 0 height 9
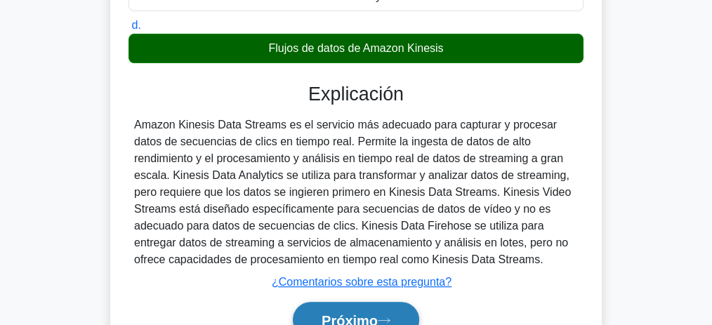
scroll to position [433, 0]
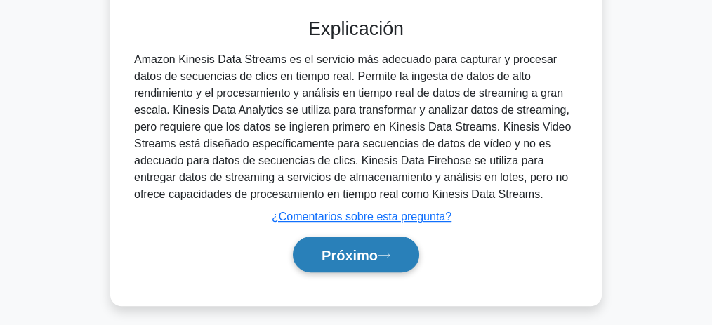
click at [367, 248] on font "Próximo" at bounding box center [350, 255] width 56 height 15
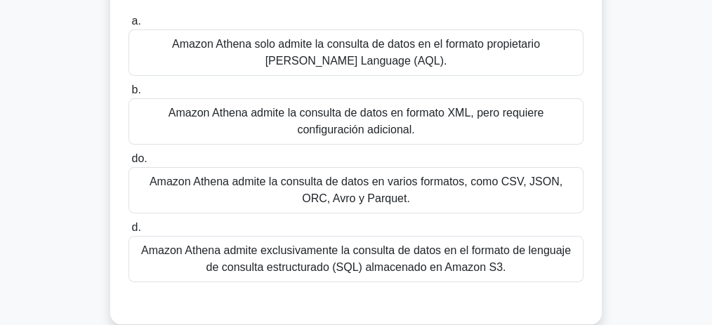
scroll to position [152, 0]
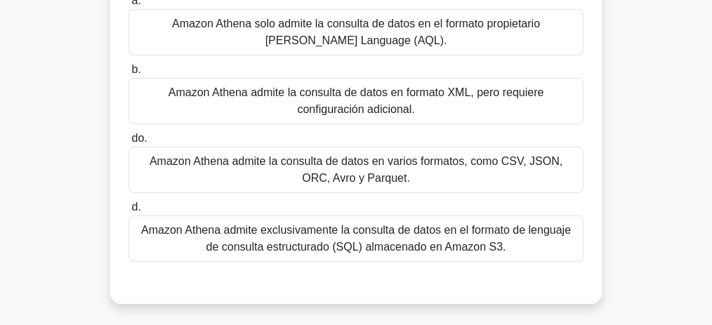
click at [448, 185] on font "Amazon Athena admite la consulta de datos en varios formatos, como CSV, JSON, O…" at bounding box center [356, 170] width 442 height 34
click at [129, 143] on input "do. Amazon Athena admite la consulta de datos en varios formatos, como CSV, JSO…" at bounding box center [129, 138] width 0 height 9
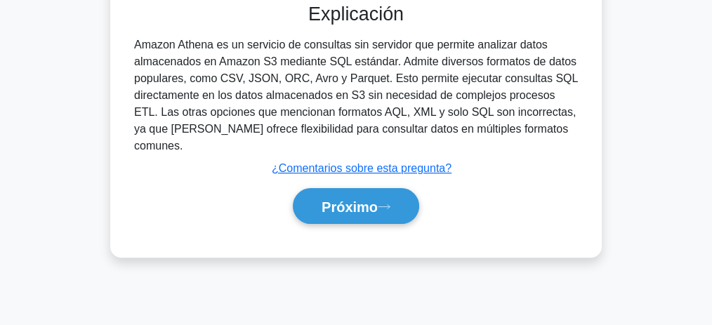
scroll to position [433, 0]
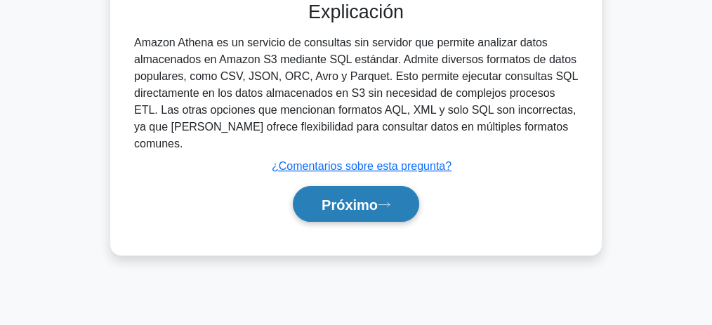
click at [351, 197] on font "Próximo" at bounding box center [350, 204] width 56 height 15
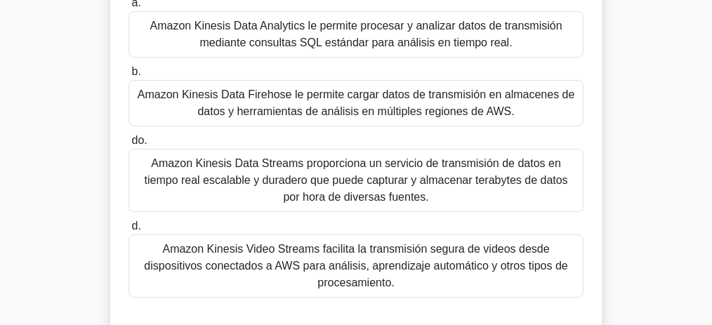
scroll to position [152, 0]
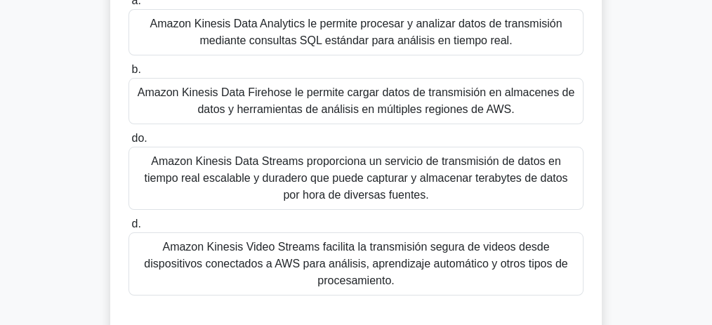
click at [369, 102] on font "Amazon Kinesis Data Firehose le permite cargar datos de transmisión en almacene…" at bounding box center [357, 100] width 438 height 29
click at [129, 74] on input "b. Amazon Kinesis Data Firehose le permite cargar datos de transmisión en almac…" at bounding box center [129, 69] width 0 height 9
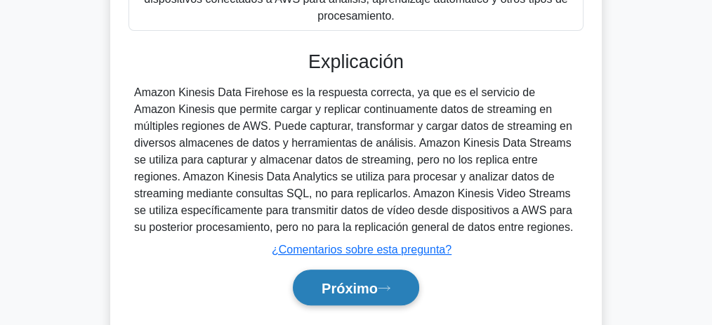
scroll to position [438, 0]
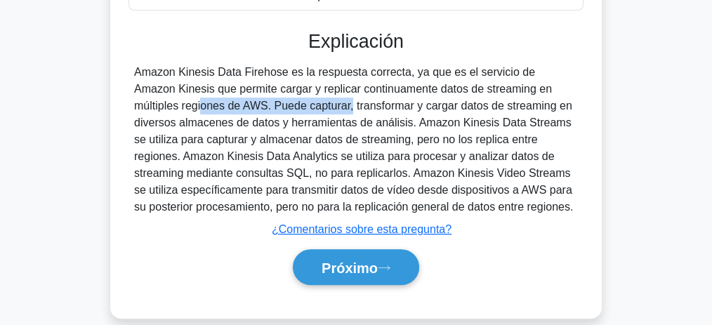
drag, startPoint x: 493, startPoint y: 72, endPoint x: 218, endPoint y: 91, distance: 275.3
click at [218, 91] on font "Amazon Kinesis Data Firehose es la respuesta correcta, ya que es el servicio de…" at bounding box center [353, 139] width 439 height 147
copy font "en múltiples regiones de AWS"
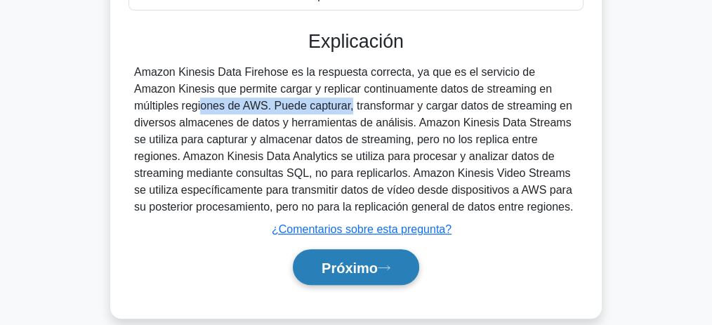
click at [384, 254] on button "Próximo" at bounding box center [356, 267] width 126 height 36
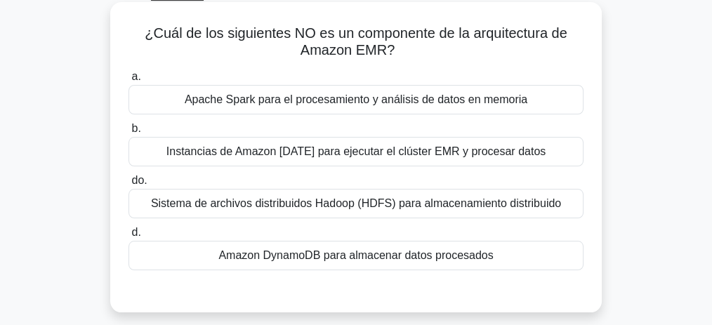
scroll to position [93, 0]
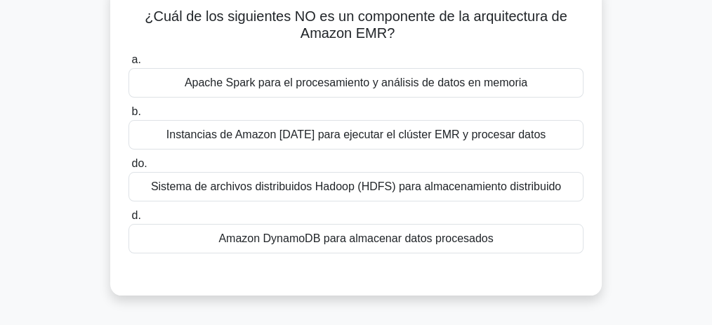
click at [420, 134] on font "Instancias de Amazon EC2 para ejecutar el clúster EMR y procesar datos" at bounding box center [355, 135] width 379 height 12
click at [129, 117] on input "b. Instancias de Amazon EC2 para ejecutar el clúster EMR y procesar datos" at bounding box center [129, 111] width 0 height 9
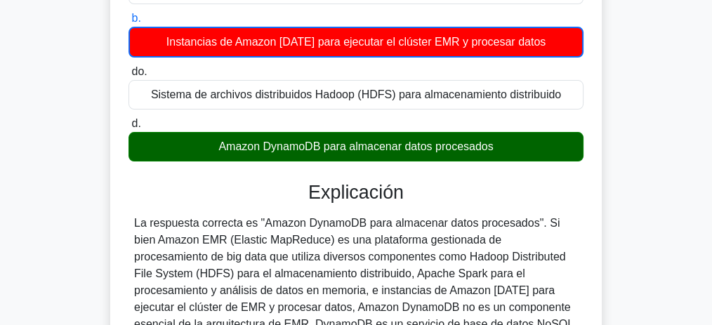
scroll to position [234, 0]
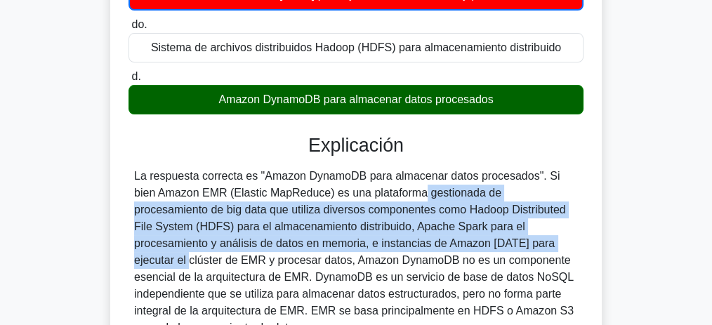
drag, startPoint x: 306, startPoint y: 193, endPoint x: 390, endPoint y: 238, distance: 95.5
click at [390, 238] on font "La respuesta correcta es "Amazon DynamoDB para almacenar datos procesados". Si …" at bounding box center [354, 252] width 440 height 164
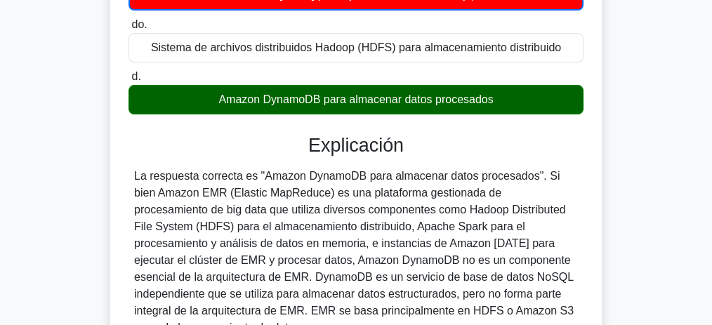
click at [350, 253] on font "La respuesta correcta es "Amazon DynamoDB para almacenar datos procesados". Si …" at bounding box center [354, 252] width 440 height 164
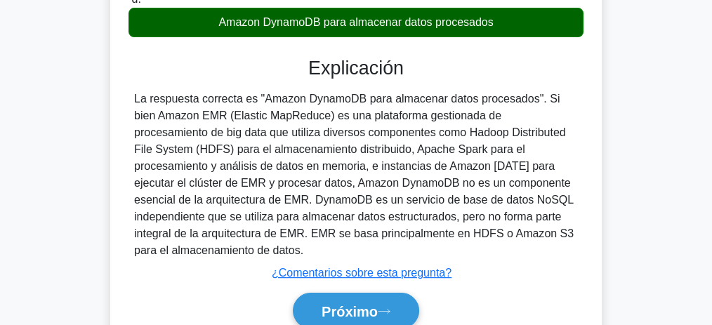
scroll to position [327, 0]
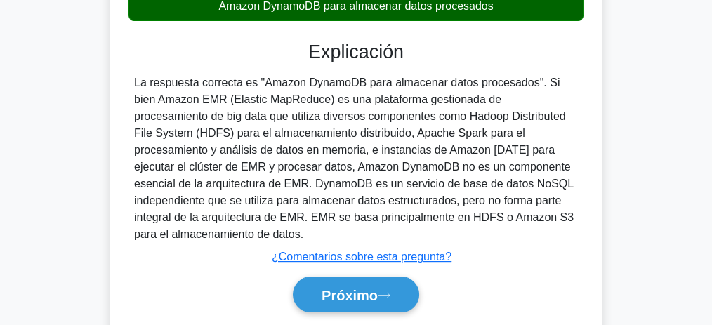
click at [283, 166] on font "La respuesta correcta es "Amazon DynamoDB para almacenar datos procesados". Si …" at bounding box center [354, 159] width 440 height 164
copy font "DynamoDB"
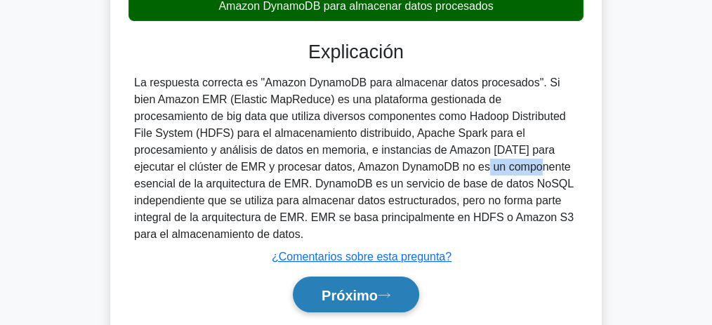
click at [346, 289] on font "Próximo" at bounding box center [350, 295] width 56 height 15
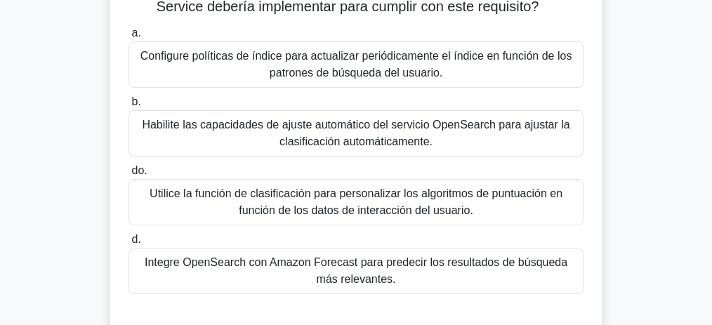
scroll to position [187, 0]
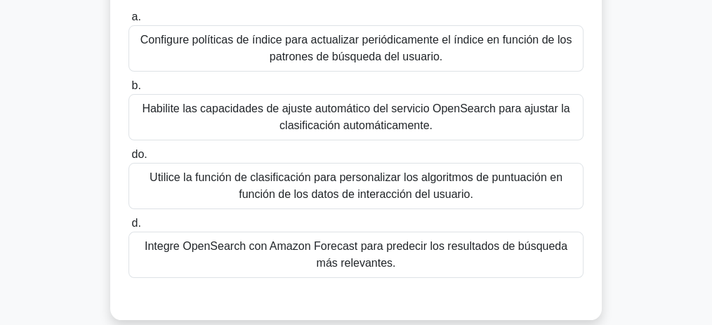
click at [299, 48] on font "Configure políticas de índice para actualizar periódicamente el índice en funci…" at bounding box center [356, 49] width 442 height 34
click at [129, 22] on input "a. Configure políticas de índice para actualizar periódicamente el índice en fu…" at bounding box center [129, 17] width 0 height 9
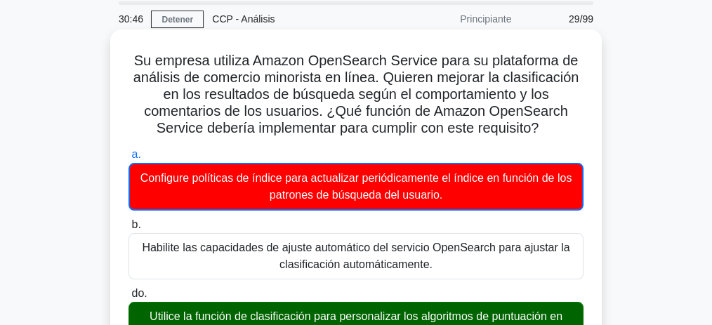
scroll to position [46, 0]
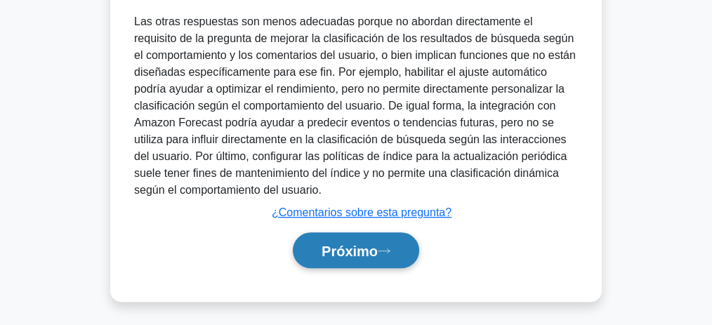
click at [362, 236] on button "Próximo" at bounding box center [356, 250] width 126 height 36
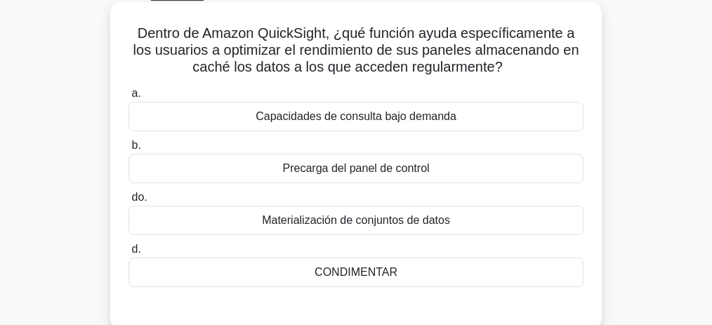
scroll to position [93, 0]
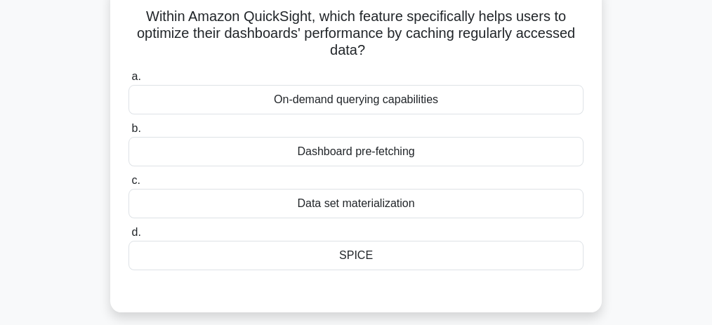
click at [375, 256] on div "SPICE" at bounding box center [356, 255] width 455 height 29
click at [129, 237] on input "d. SPICE" at bounding box center [129, 232] width 0 height 9
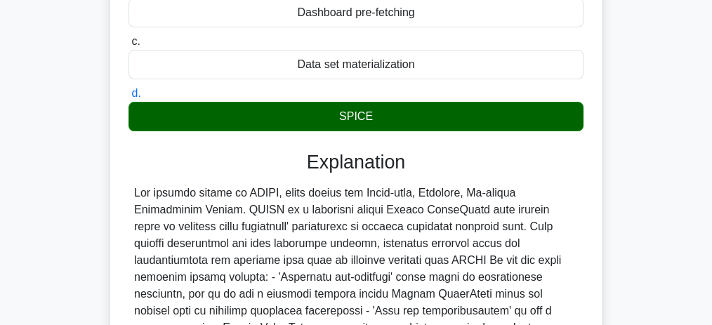
scroll to position [234, 0]
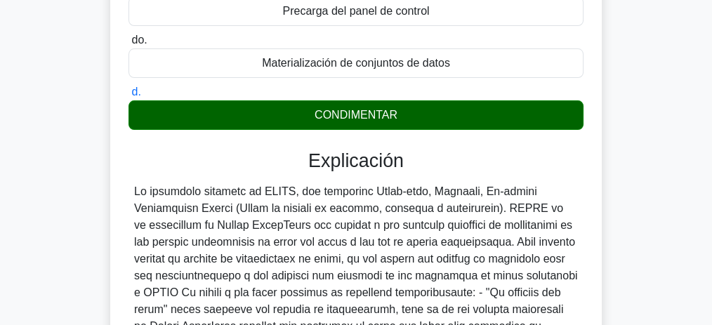
click at [268, 190] on font at bounding box center [356, 317] width 444 height 265
copy font "SPICE"
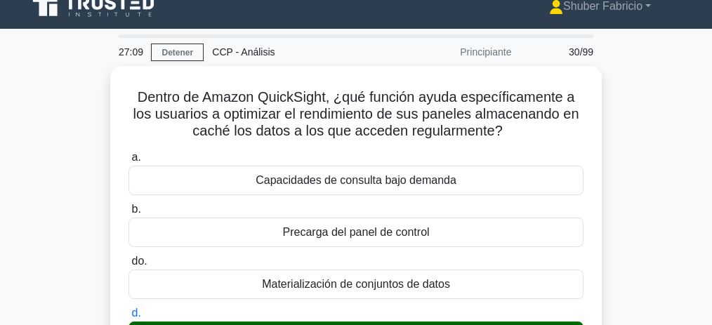
scroll to position [0, 0]
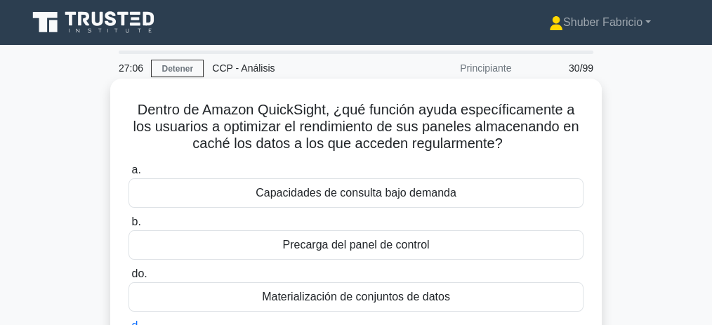
click at [307, 116] on font "Dentro de Amazon QuickSight, ¿qué función ayuda específicamente a los usuarios …" at bounding box center [356, 126] width 446 height 49
copy font "QuickSight"
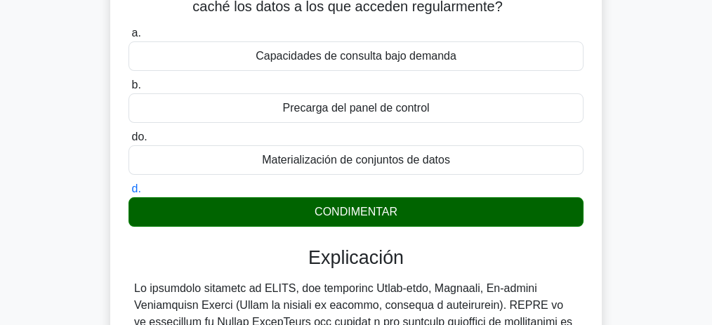
scroll to position [234, 0]
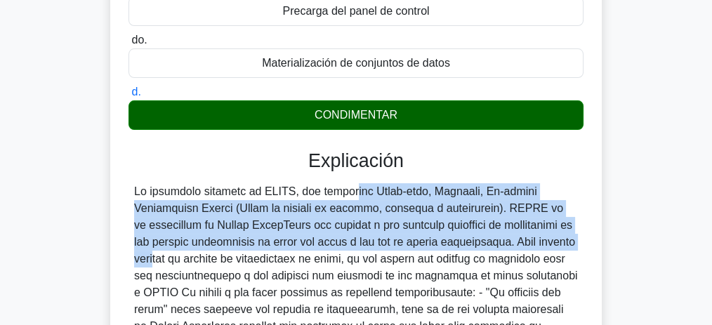
drag, startPoint x: 256, startPoint y: 189, endPoint x: 511, endPoint y: 247, distance: 261.4
click at [511, 247] on font at bounding box center [356, 317] width 444 height 265
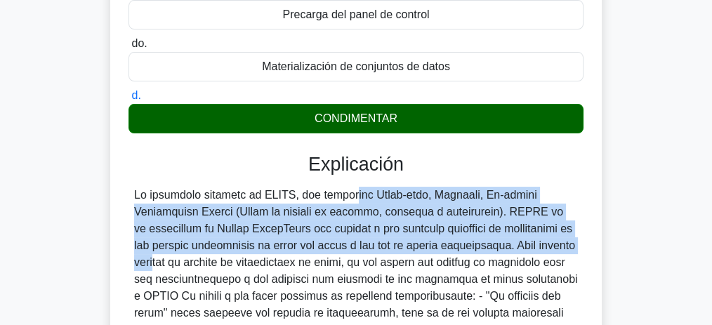
click at [616, 176] on div "Dentro de Amazon QuickSight, ¿qué función ayuda específicamente a los usuarios …" at bounding box center [356, 212] width 674 height 728
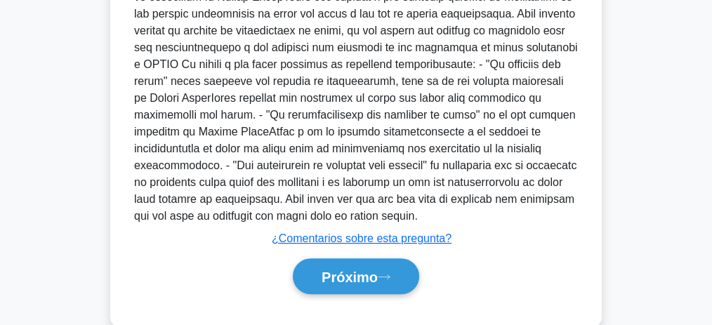
scroll to position [488, 0]
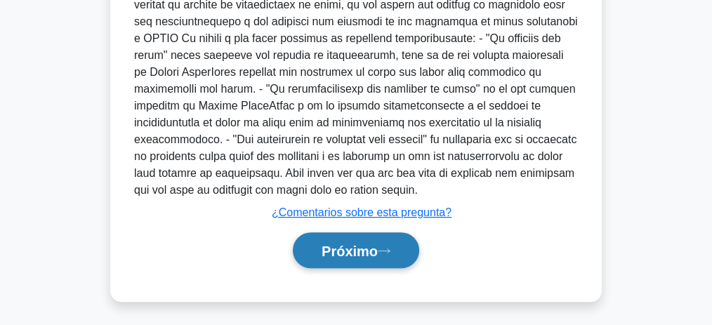
click at [342, 244] on font "Próximo" at bounding box center [350, 251] width 56 height 15
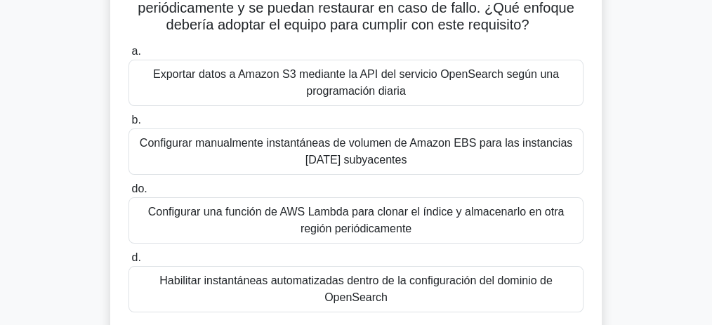
scroll to position [152, 0]
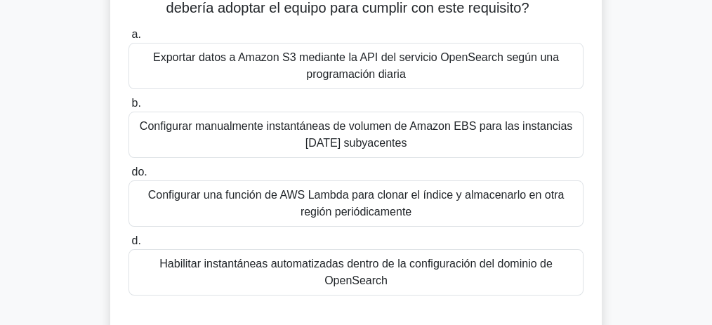
click at [413, 211] on font "Configurar una función de AWS Lambda para clonar el índice y almacenarlo en otr…" at bounding box center [356, 204] width 442 height 34
click at [129, 177] on input "do. Configurar una función de AWS Lambda para clonar el índice y almacenarlo en…" at bounding box center [129, 172] width 0 height 9
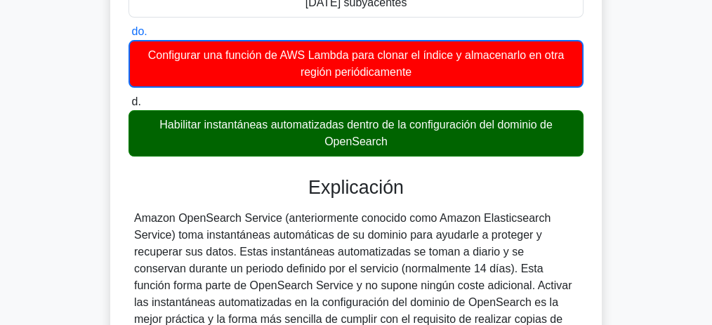
scroll to position [339, 0]
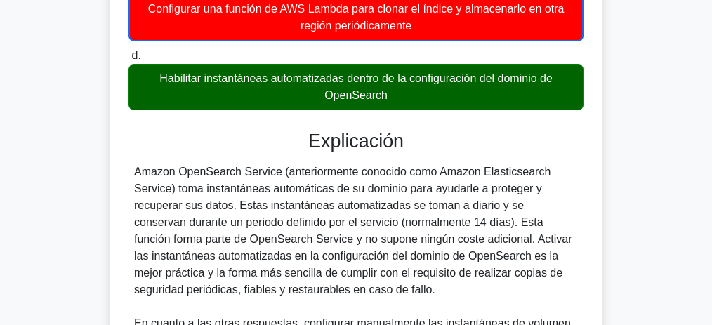
click at [207, 169] on font "Amazon OpenSearch Service (anteriormente conocido como Amazon Elasticsearch Ser…" at bounding box center [353, 231] width 438 height 130
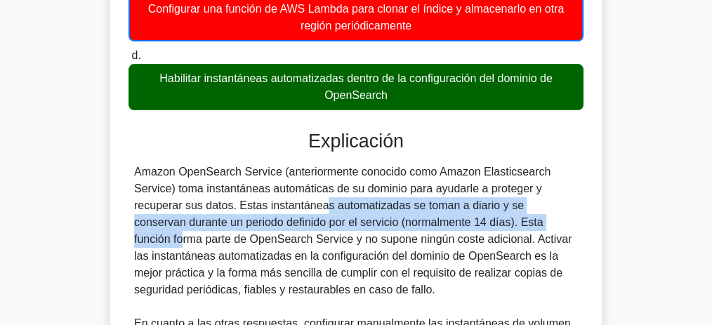
drag, startPoint x: 236, startPoint y: 204, endPoint x: 459, endPoint y: 227, distance: 224.5
click at [459, 227] on font "Amazon OpenSearch Service (anteriormente conocido como Amazon Elasticsearch Ser…" at bounding box center [353, 231] width 438 height 130
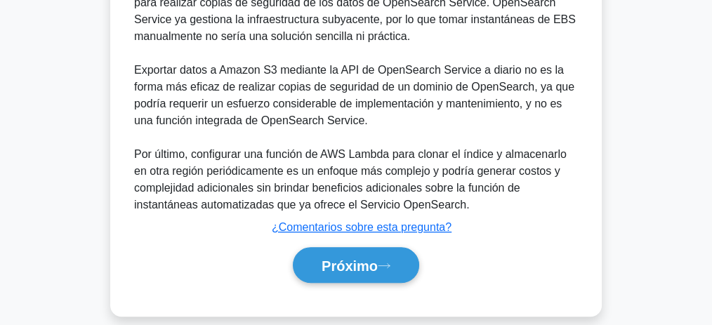
scroll to position [709, 0]
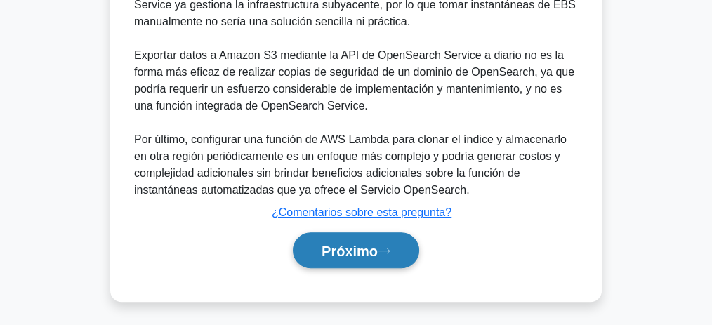
click at [355, 251] on font "Próximo" at bounding box center [350, 251] width 56 height 15
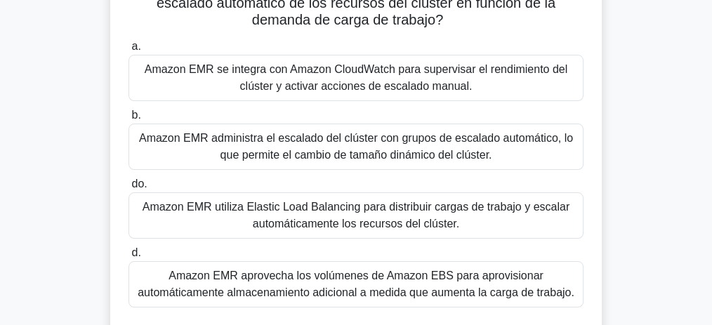
scroll to position [140, 0]
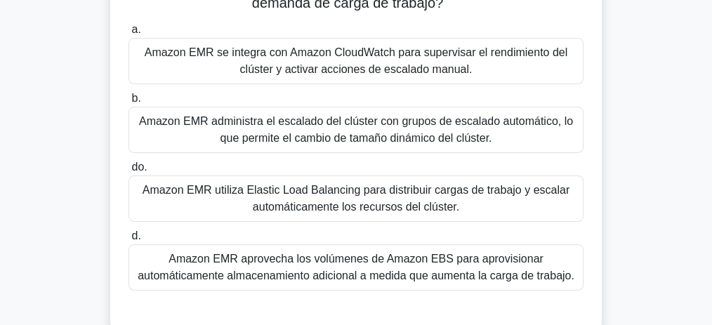
click at [305, 141] on font "Amazon EMR administra el escalado del clúster con grupos de escalado automático…" at bounding box center [356, 129] width 434 height 29
click at [129, 103] on input "b. Amazon EMR administra el escalado del clúster con grupos de escalado automát…" at bounding box center [129, 98] width 0 height 9
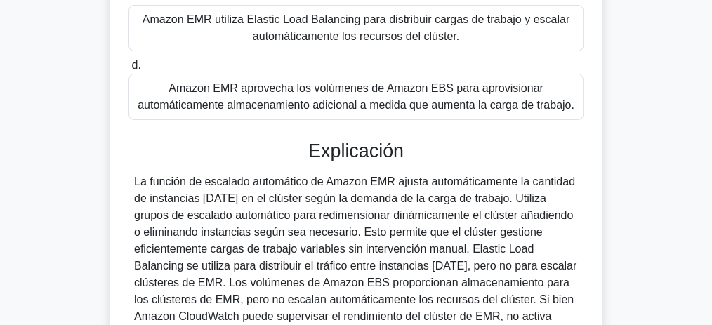
scroll to position [327, 0]
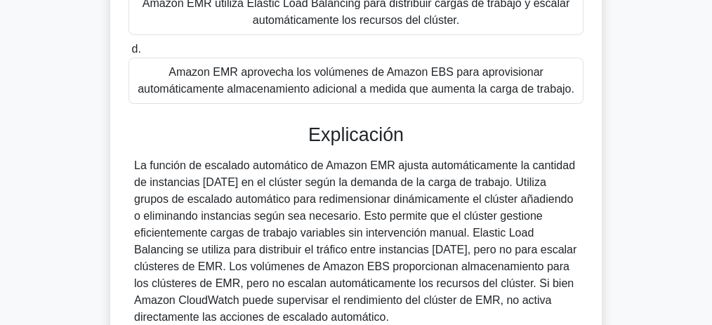
click at [382, 160] on font "La función de escalado automático de Amazon EMR ajusta automáticamente la canti…" at bounding box center [355, 241] width 442 height 164
click at [439, 167] on font "La función de escalado automático de Amazon EMR ajusta automáticamente la canti…" at bounding box center [355, 241] width 442 height 164
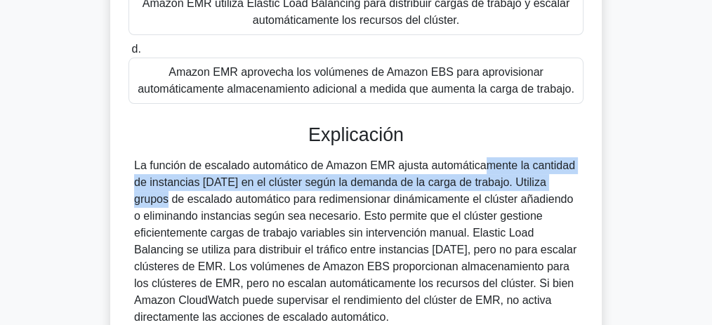
drag, startPoint x: 393, startPoint y: 163, endPoint x: 494, endPoint y: 186, distance: 103.8
click at [494, 186] on font "La función de escalado automático de Amazon EMR ajusta automáticamente la canti…" at bounding box center [355, 241] width 442 height 164
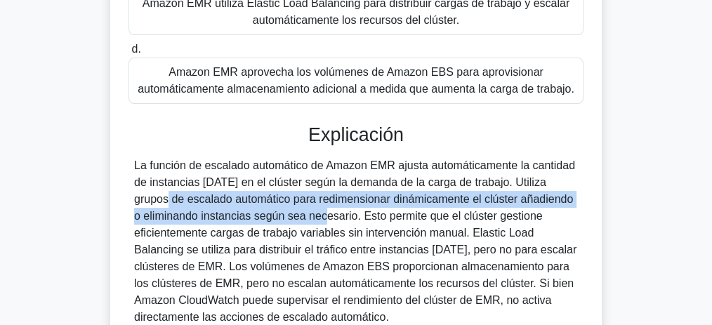
drag, startPoint x: 242, startPoint y: 216, endPoint x: 492, endPoint y: 180, distance: 253.3
click at [492, 180] on font "La función de escalado automático de Amazon EMR ajusta automáticamente la canti…" at bounding box center [355, 241] width 442 height 164
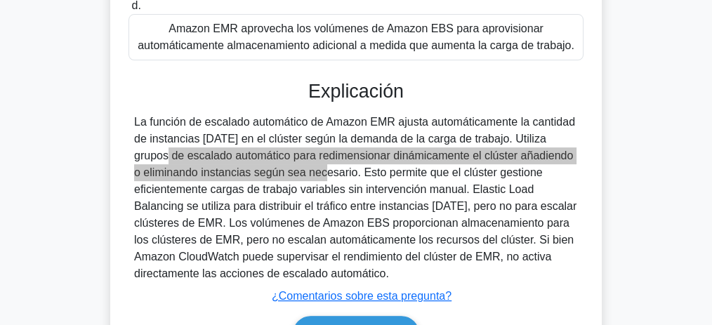
scroll to position [454, 0]
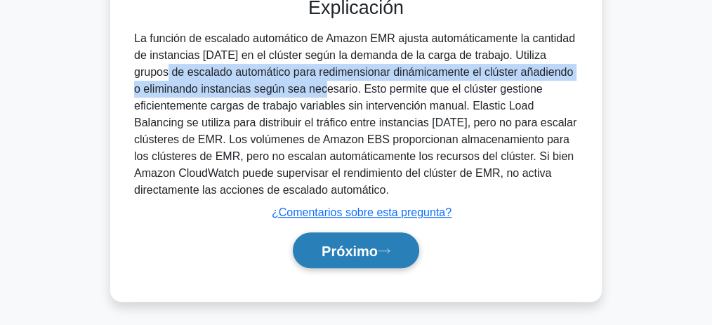
click at [360, 246] on font "Próximo" at bounding box center [350, 251] width 56 height 15
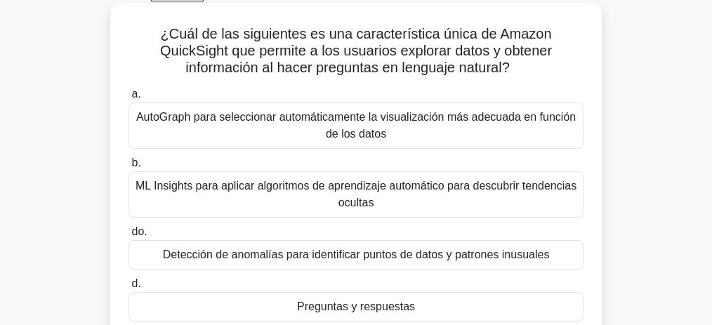
scroll to position [143, 0]
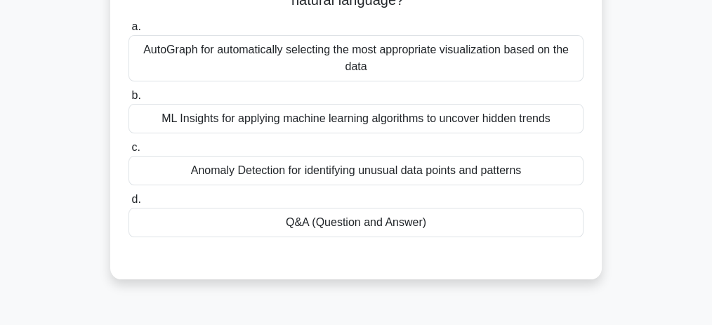
drag, startPoint x: 452, startPoint y: 220, endPoint x: 462, endPoint y: 223, distance: 10.2
click at [452, 220] on div "Q&A (Question and Answer)" at bounding box center [356, 222] width 455 height 29
click at [129, 204] on input "d. Q&A (Question and Answer)" at bounding box center [129, 199] width 0 height 9
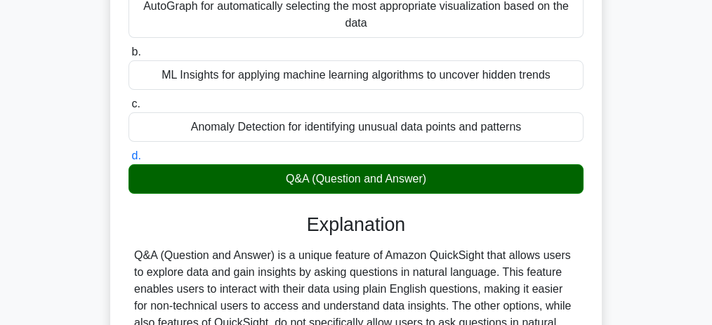
scroll to position [237, 0]
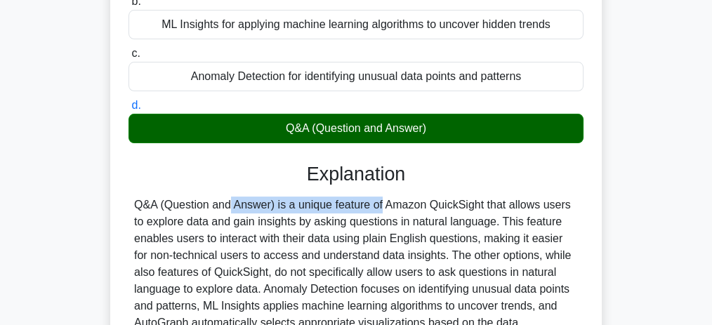
drag, startPoint x: 135, startPoint y: 205, endPoint x: 296, endPoint y: 204, distance: 161.5
click at [296, 204] on div "Q&A (Question and Answer) is a unique feature of Amazon QuickSight that allows …" at bounding box center [356, 264] width 444 height 135
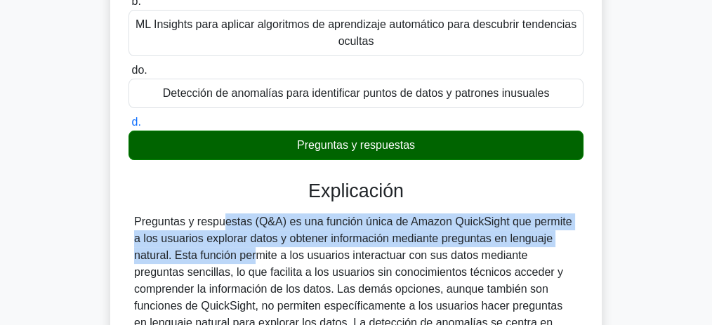
drag, startPoint x: 136, startPoint y: 219, endPoint x: 186, endPoint y: 261, distance: 65.8
click at [171, 261] on font "Preguntas y respuestas (Q&A) es una función única de Amazon QuickSight que perm…" at bounding box center [353, 298] width 438 height 164
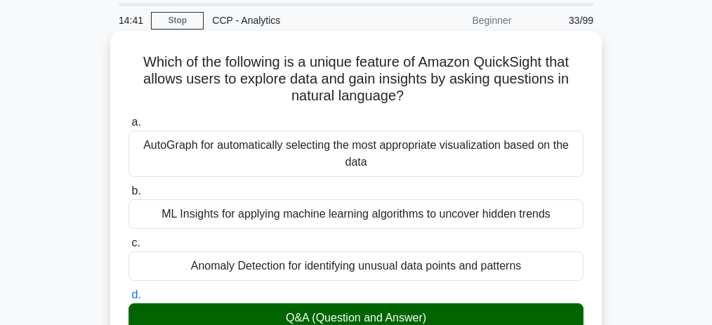
scroll to position [140, 0]
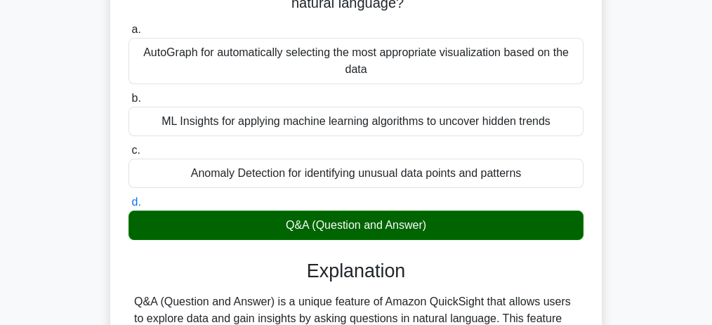
drag, startPoint x: 285, startPoint y: 225, endPoint x: 436, endPoint y: 227, distance: 151.0
click at [436, 227] on div "Q&A (Question and Answer)" at bounding box center [356, 225] width 455 height 29
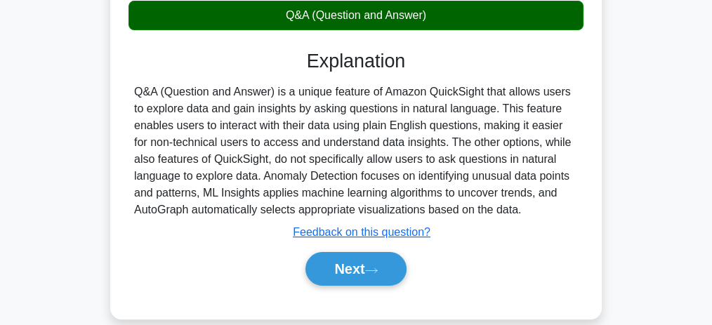
scroll to position [433, 0]
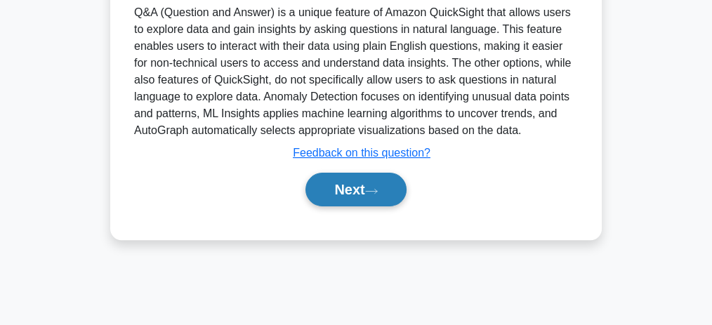
click at [358, 185] on button "Next" at bounding box center [356, 190] width 100 height 34
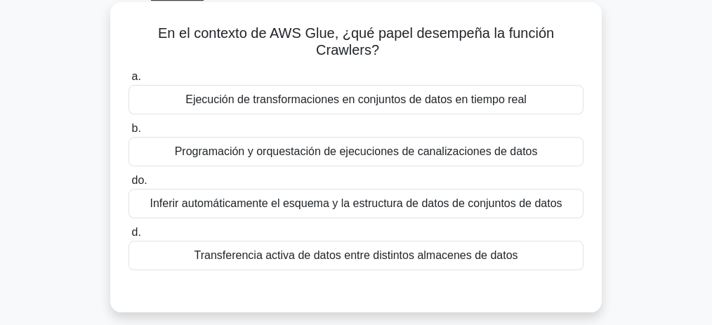
scroll to position [93, 0]
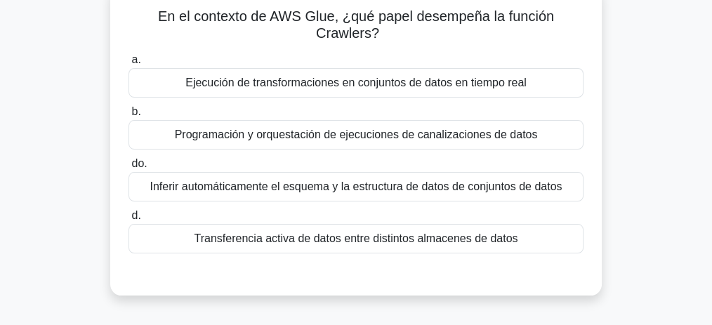
click at [416, 143] on font "Programación y orquestación de ejecuciones de canalizaciones de datos" at bounding box center [356, 134] width 363 height 17
click at [129, 117] on input "b. Programación y orquestación de ejecuciones de canalizaciones de datos" at bounding box center [129, 111] width 0 height 9
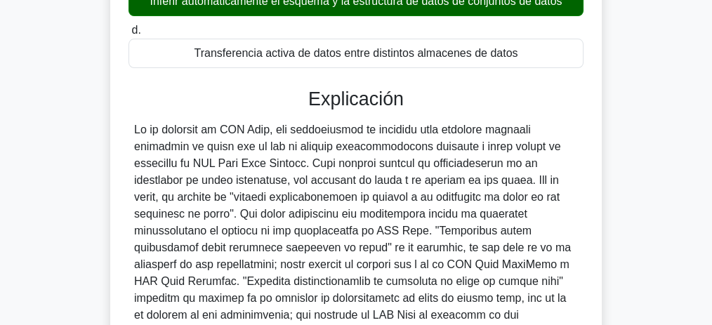
scroll to position [281, 0]
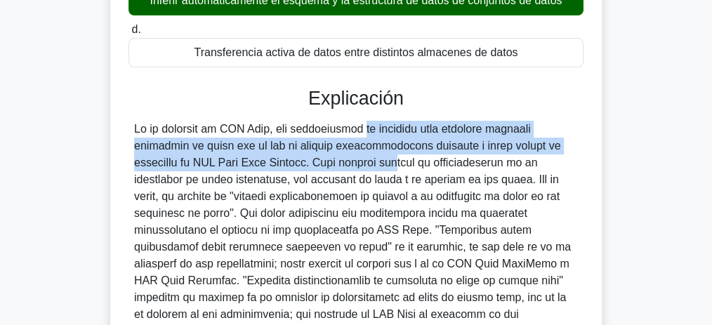
drag, startPoint x: 324, startPoint y: 164, endPoint x: 277, endPoint y: 136, distance: 55.2
click at [277, 136] on div at bounding box center [356, 256] width 444 height 270
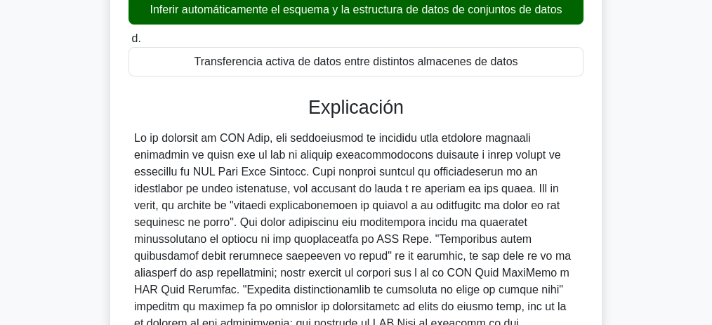
scroll to position [327, 0]
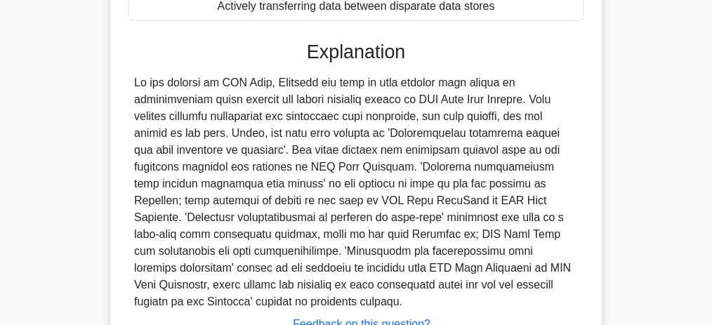
click at [295, 82] on div at bounding box center [356, 192] width 444 height 236
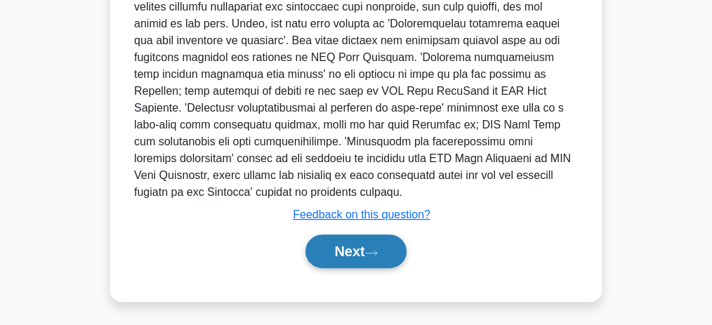
click at [338, 255] on button "Next" at bounding box center [356, 252] width 100 height 34
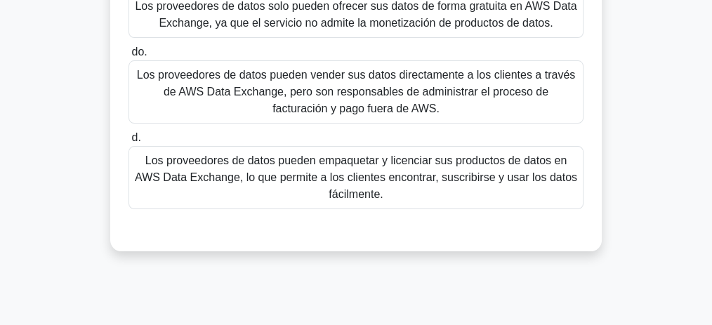
scroll to position [281, 0]
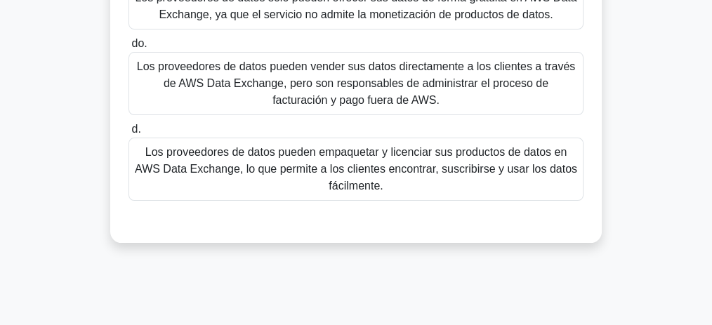
click at [386, 174] on font "Los proveedores de datos pueden empaquetar y licenciar sus productos de datos e…" at bounding box center [356, 169] width 442 height 46
click at [129, 134] on input "d. Los proveedores de datos pueden empaquetar y licenciar sus productos de dato…" at bounding box center [129, 129] width 0 height 9
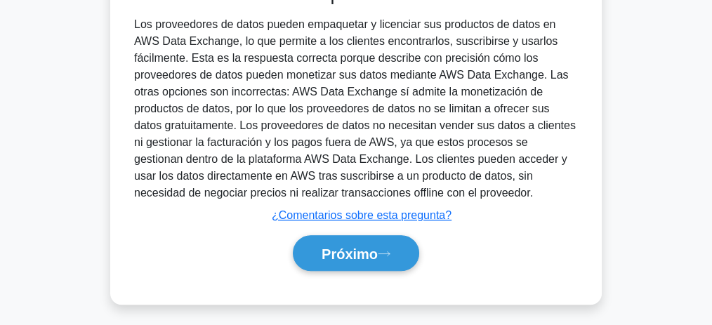
scroll to position [475, 0]
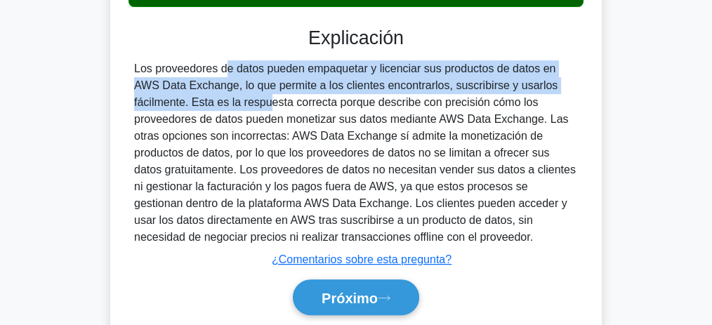
drag, startPoint x: 132, startPoint y: 69, endPoint x: 596, endPoint y: 92, distance: 464.8
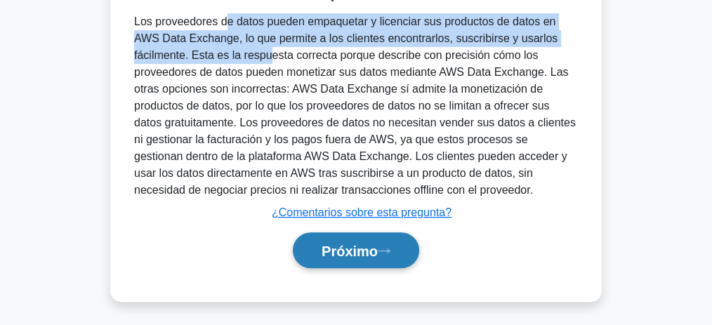
click at [349, 246] on font "Próximo" at bounding box center [350, 251] width 56 height 15
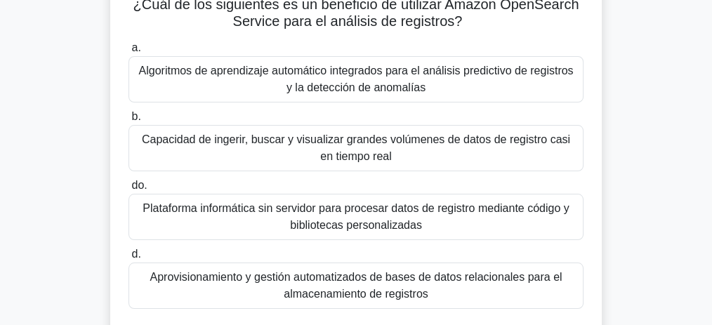
scroll to position [152, 0]
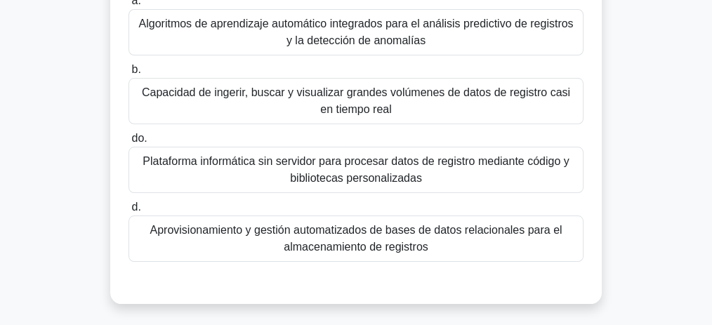
click at [326, 96] on font "Capacidad de ingerir, buscar y visualizar grandes volúmenes de datos de registr…" at bounding box center [356, 100] width 428 height 29
click at [129, 74] on input "b. Capacidad de ingerir, buscar y visualizar grandes volúmenes de datos de regi…" at bounding box center [129, 69] width 0 height 9
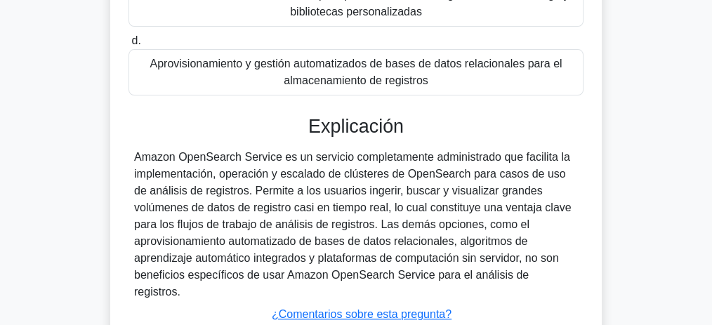
scroll to position [339, 0]
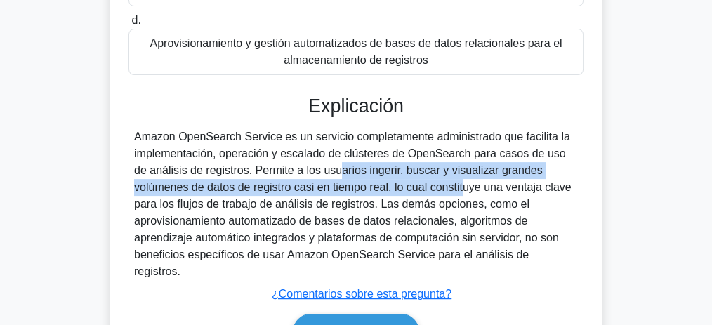
drag, startPoint x: 237, startPoint y: 169, endPoint x: 330, endPoint y: 188, distance: 95.3
click at [330, 188] on font "Amazon OpenSearch Service es un servicio completamente administrado que facilit…" at bounding box center [353, 204] width 438 height 147
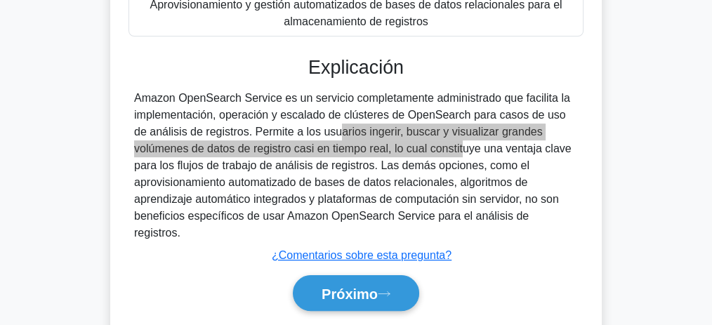
scroll to position [433, 0]
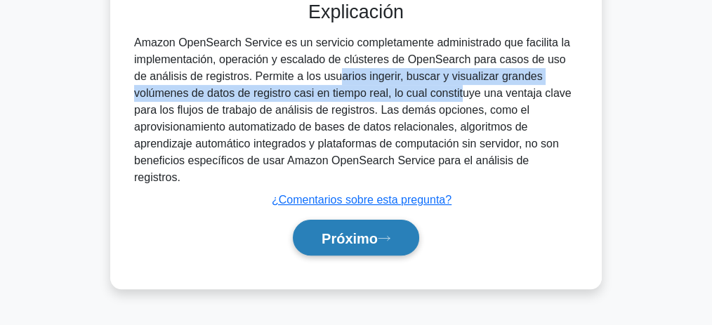
click at [369, 231] on font "Próximo" at bounding box center [350, 238] width 56 height 15
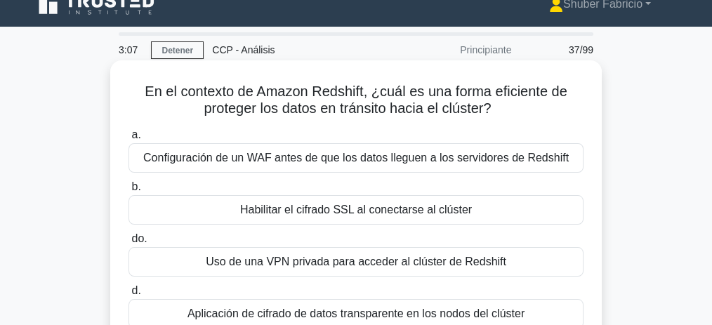
scroll to position [58, 0]
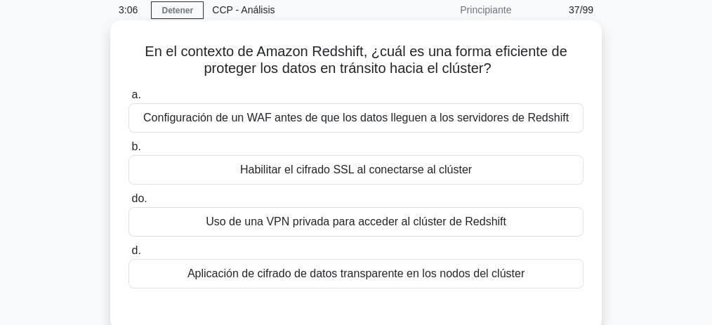
click at [419, 165] on font "Habilitar el cifrado SSL al conectarse al clúster" at bounding box center [356, 170] width 232 height 12
click at [129, 152] on input "b. Habilitar el cifrado SSL al conectarse al clúster" at bounding box center [129, 147] width 0 height 9
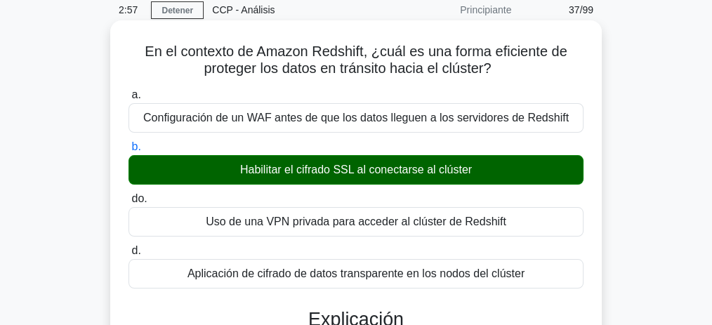
click at [332, 49] on font "En el contexto de Amazon Redshift, ¿cuál es una forma eficiente de proteger los…" at bounding box center [356, 60] width 422 height 32
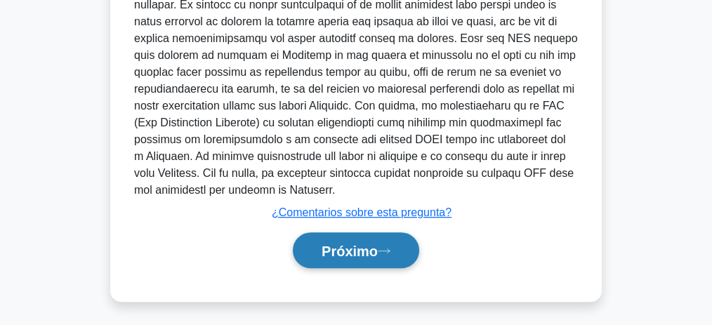
click at [356, 245] on font "Próximo" at bounding box center [350, 251] width 56 height 15
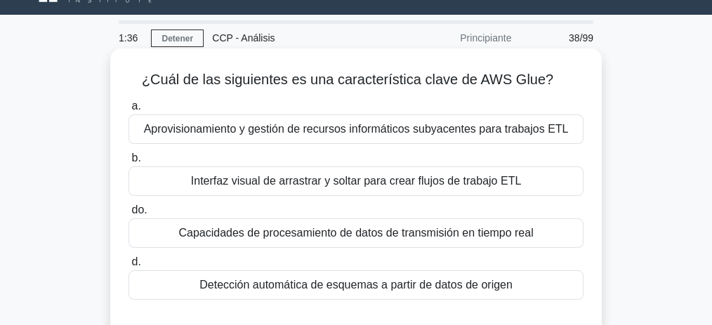
scroll to position [46, 0]
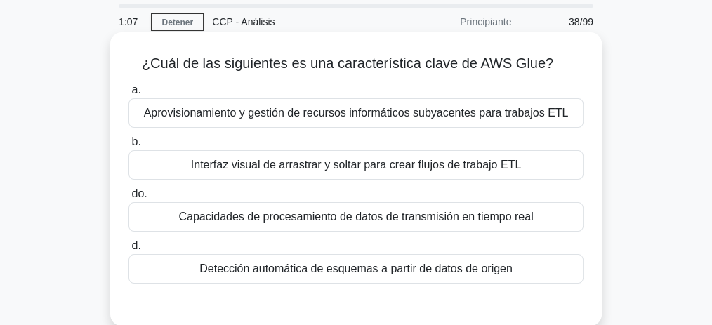
click at [346, 157] on font "Interfaz visual de arrastrar y soltar para crear flujos de trabajo ETL" at bounding box center [356, 165] width 330 height 17
click at [129, 147] on input "b. Interfaz visual de arrastrar y soltar para crear flujos de trabajo ETL" at bounding box center [129, 142] width 0 height 9
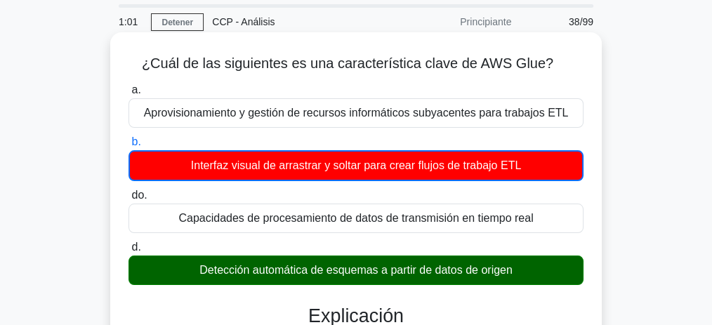
scroll to position [187, 0]
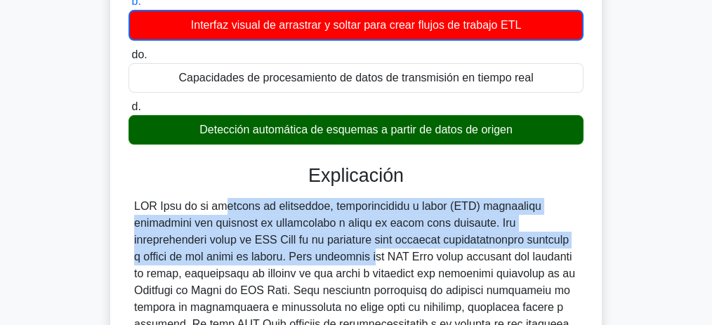
drag, startPoint x: 134, startPoint y: 206, endPoint x: 232, endPoint y: 261, distance: 111.6
click at [232, 261] on font at bounding box center [354, 307] width 441 height 214
click at [232, 260] on font at bounding box center [354, 307] width 441 height 214
drag, startPoint x: 232, startPoint y: 260, endPoint x: 112, endPoint y: 204, distance: 132.3
click at [112, 204] on div "¿Cuál de las siguientes es una característica clave de AWS Glue? .spinner_0XTQ{…" at bounding box center [356, 206] width 492 height 629
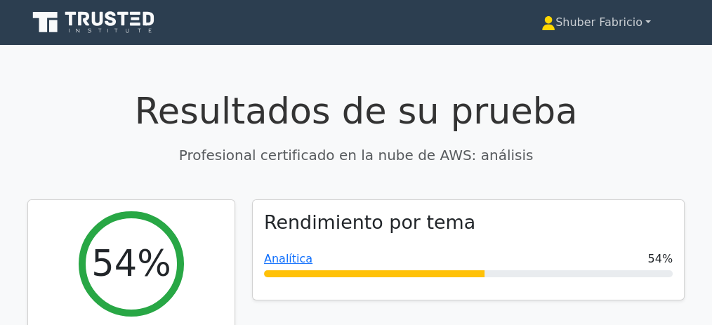
click at [642, 24] on link "Shuber Fabricio" at bounding box center [596, 22] width 177 height 28
click at [524, 53] on font "Perfil" at bounding box center [534, 54] width 28 height 13
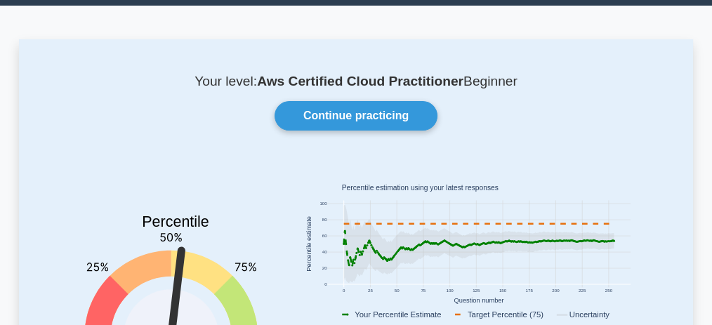
scroll to position [140, 0]
